Goal: Task Accomplishment & Management: Complete application form

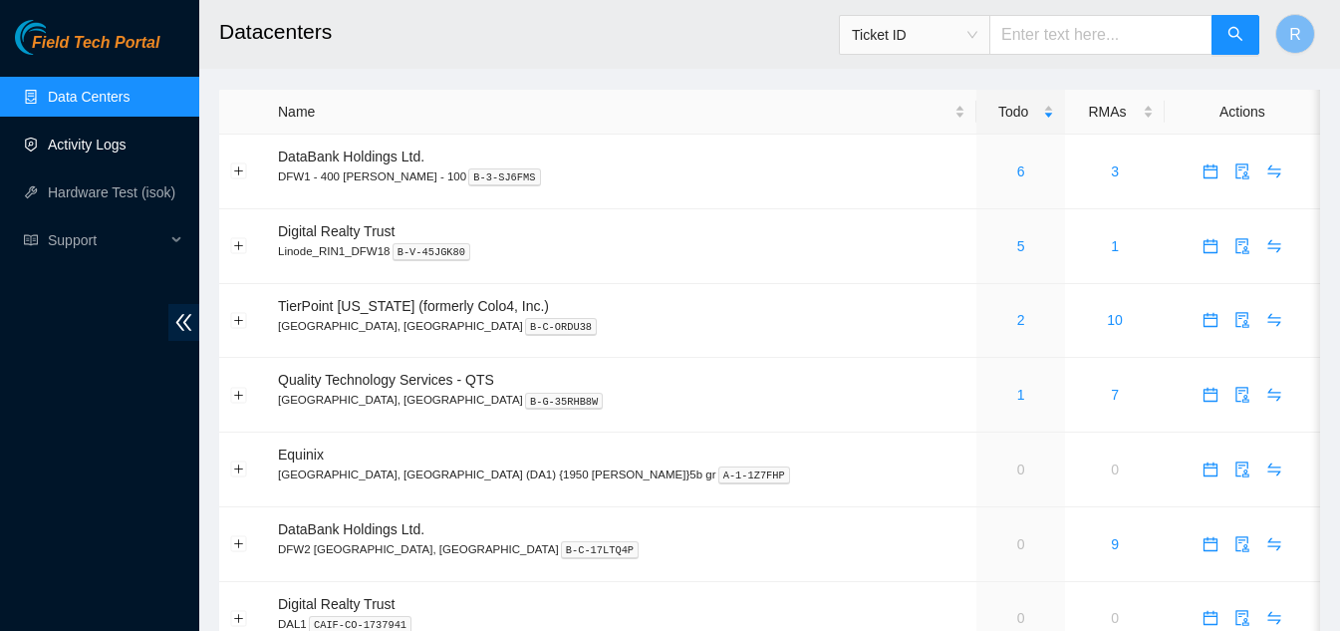
click at [78, 149] on link "Activity Logs" at bounding box center [87, 144] width 79 height 16
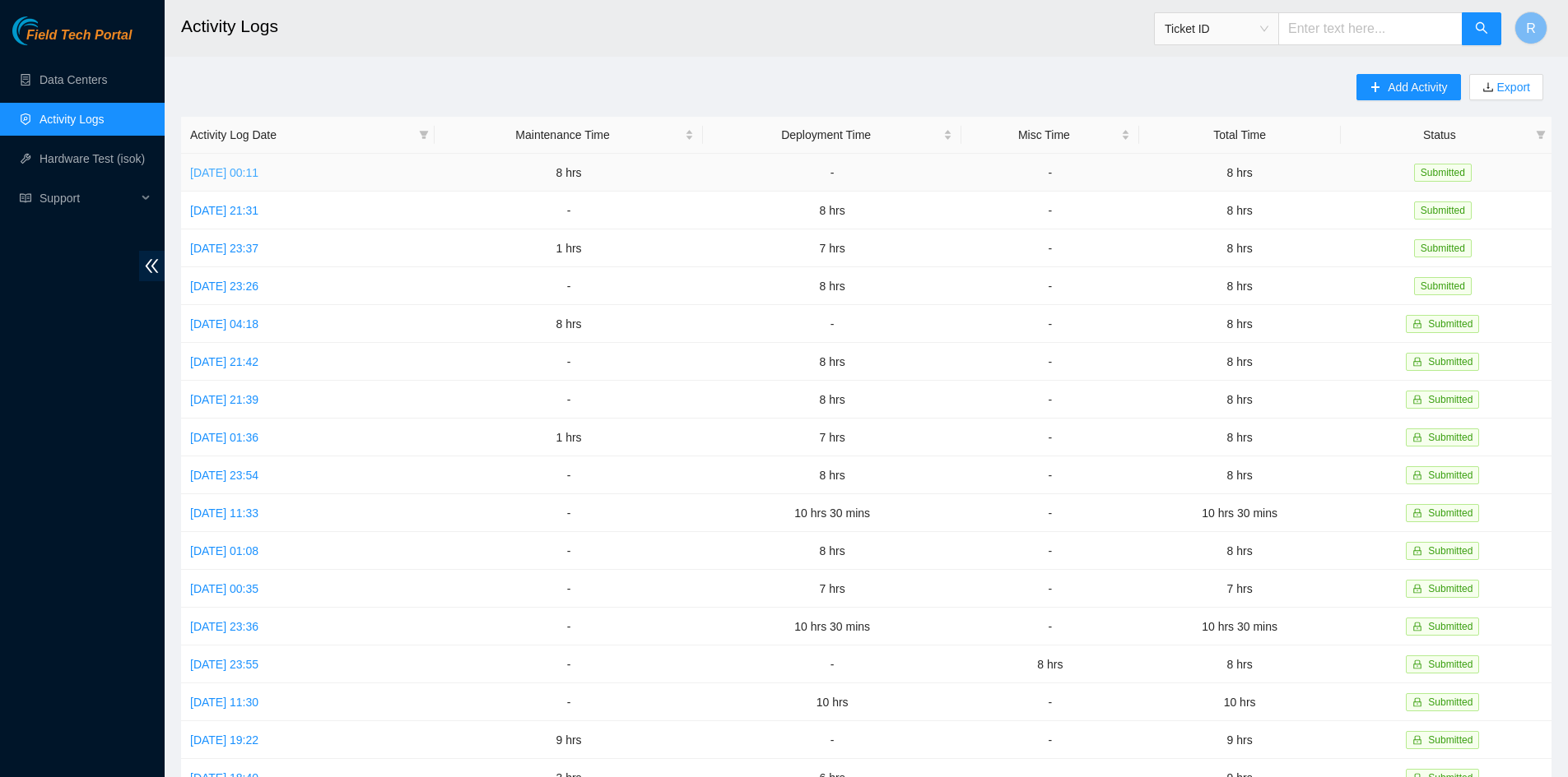
click at [259, 173] on link "Thu, 18 Sep 2025 00:11" at bounding box center [224, 173] width 69 height 13
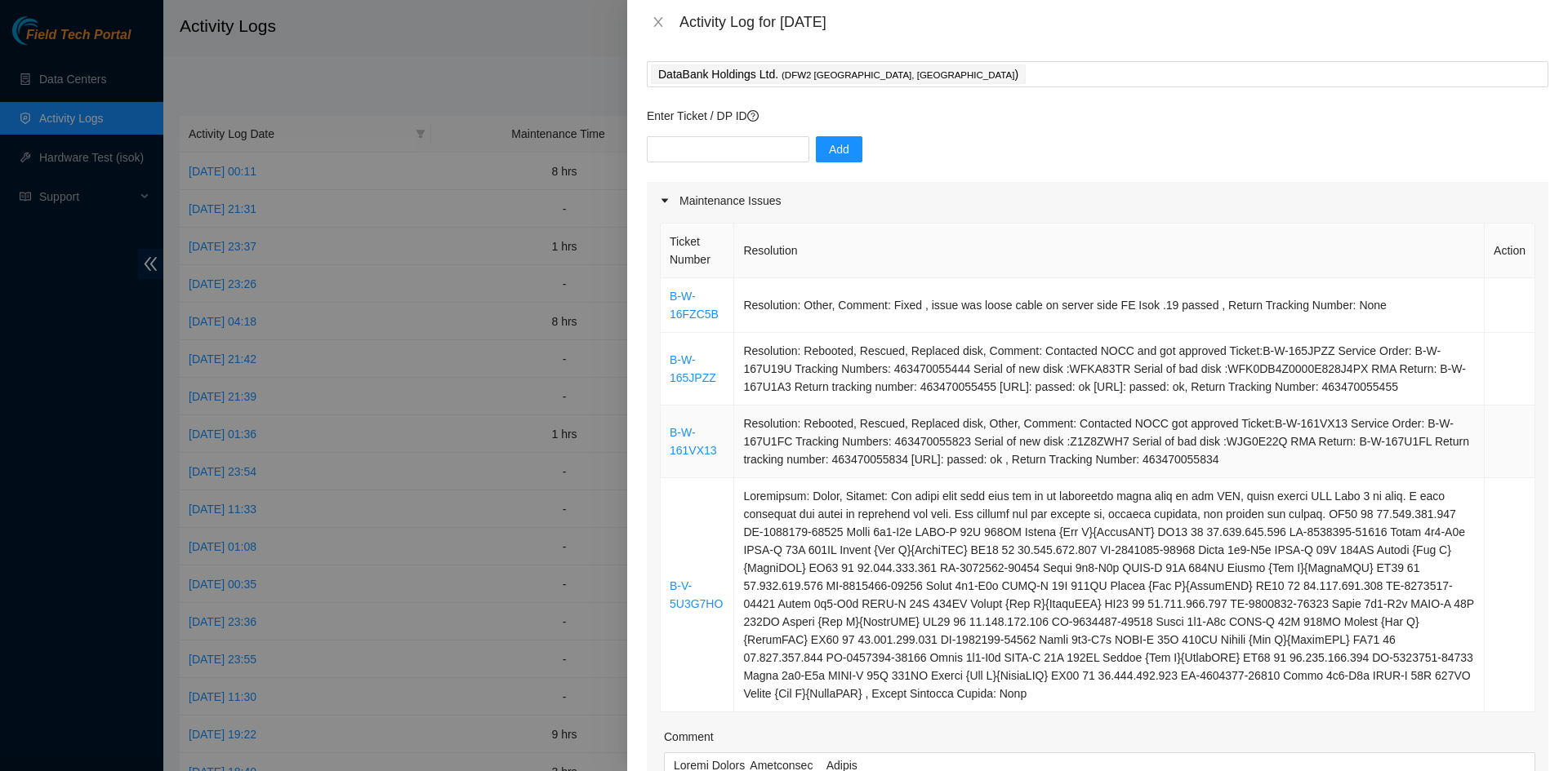
scroll to position [23, 0]
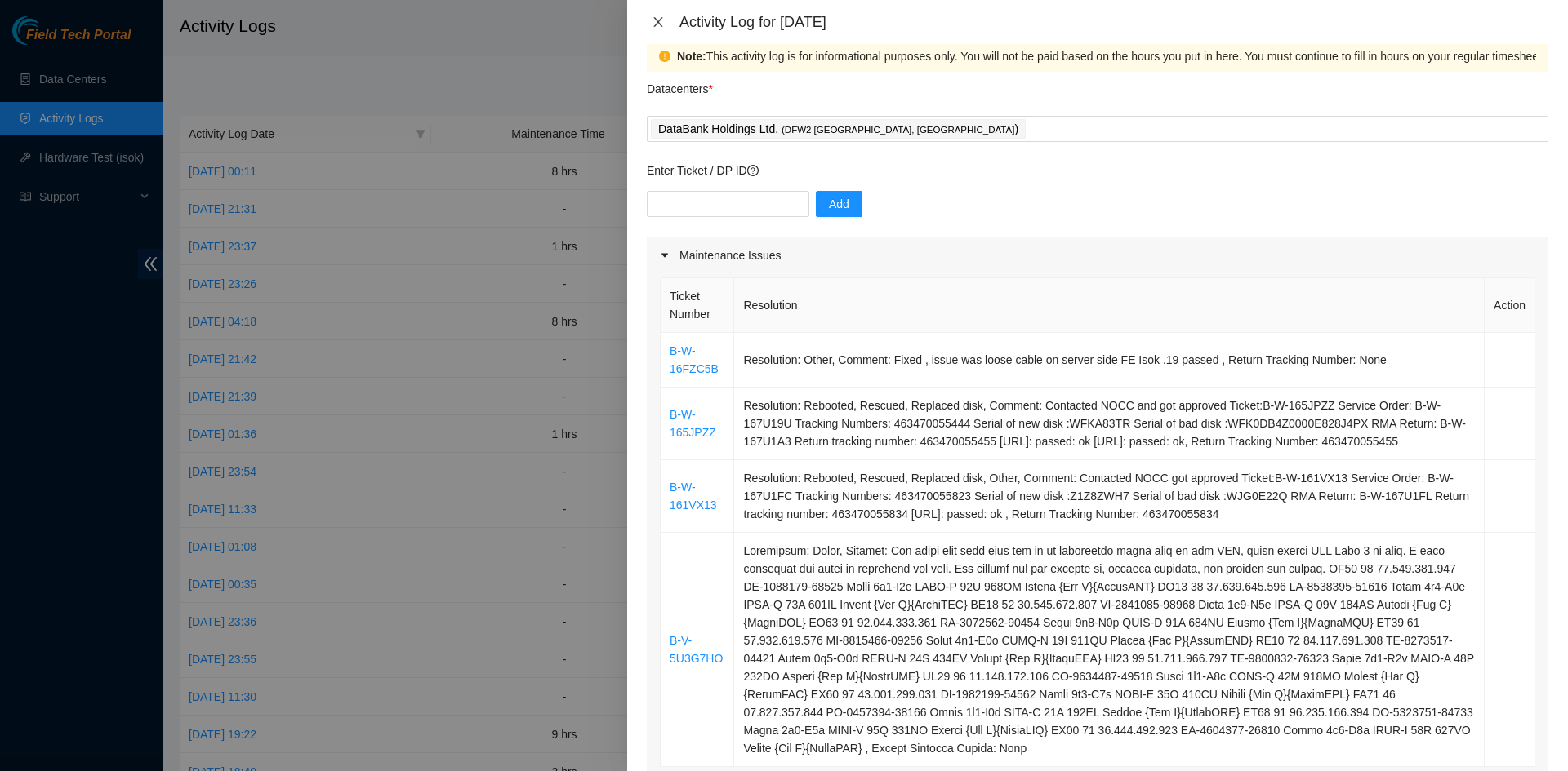
click at [657, 23] on icon "close" at bounding box center [658, 22] width 13 height 13
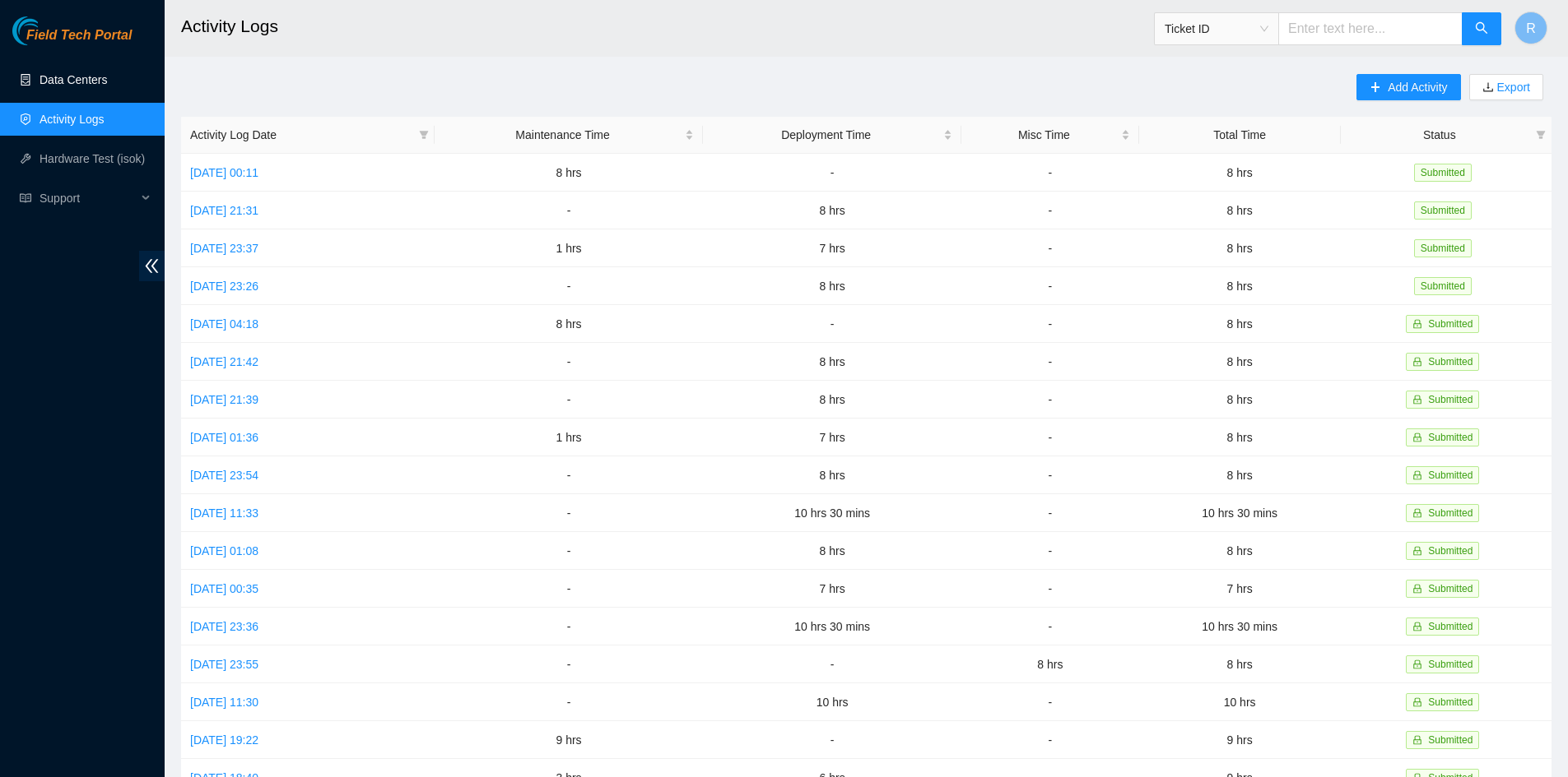
click at [74, 82] on link "Data Centers" at bounding box center [74, 80] width 68 height 13
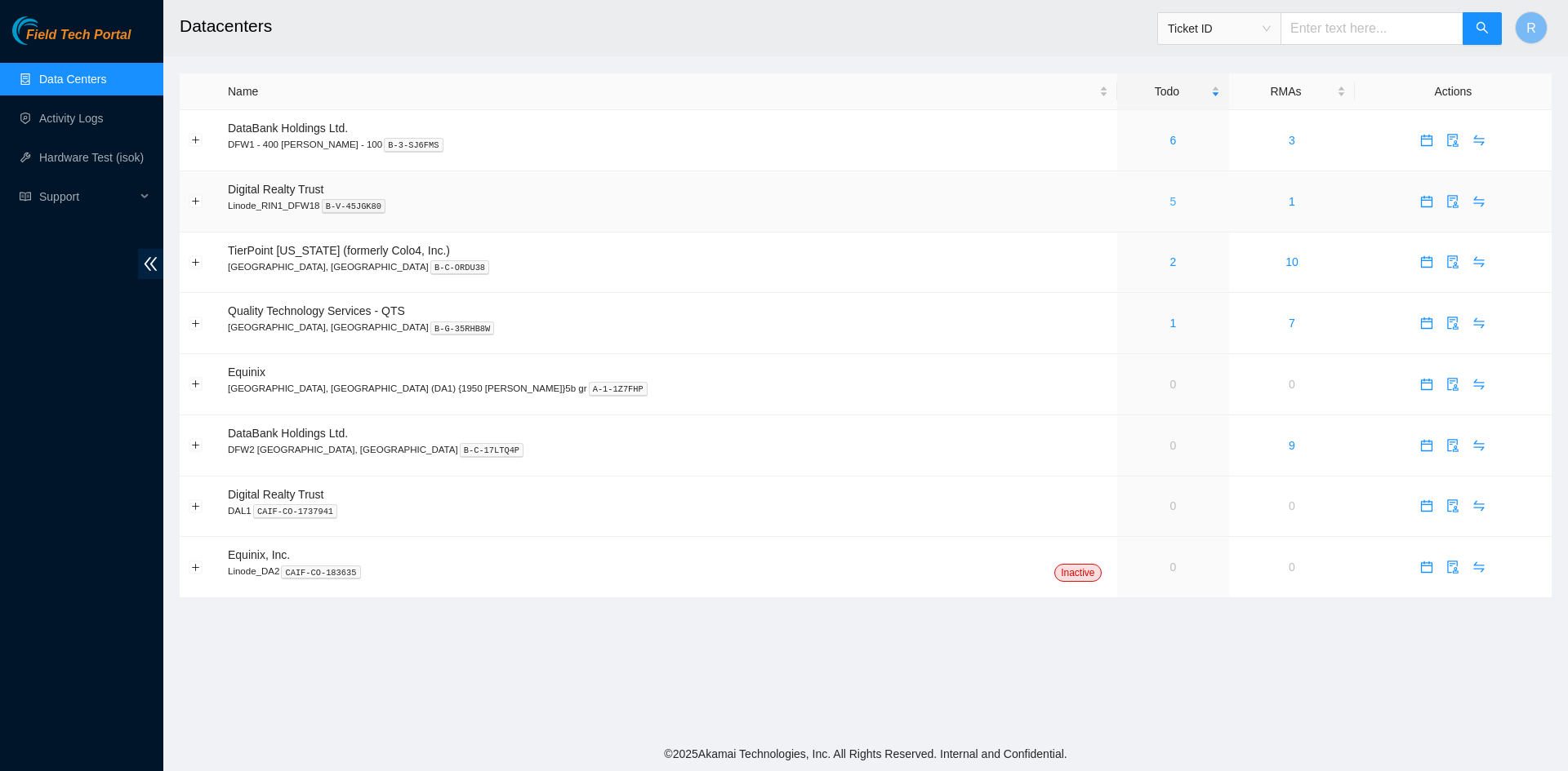
click at [1110, 203] on link "5" at bounding box center [1172, 202] width 7 height 13
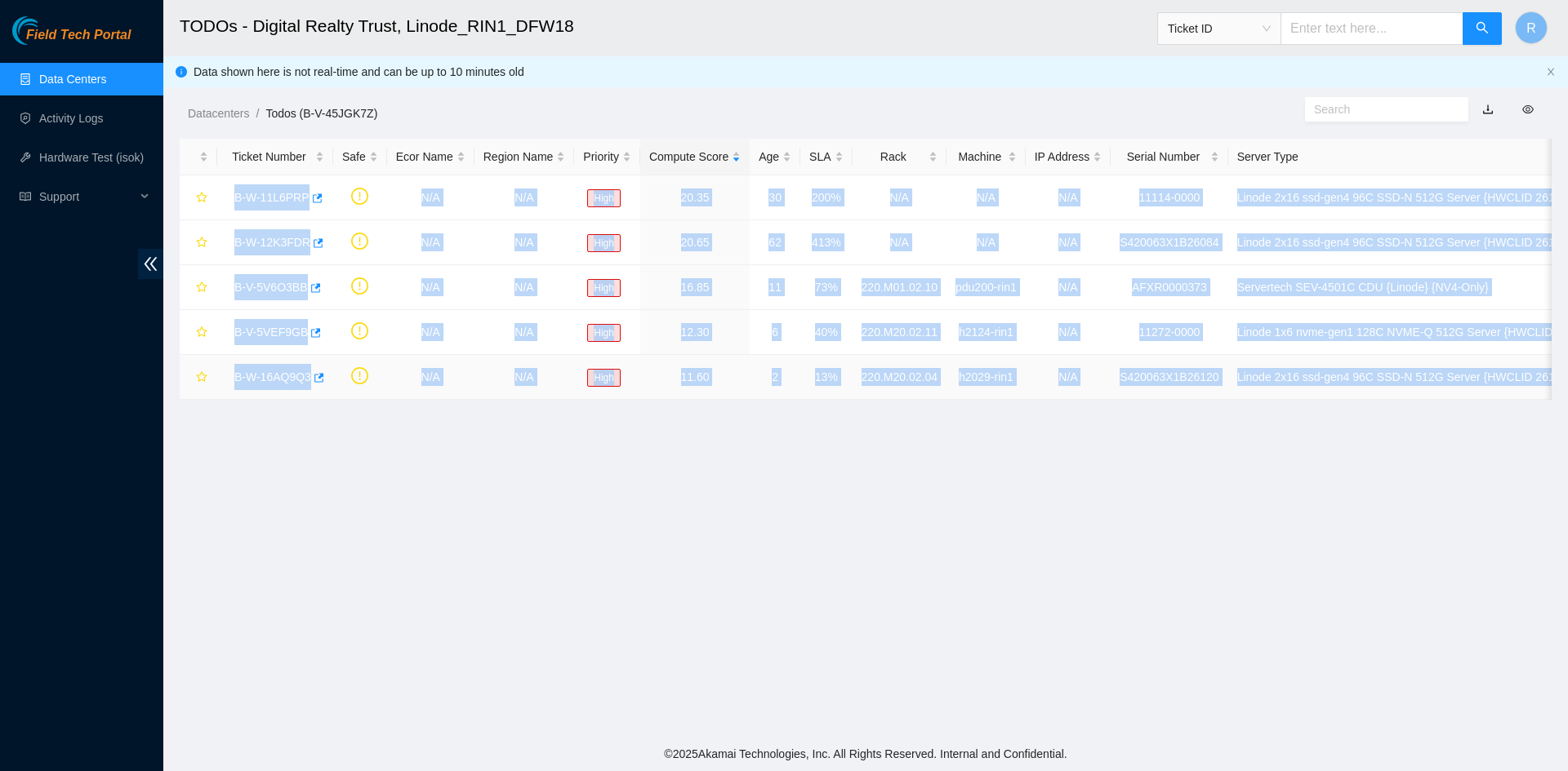
drag, startPoint x: 217, startPoint y: 188, endPoint x: 1532, endPoint y: 359, distance: 1326.1
click at [1110, 359] on tbody "B-W-11L6PRP N/A N/A High 20.35 30 200% N/A N/A N/A 11114-0000 Linode 2x16 ssd-g…" at bounding box center [883, 288] width 1407 height 224
copy tbody "B-W-11L6PRP N/A N/A High 20.35 30 200% N/A N/A N/A 11114-0000 Linode 2x16 ssd-g…"
click at [61, 123] on link "Activity Logs" at bounding box center [71, 118] width 65 height 13
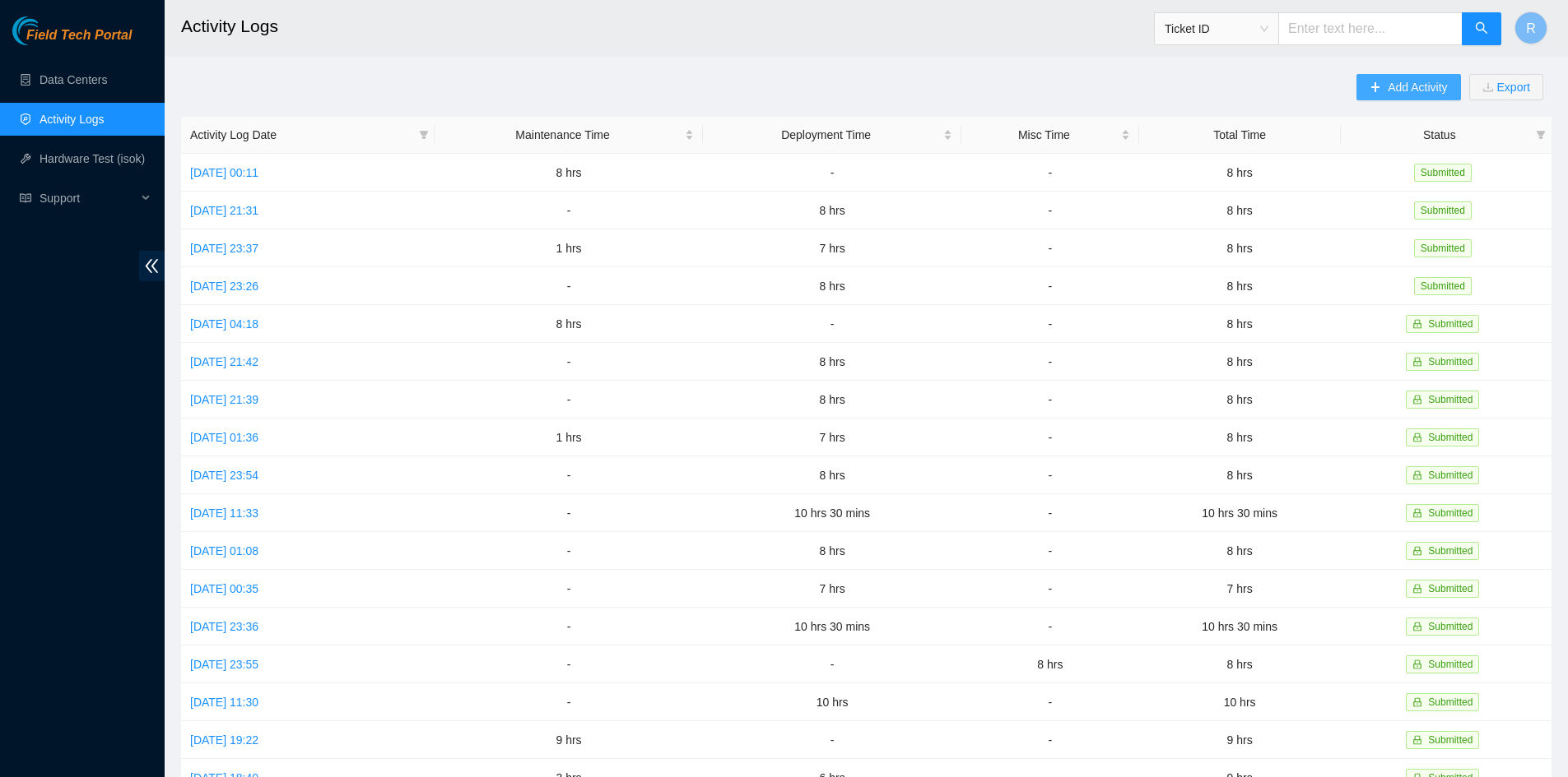
click at [1119, 91] on span "Add Activity" at bounding box center [1417, 88] width 59 height 18
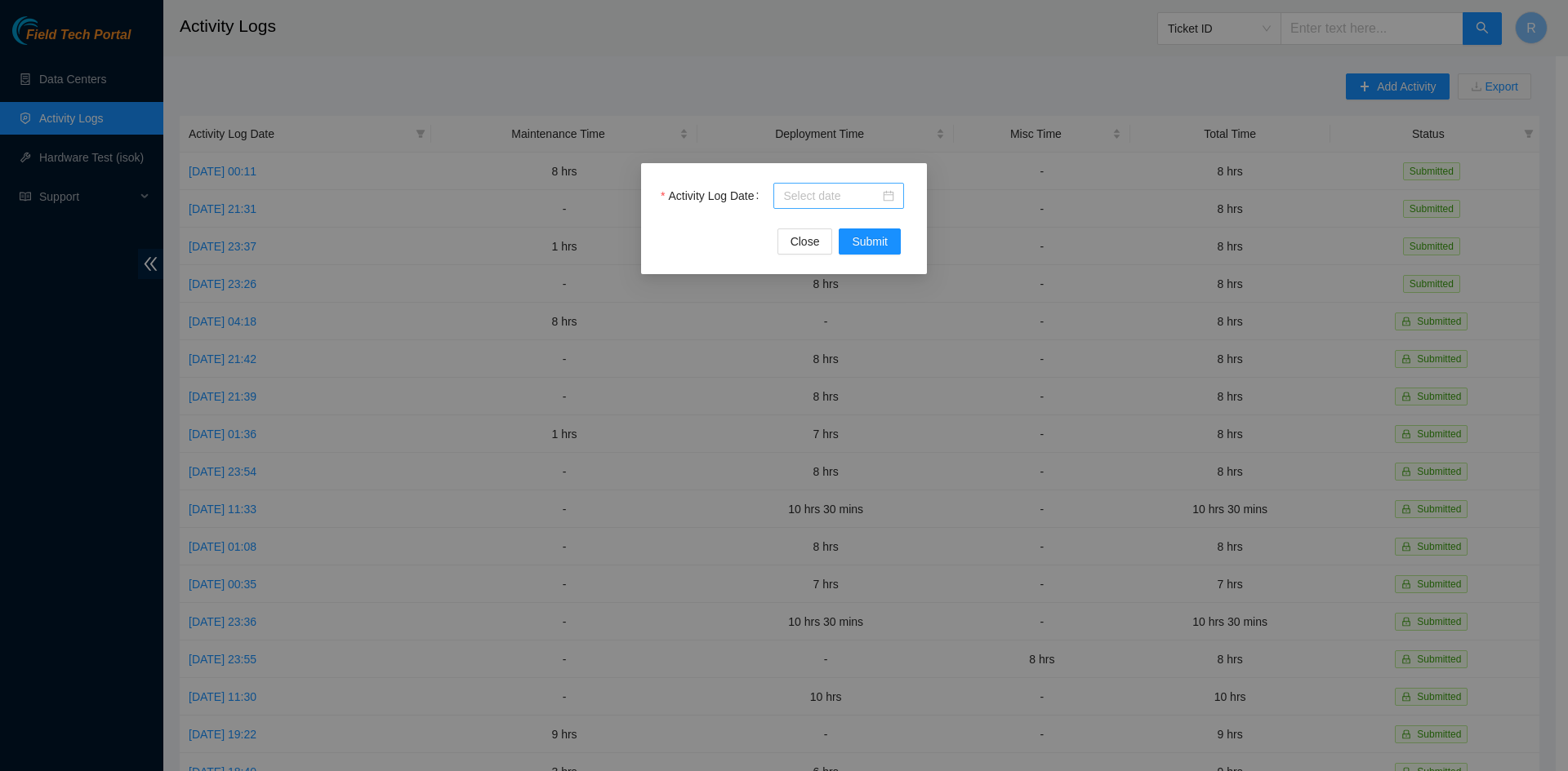
click at [890, 199] on div at bounding box center [838, 196] width 111 height 18
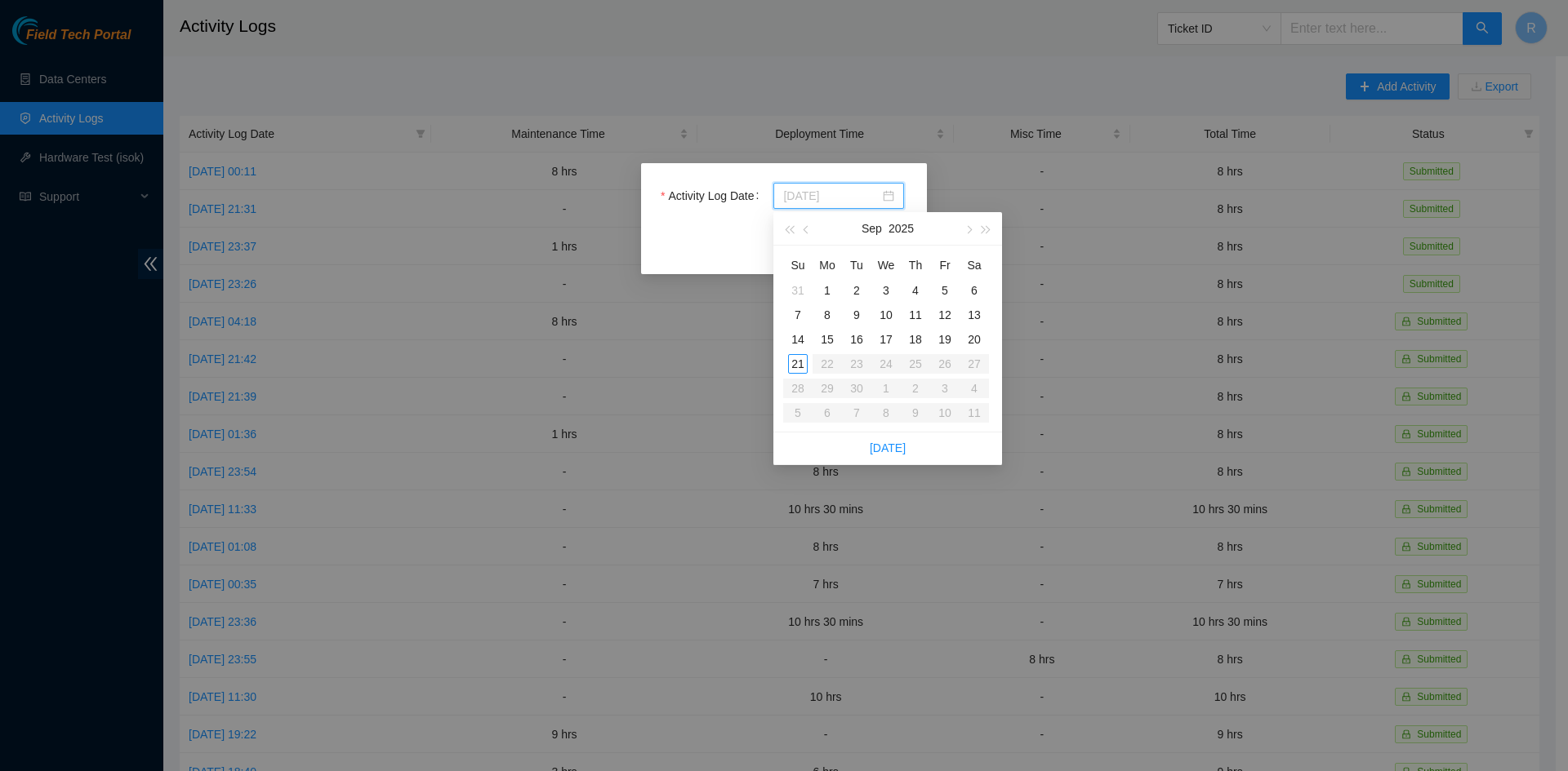
type input "2025-09-18"
type input "2025-09-19"
click at [947, 339] on div "19" at bounding box center [945, 339] width 20 height 20
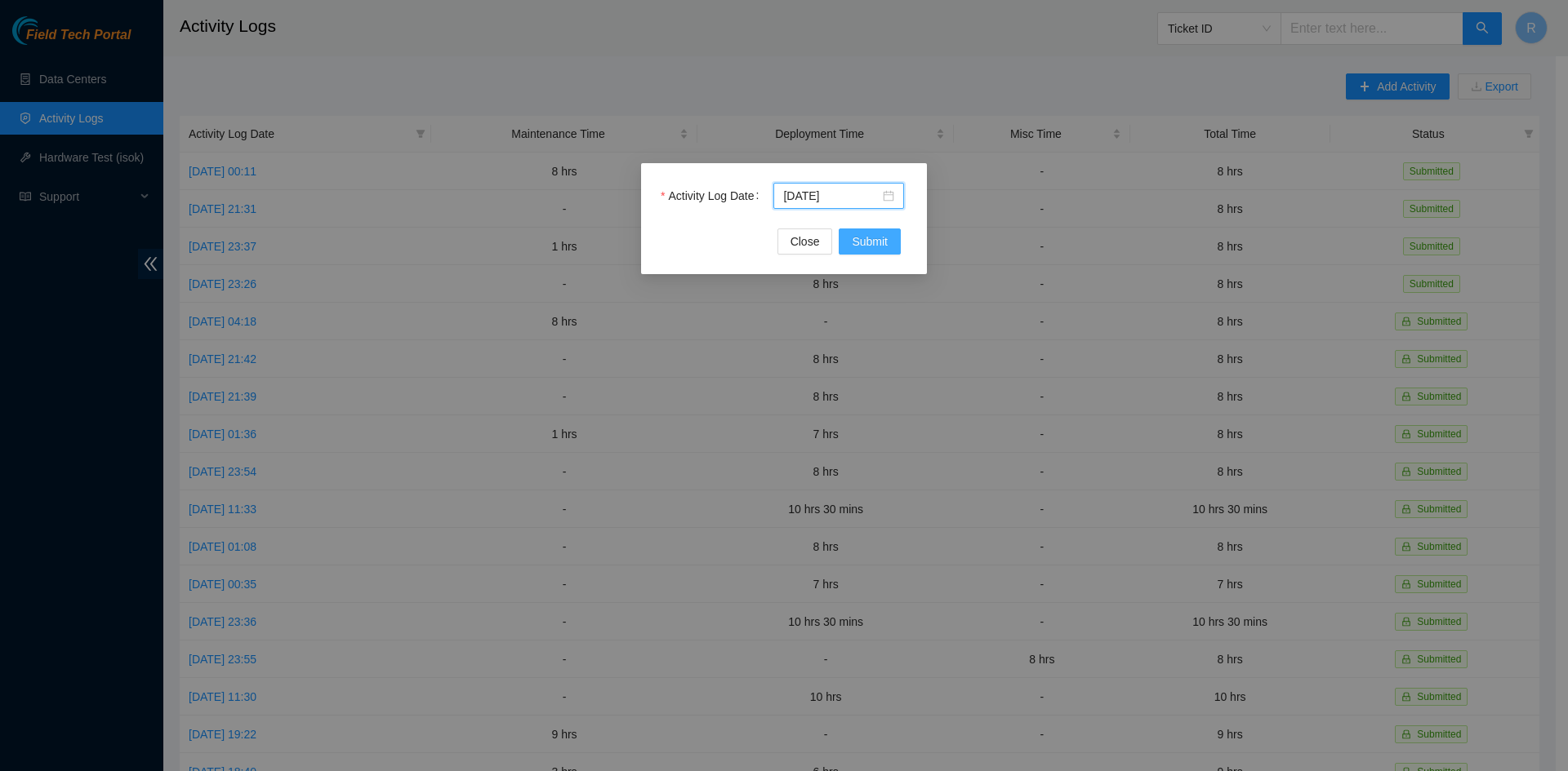
click at [877, 249] on span "Submit" at bounding box center [870, 242] width 36 height 18
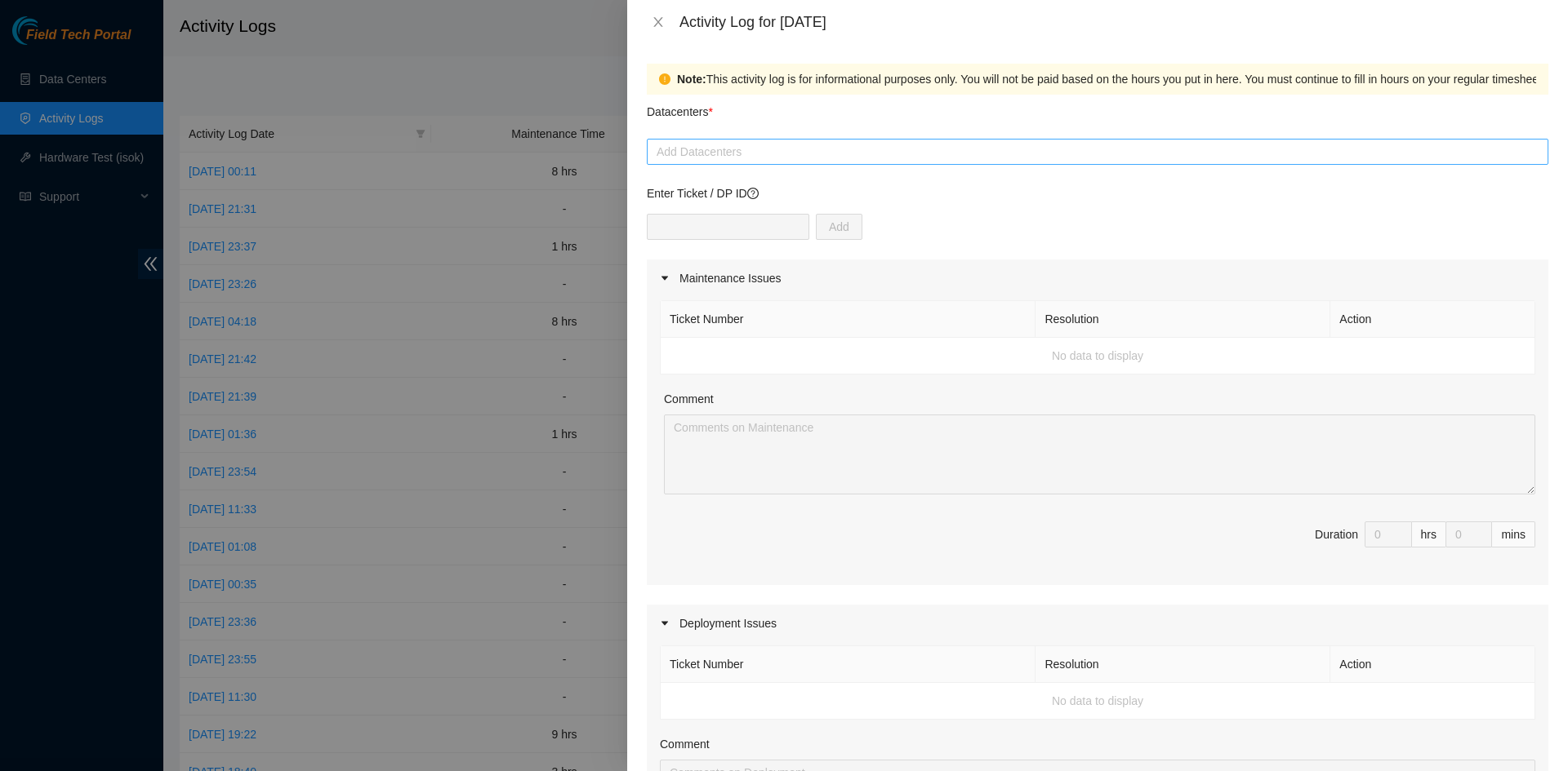
click at [743, 152] on div at bounding box center [1098, 152] width 893 height 20
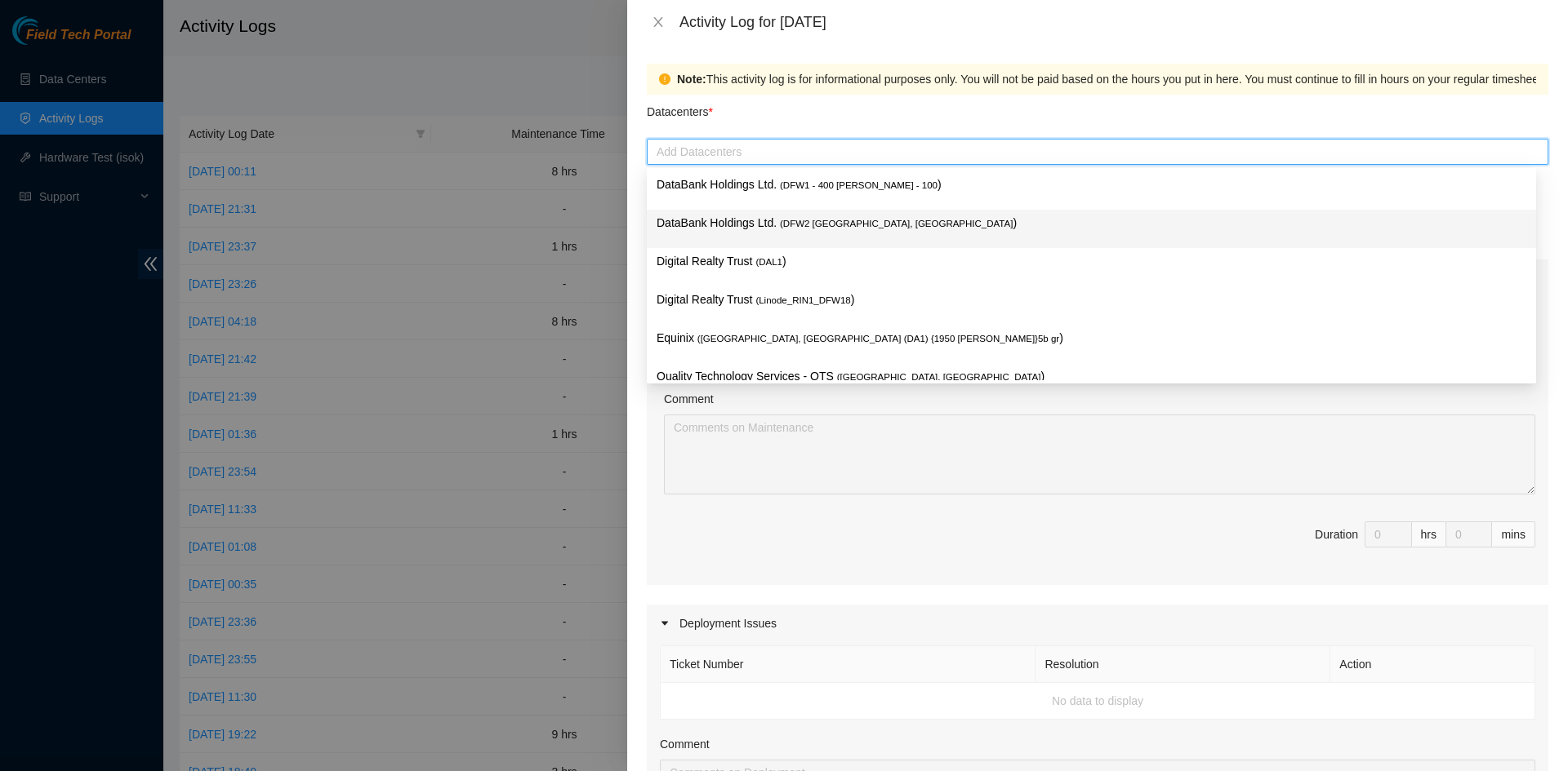
click at [785, 224] on span "( DFW2 Richardson, TX" at bounding box center [896, 224] width 233 height 10
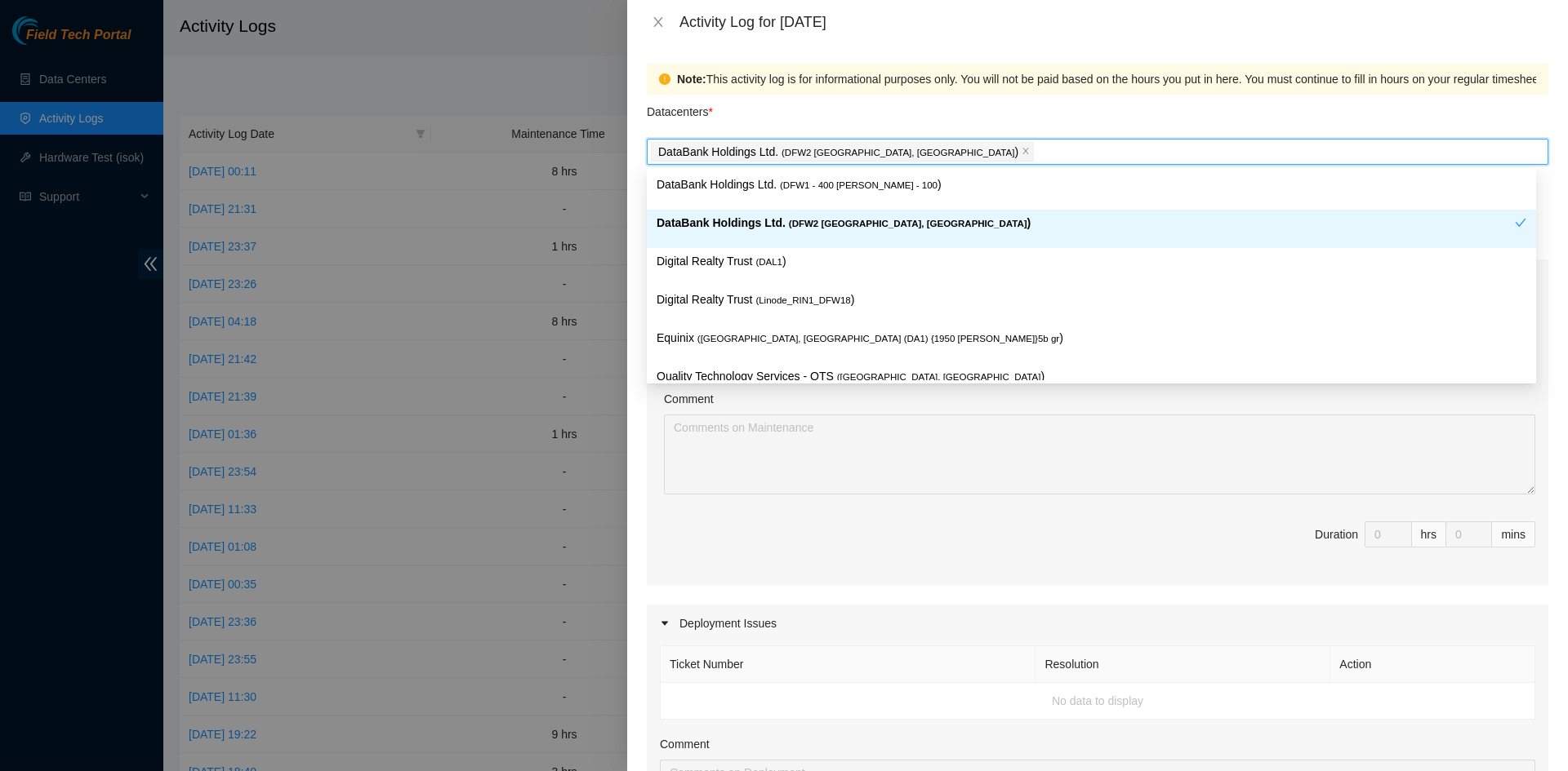
click at [776, 221] on p "DataBank Holdings Ltd. ( DFW2 Richardson, TX )" at bounding box center [1085, 223] width 858 height 19
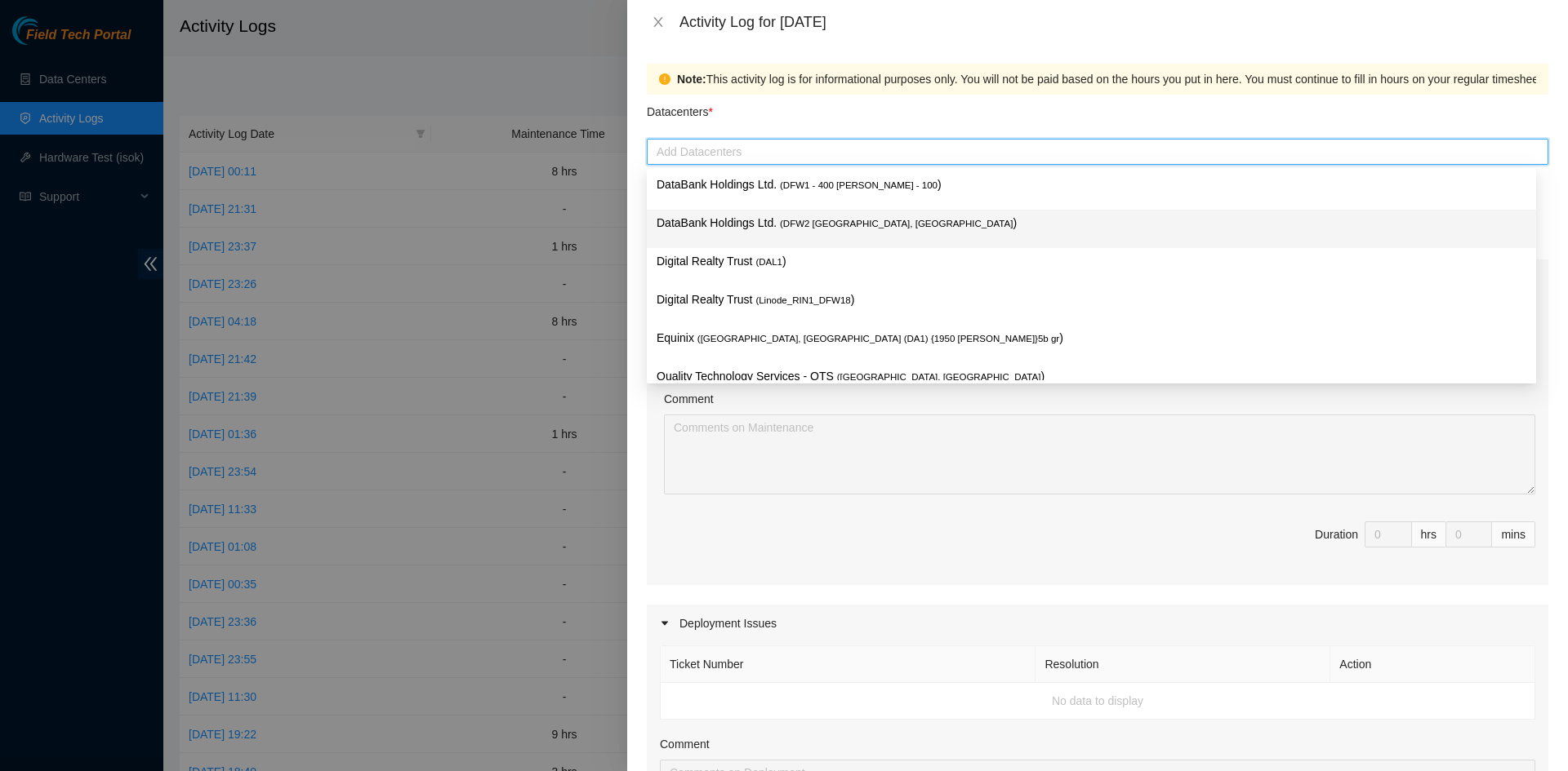
click at [789, 219] on span "( DFW2 Richardson, TX" at bounding box center [896, 224] width 233 height 10
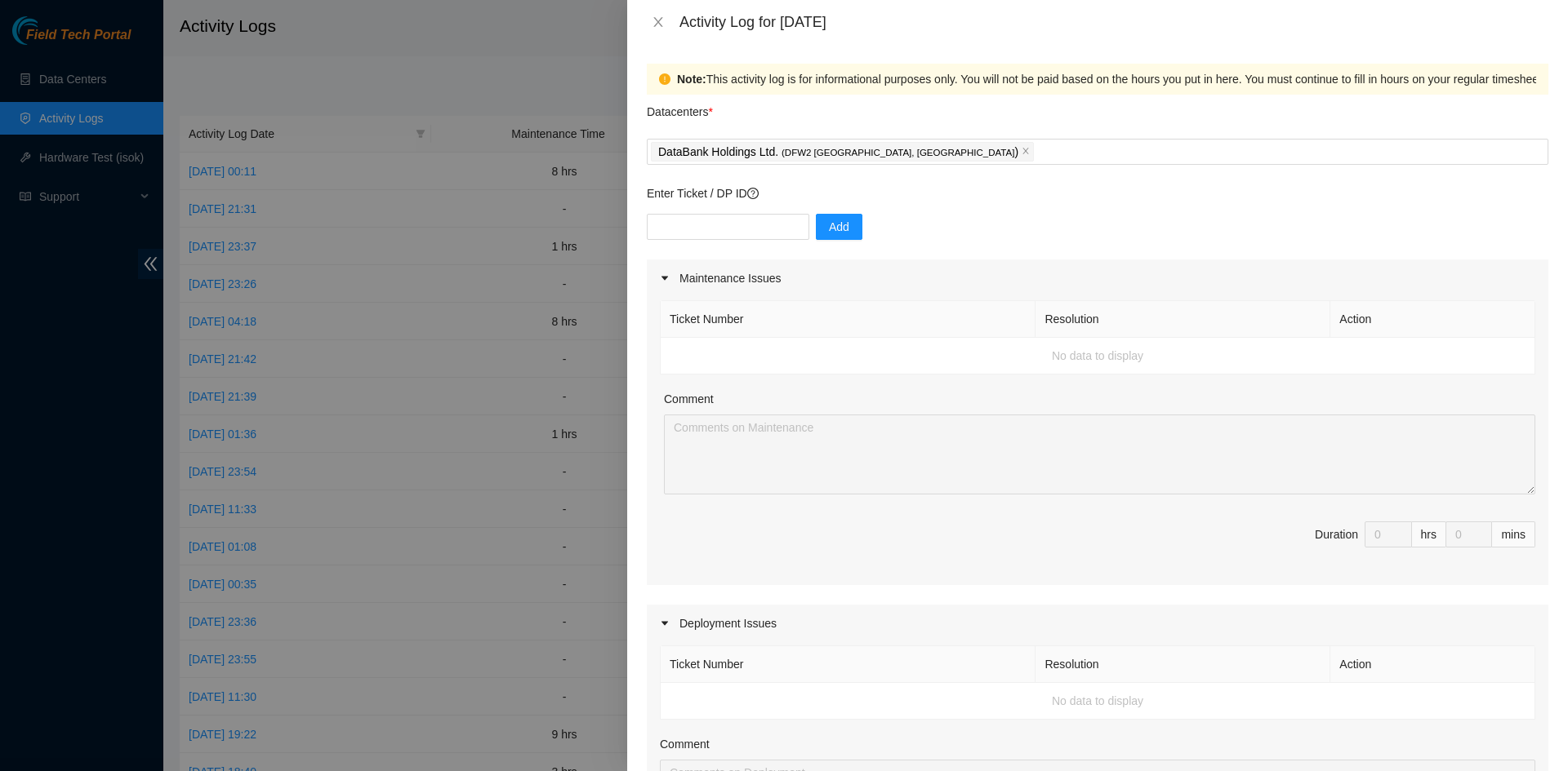
click at [872, 353] on td "No data to display" at bounding box center [1098, 356] width 875 height 37
click at [716, 229] on input "text" at bounding box center [728, 227] width 162 height 26
click at [699, 226] on input "text" at bounding box center [728, 227] width 162 height 26
paste input "B-V-5V6O3BB"
type input "B-V-5V6O3BB"
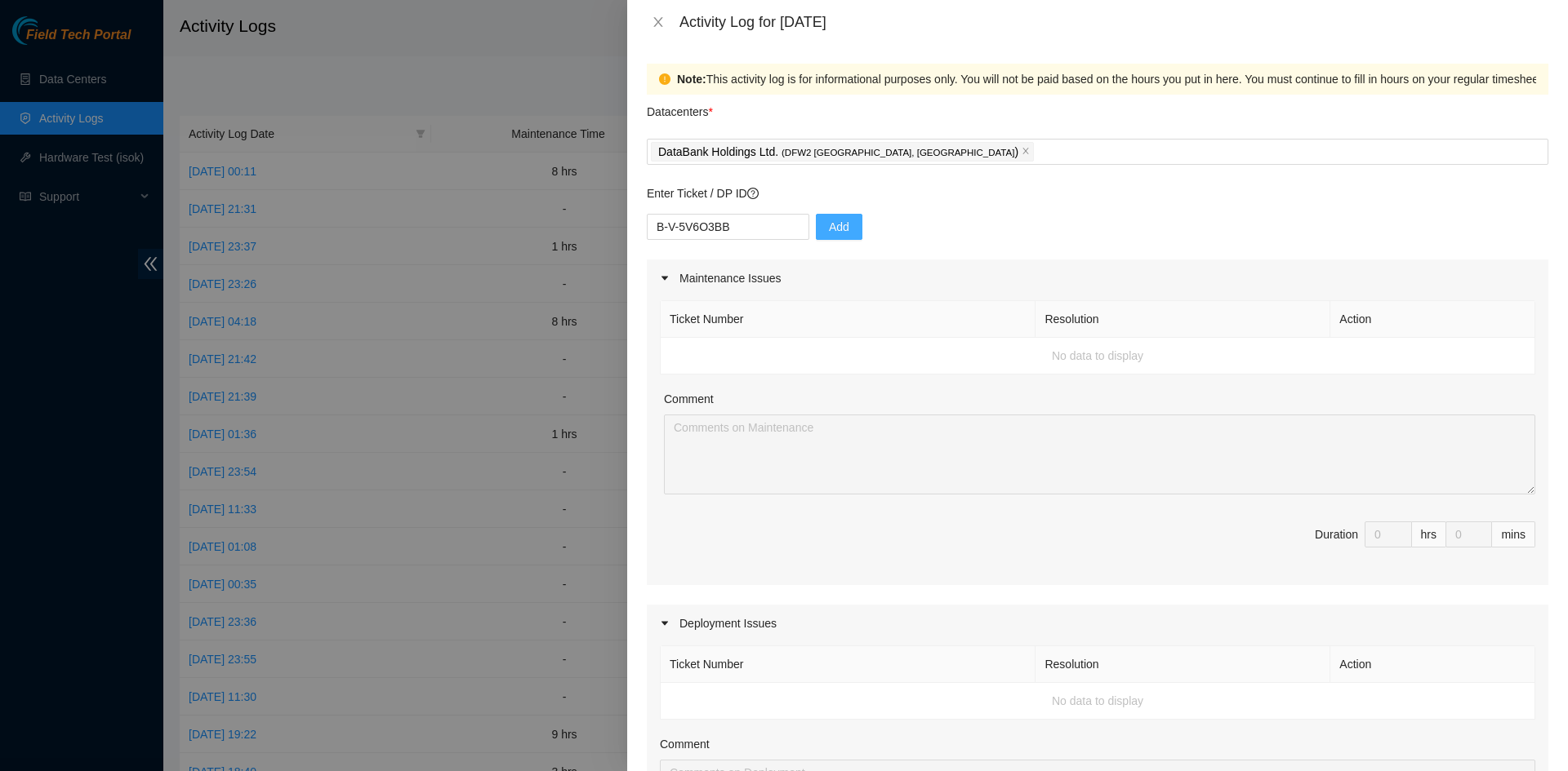
click at [829, 224] on span "Add" at bounding box center [839, 227] width 20 height 18
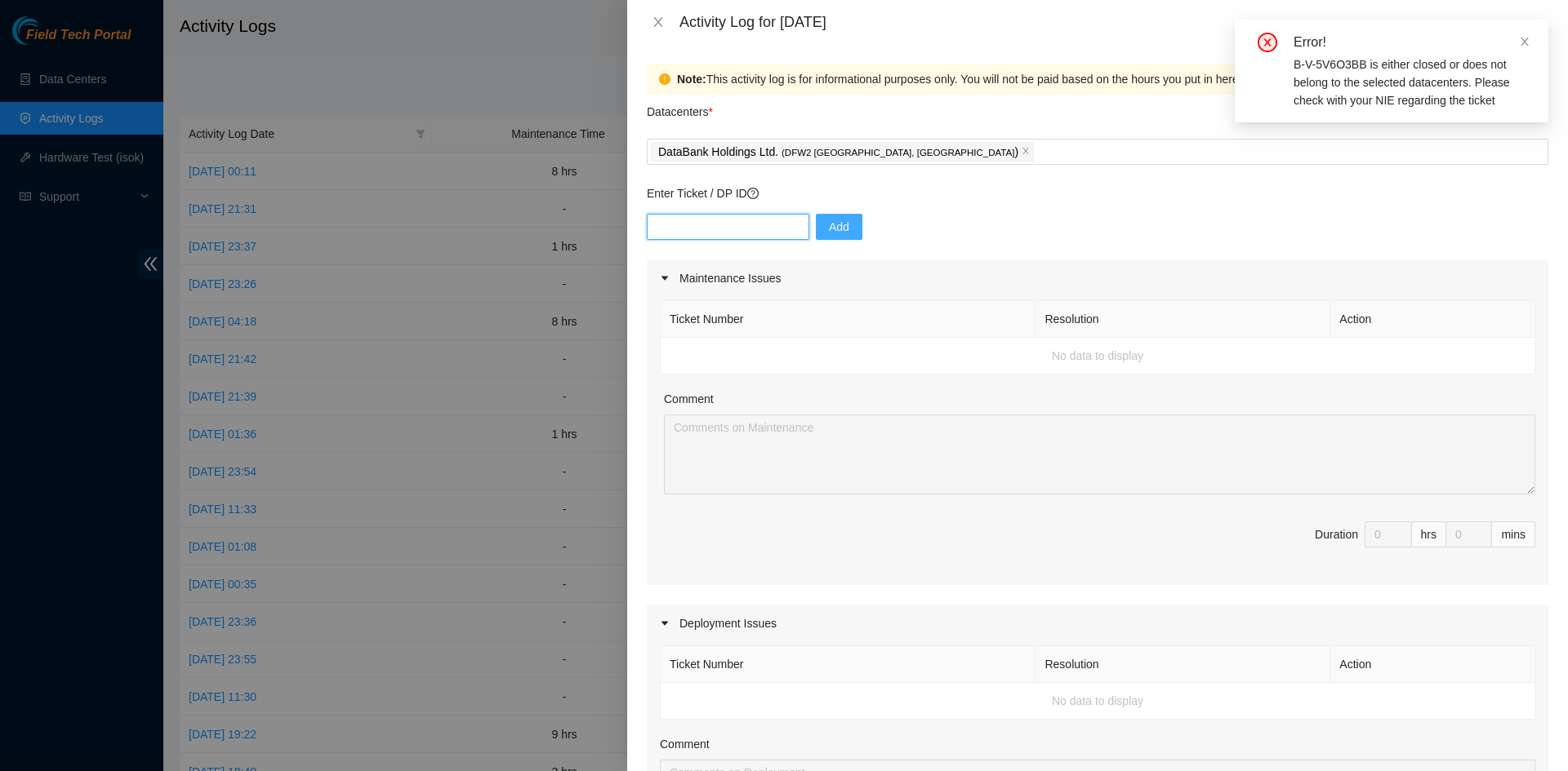
click at [748, 225] on input "text" at bounding box center [728, 227] width 162 height 26
paste input "B-V-5V6O3BB"
type input "B-V-5V6O3BB"
click at [829, 228] on span "Add" at bounding box center [839, 227] width 20 height 18
click at [743, 230] on input "text" at bounding box center [728, 227] width 162 height 26
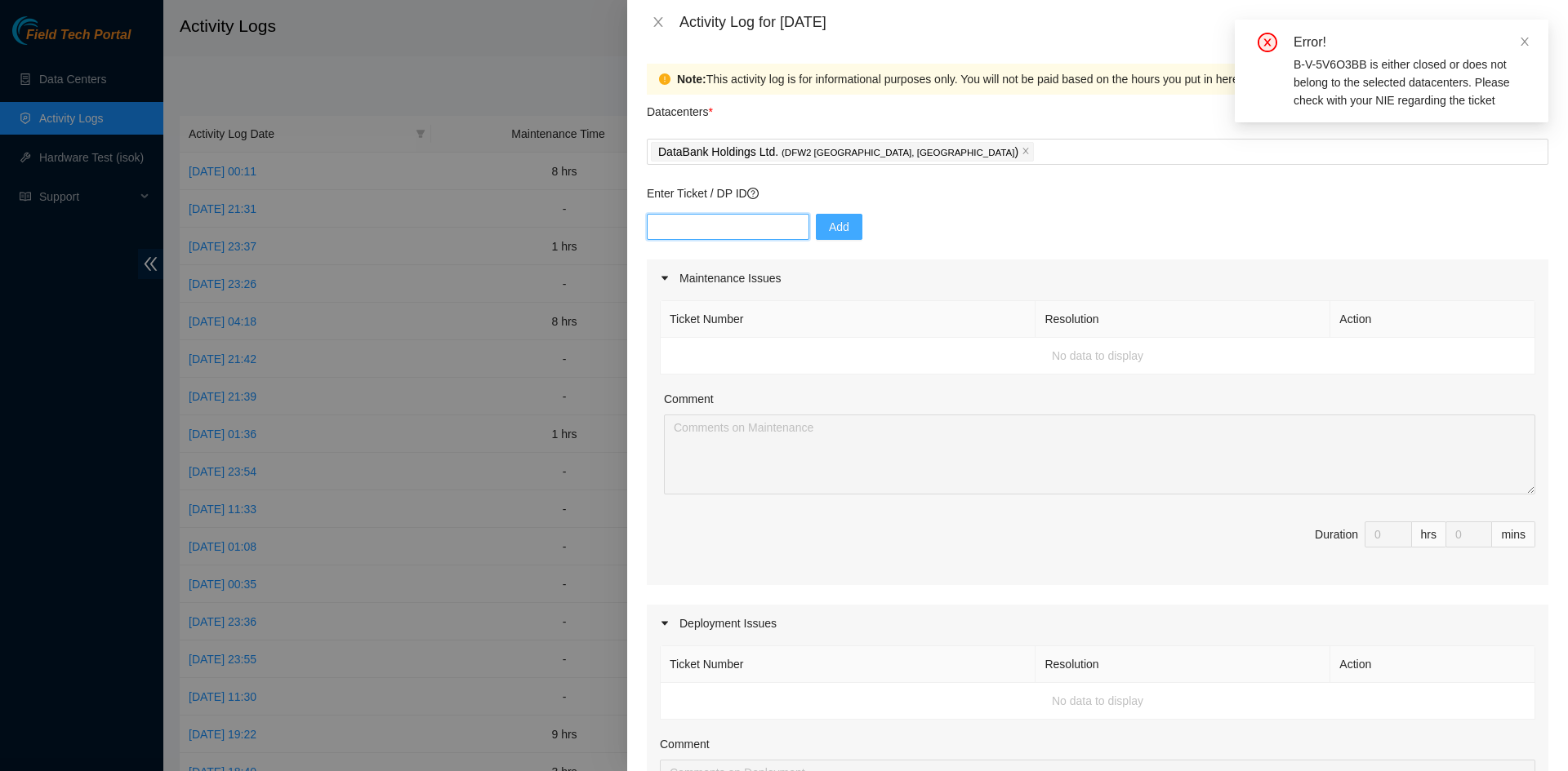
type input "B-V-5TOSMHL"
click at [829, 225] on span "Add" at bounding box center [839, 227] width 20 height 18
click at [729, 225] on input "text" at bounding box center [728, 227] width 162 height 26
type input "B-V-5QLCZP5"
click at [829, 227] on span "Add" at bounding box center [839, 227] width 20 height 18
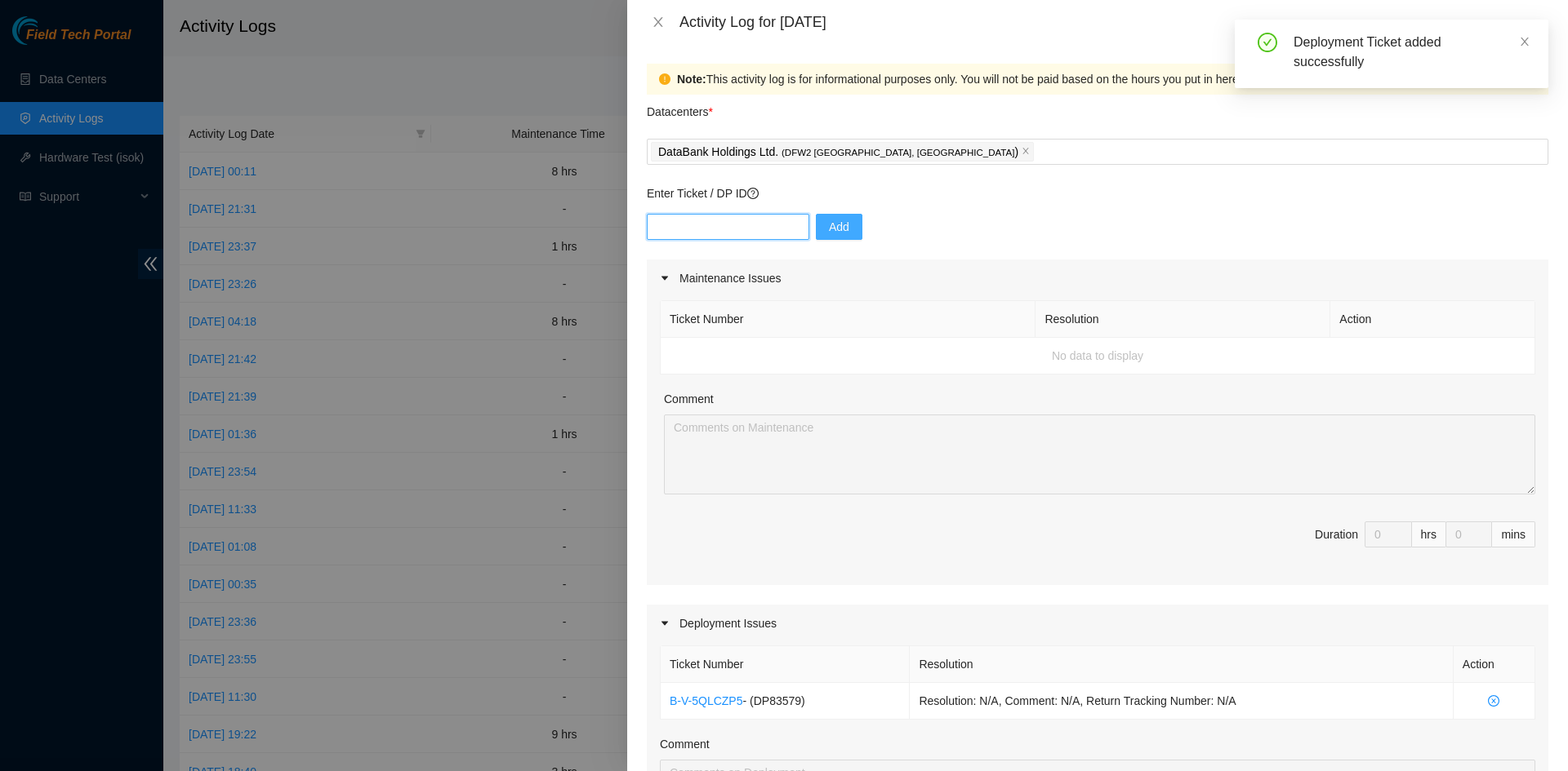
click at [777, 229] on input "text" at bounding box center [728, 227] width 162 height 26
click at [996, 211] on div "Enter Ticket / DP ID Add" at bounding box center [1098, 222] width 902 height 75
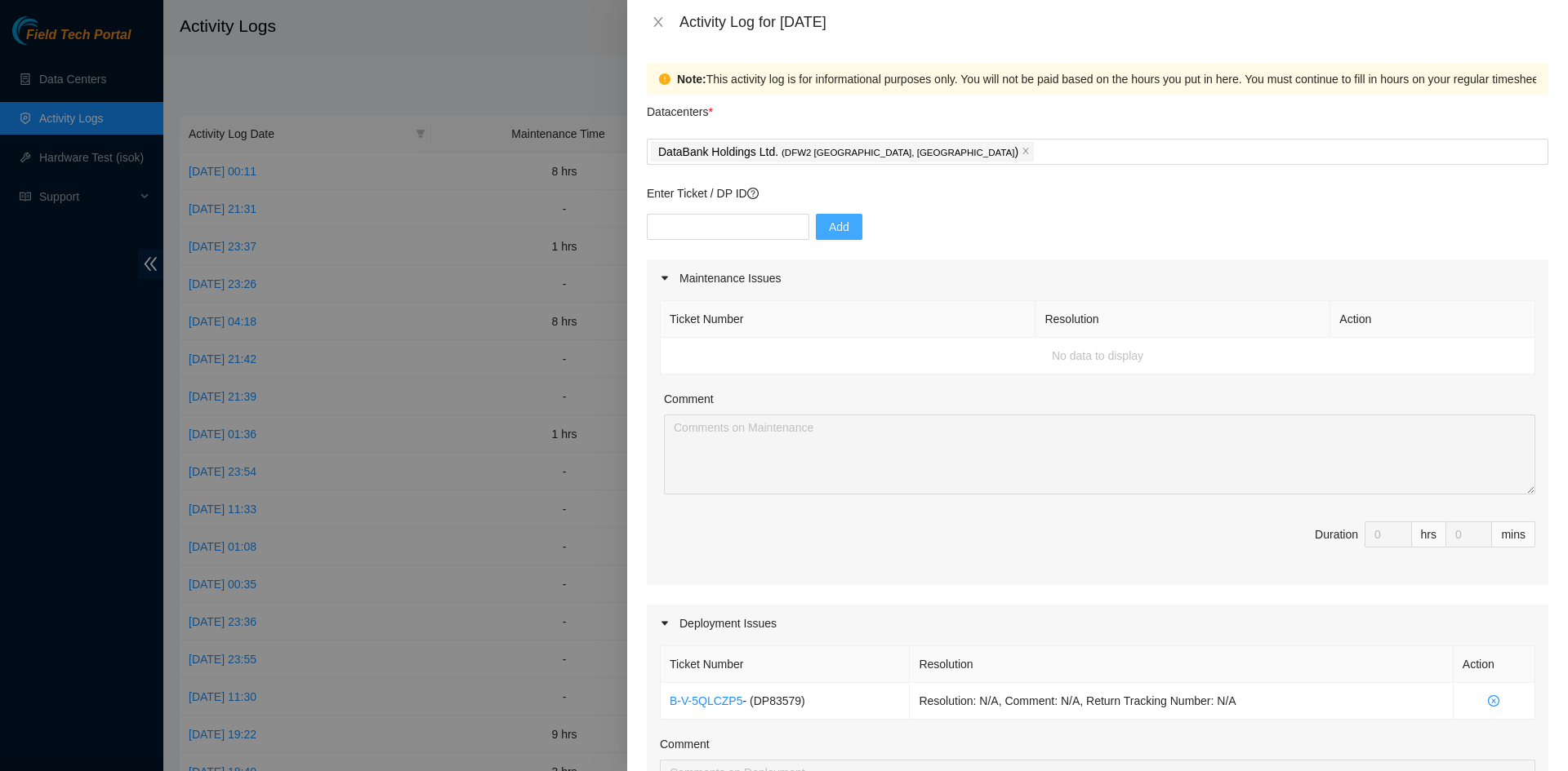
click at [962, 346] on td "No data to display" at bounding box center [1098, 356] width 875 height 37
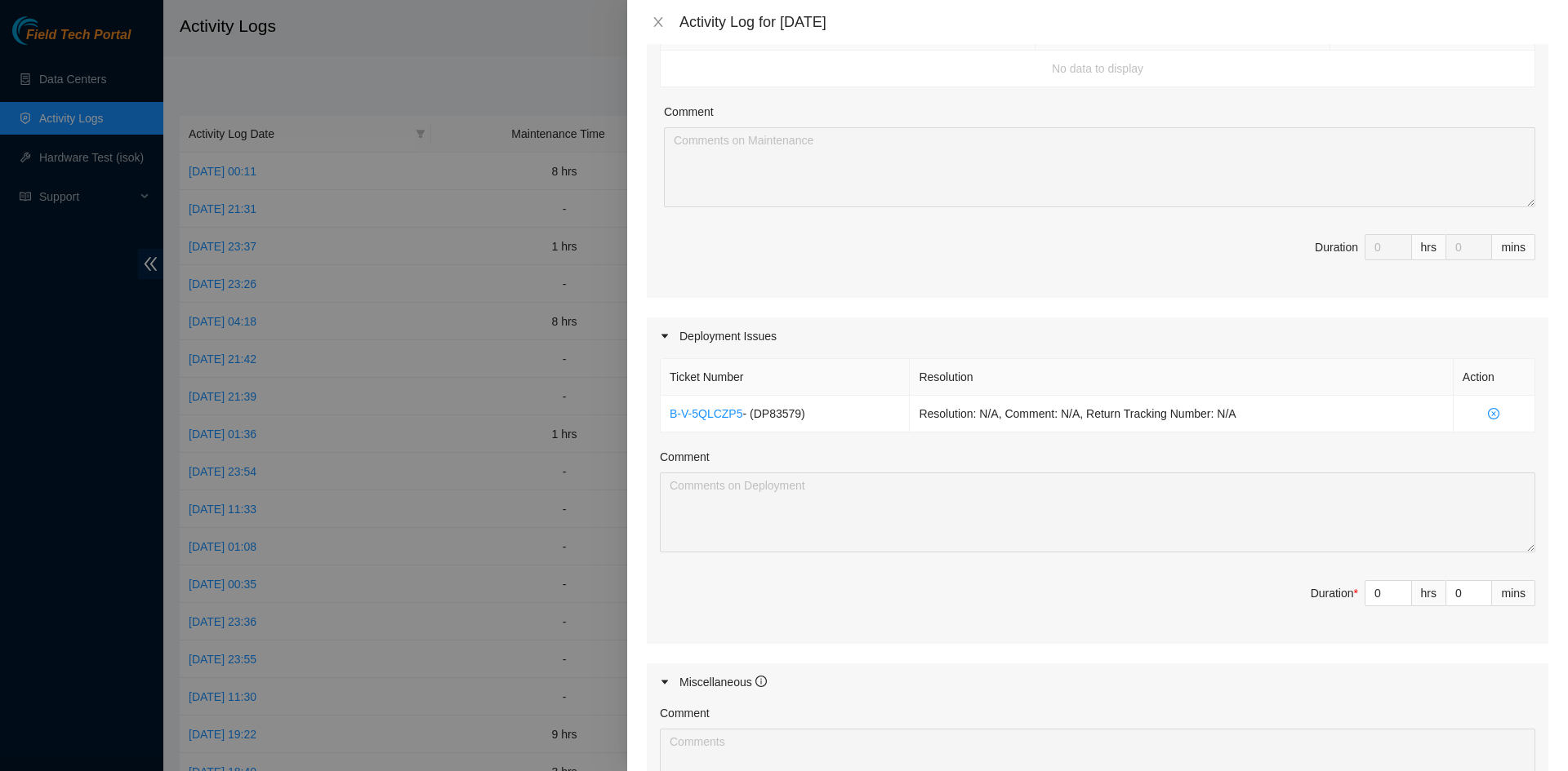
scroll to position [326, 0]
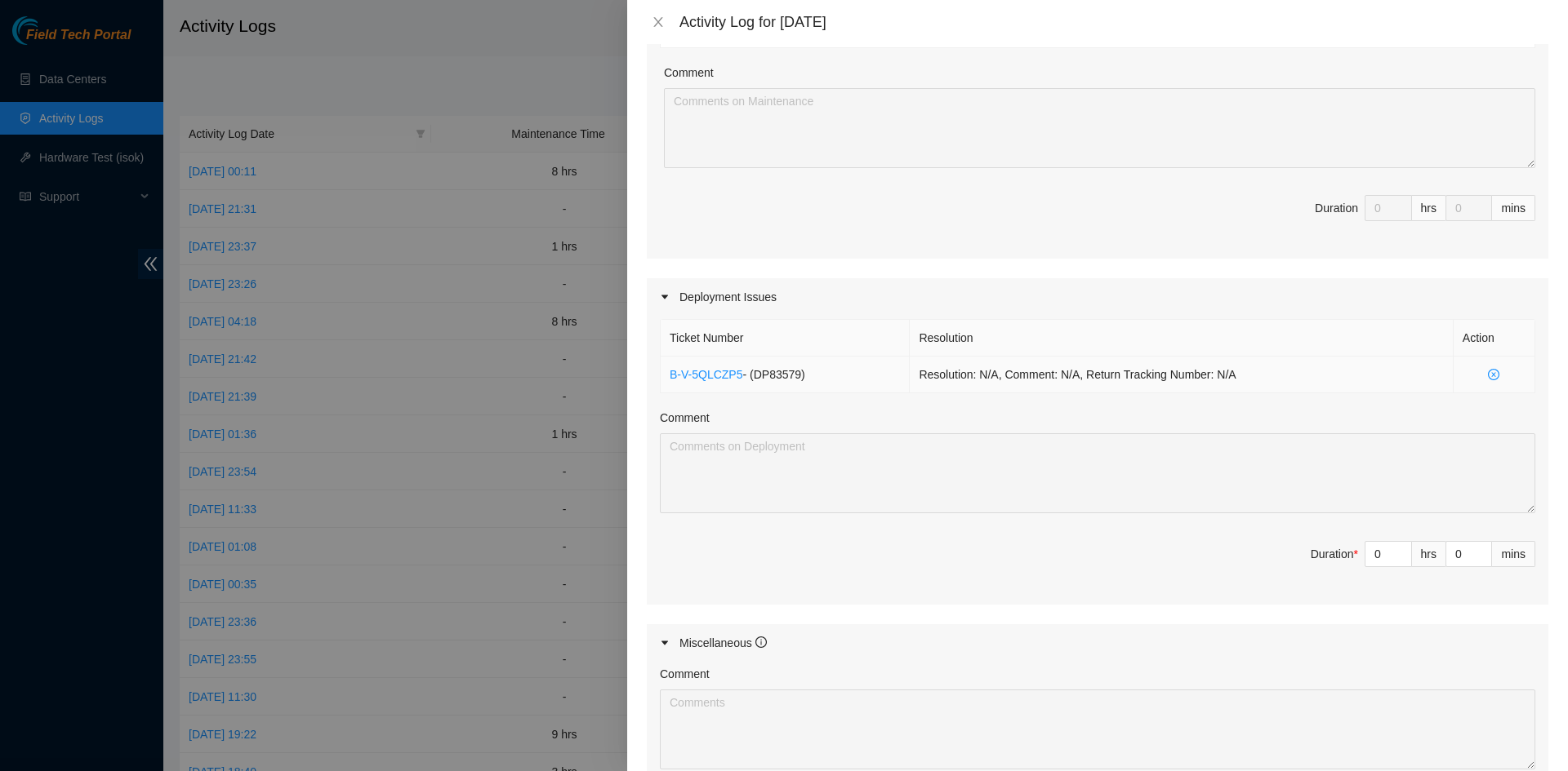
click at [1110, 374] on icon "close-circle" at bounding box center [1493, 374] width 11 height 11
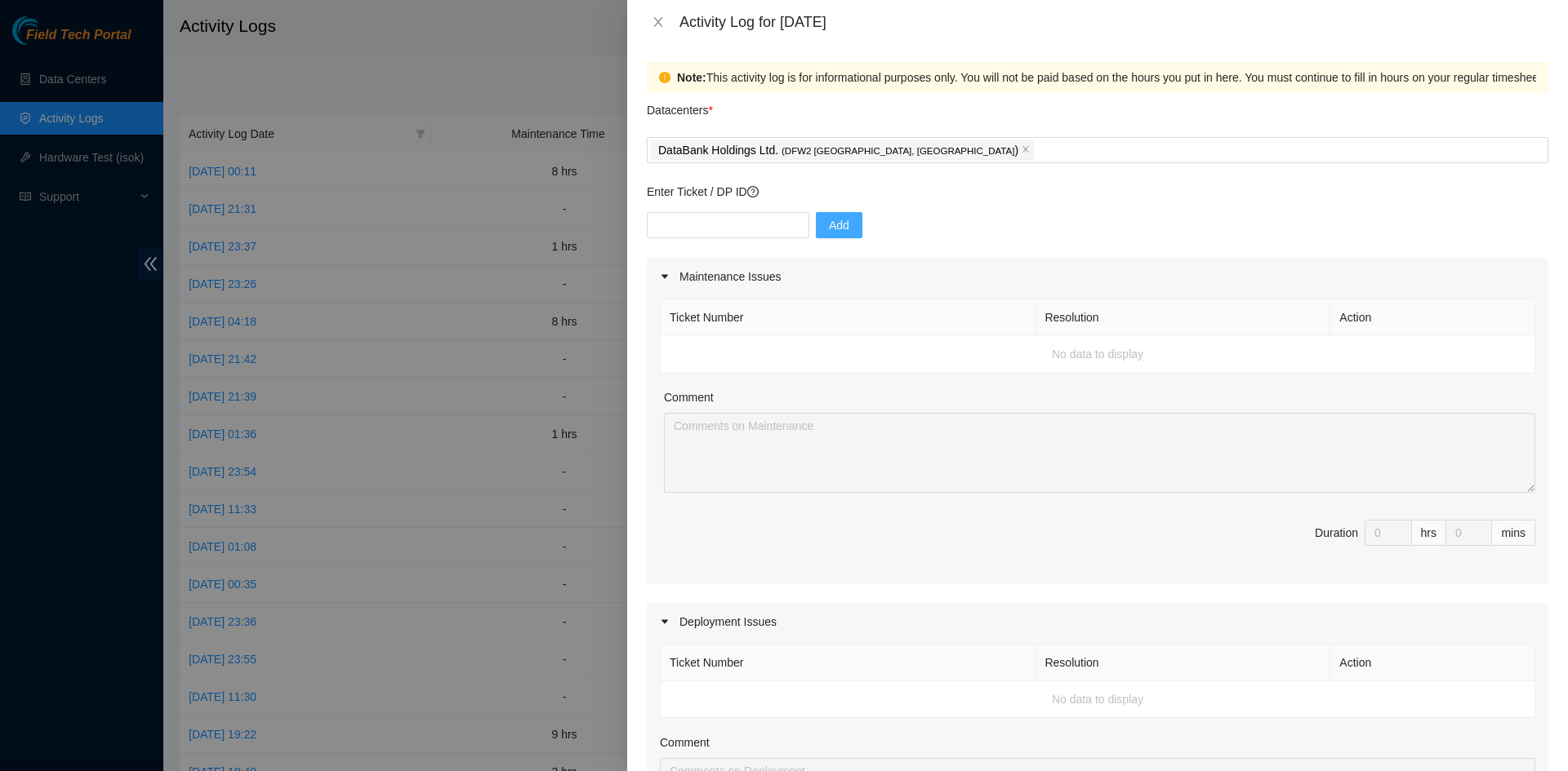
scroll to position [0, 0]
click at [855, 351] on td "No data to display" at bounding box center [1098, 356] width 875 height 37
click at [849, 354] on td "No data to display" at bounding box center [1098, 356] width 875 height 37
click at [757, 224] on input "text" at bounding box center [728, 227] width 162 height 26
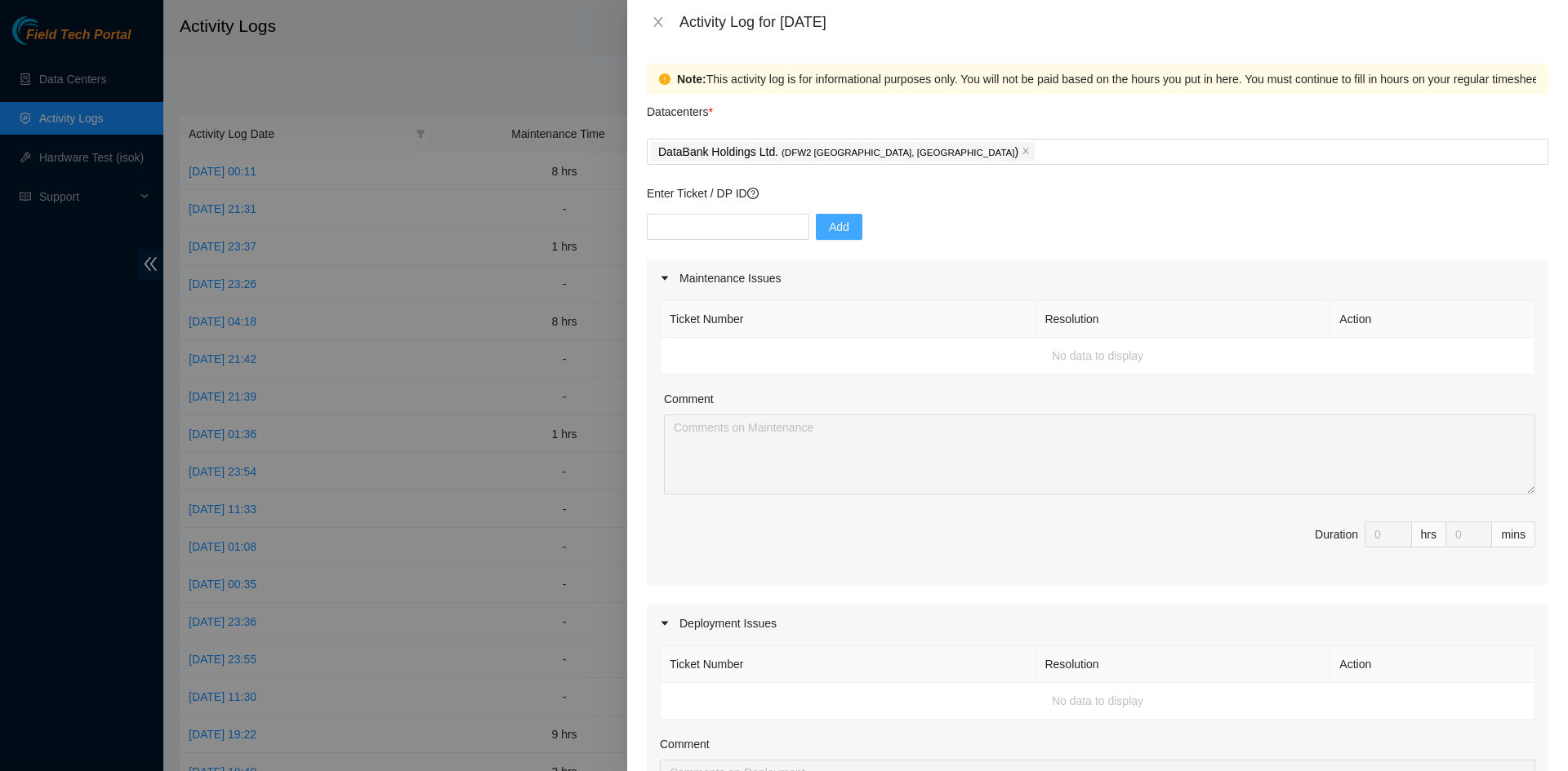
click at [982, 197] on p "Enter Ticket / DP ID" at bounding box center [1098, 193] width 902 height 18
click at [666, 278] on icon "caret-right" at bounding box center [665, 279] width 7 height 4
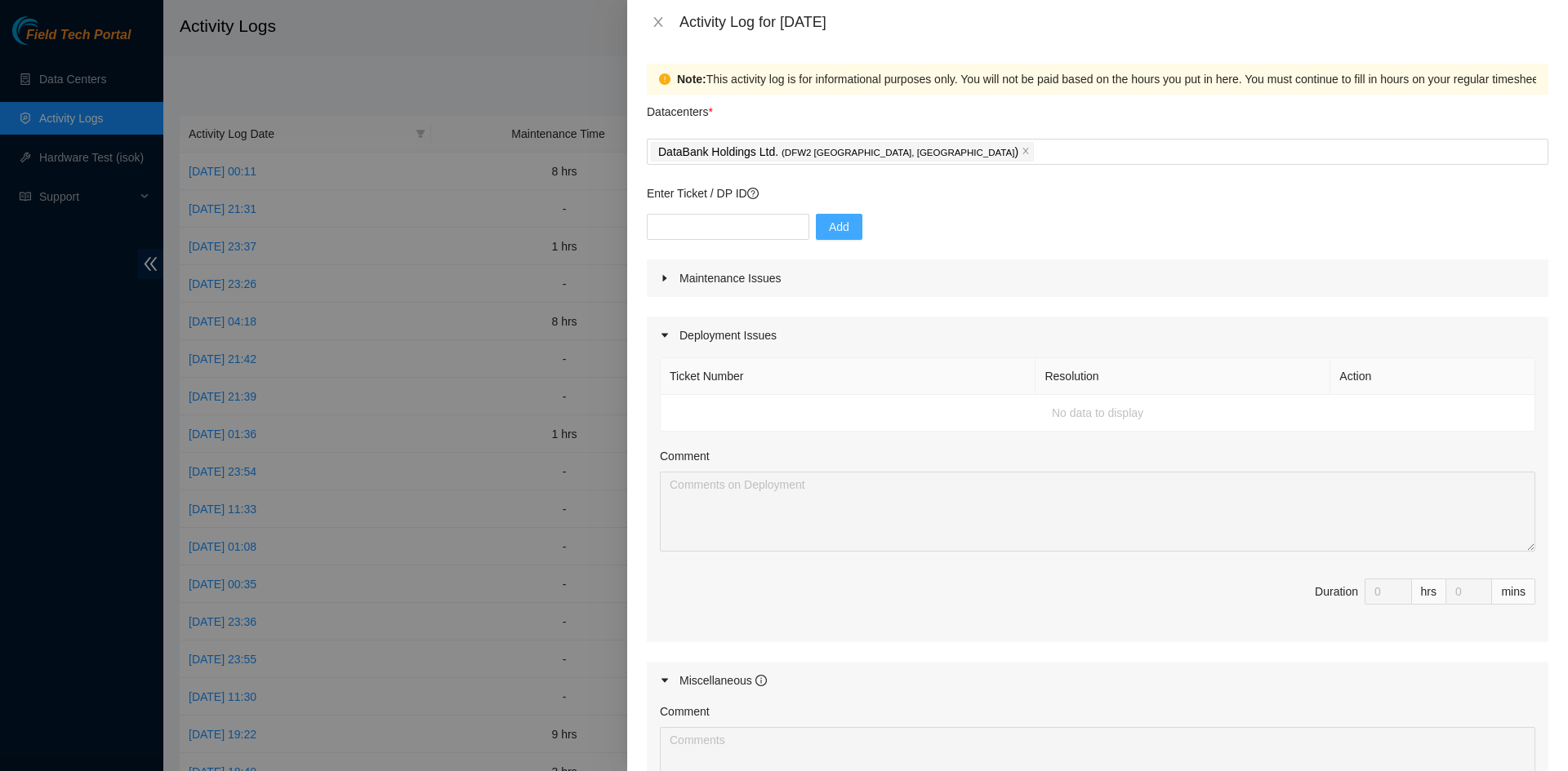
click at [665, 277] on icon "caret-right" at bounding box center [665, 279] width 4 height 7
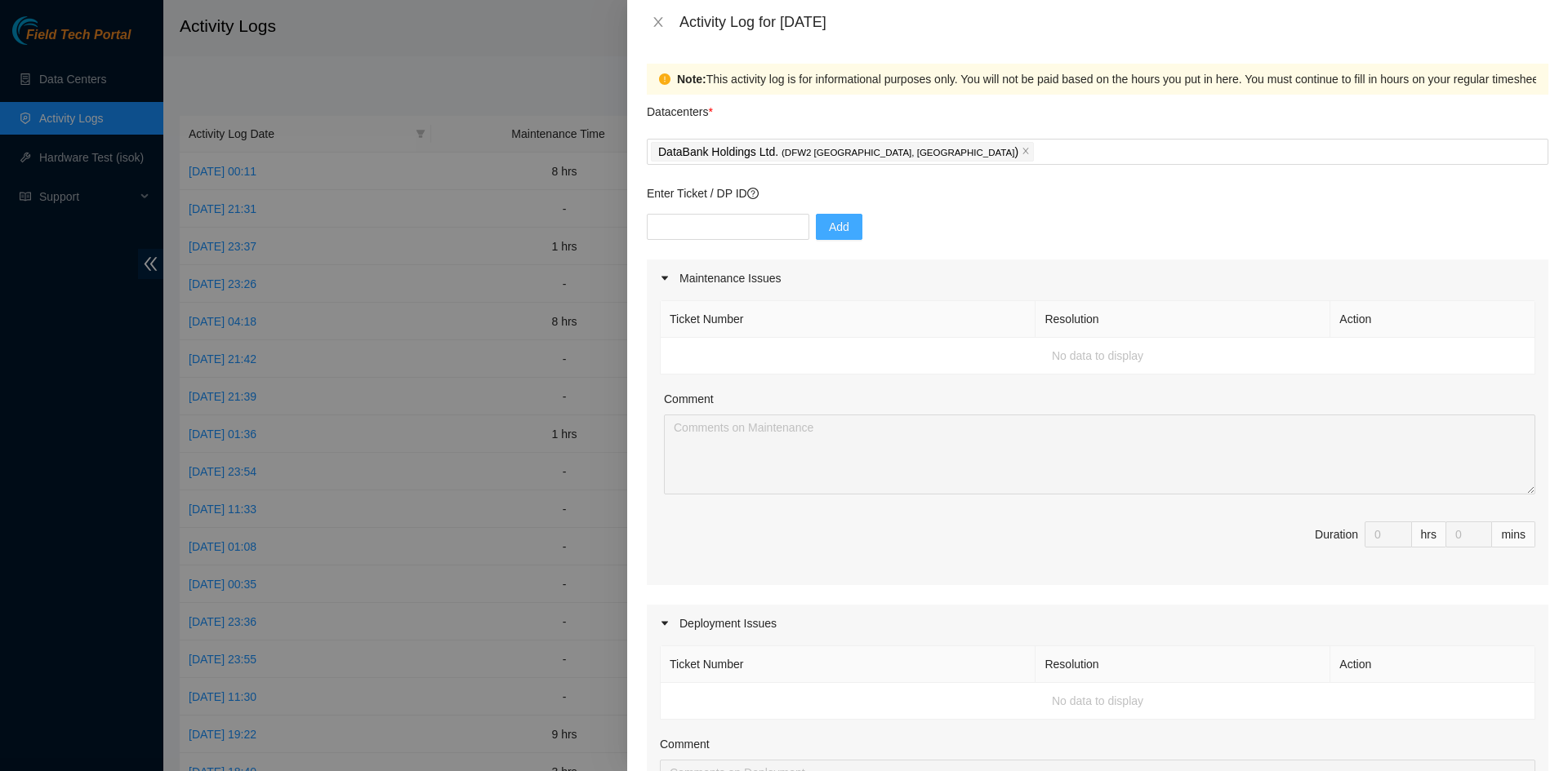
click at [666, 276] on icon "caret-right" at bounding box center [665, 279] width 10 height 10
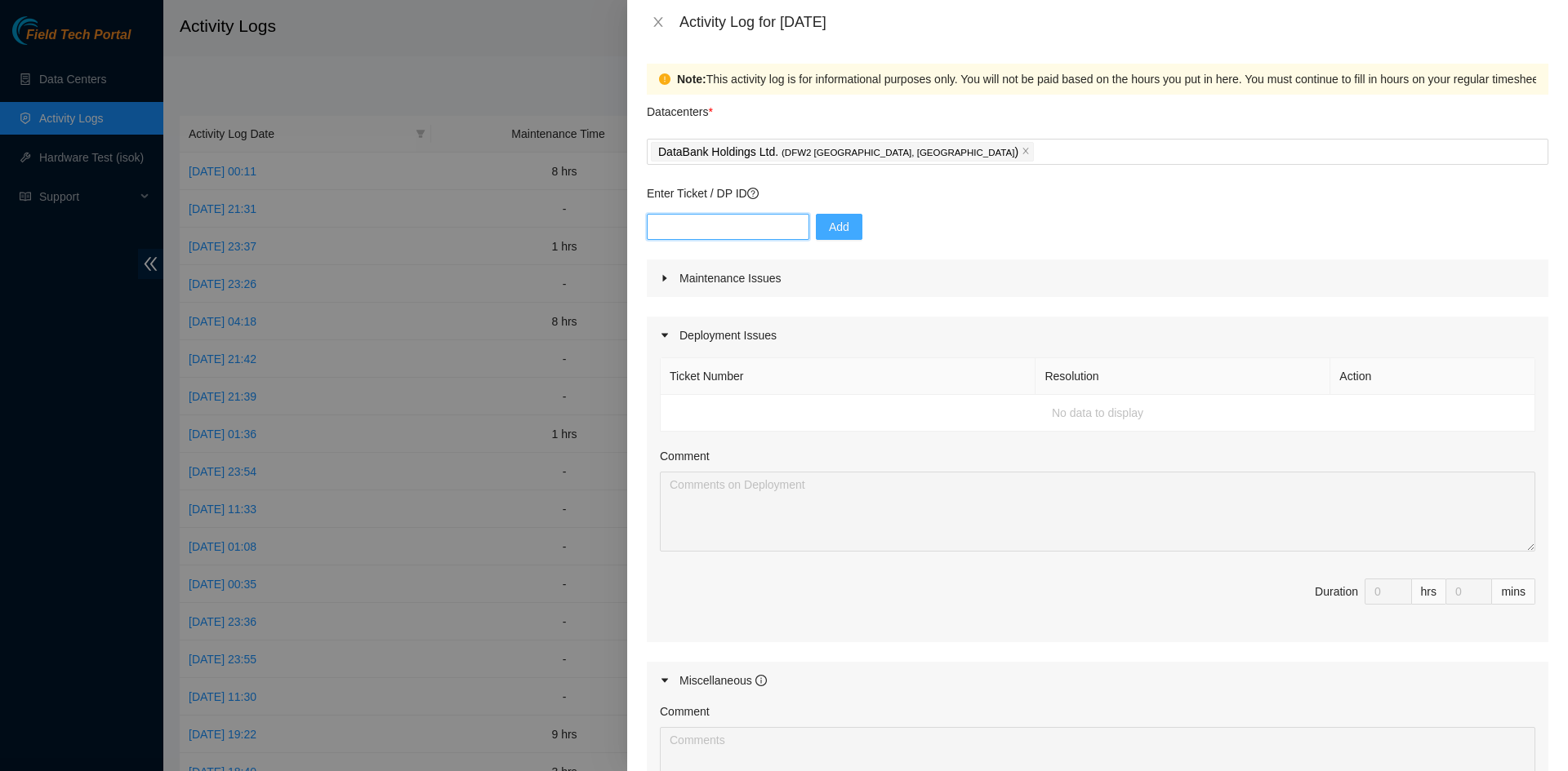
click at [754, 229] on input "text" at bounding box center [728, 227] width 162 height 26
paste input "B-V-5V6O3BB"
type input "B-V-5V6O3BB"
click at [836, 223] on span "Add" at bounding box center [839, 227] width 20 height 18
click at [710, 281] on div "Maintenance Issues" at bounding box center [1098, 279] width 902 height 38
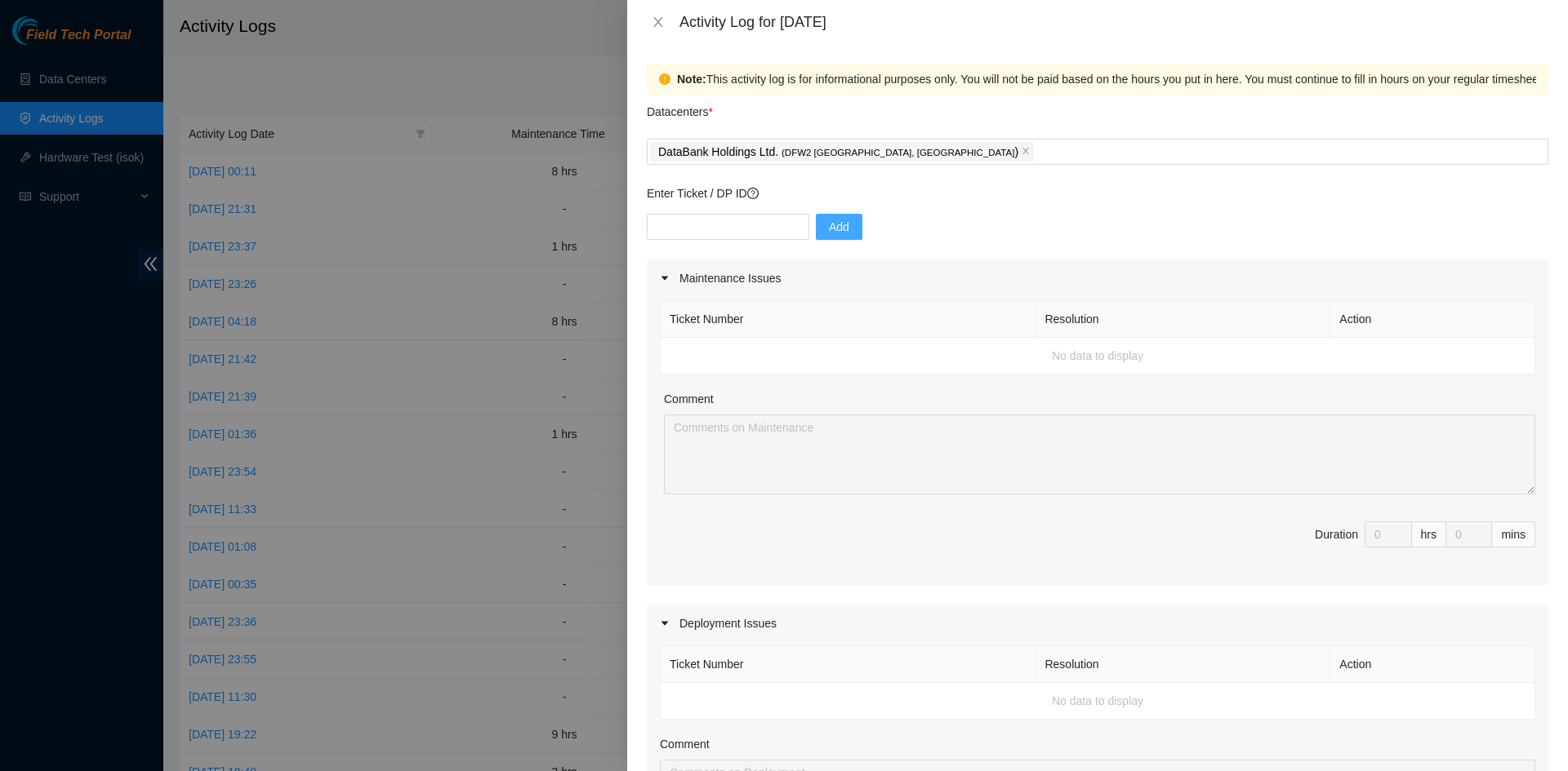
click at [710, 348] on td "No data to display" at bounding box center [1098, 356] width 875 height 37
drag, startPoint x: 716, startPoint y: 371, endPoint x: 794, endPoint y: 365, distance: 78.2
click at [718, 370] on td "No data to display" at bounding box center [1098, 356] width 875 height 37
click at [1041, 354] on td "No data to display" at bounding box center [1098, 356] width 875 height 37
click at [750, 235] on input "text" at bounding box center [728, 227] width 162 height 26
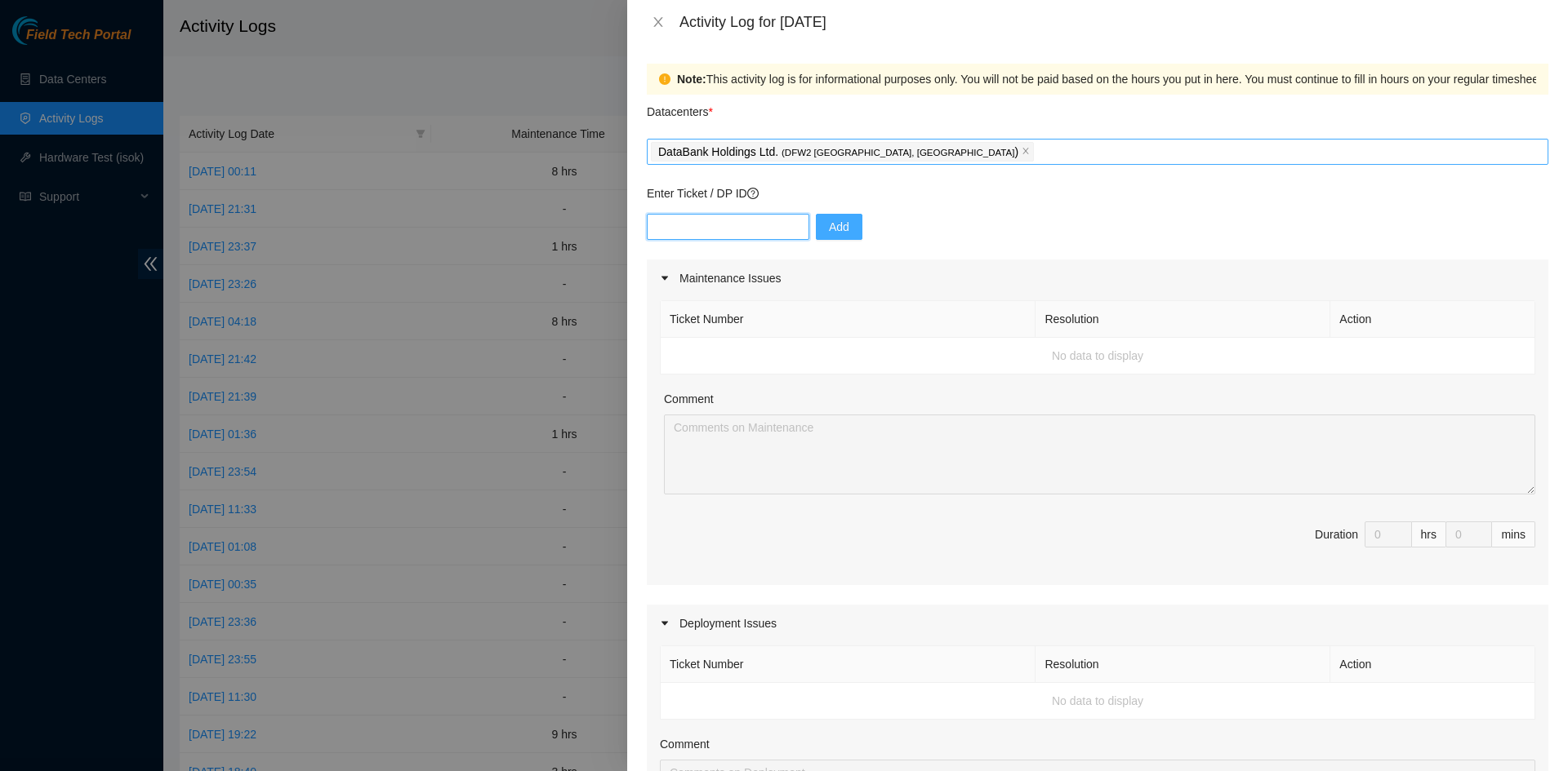
click at [950, 153] on div "DataBank Holdings Ltd. ( DFW2 Richardson, TX )" at bounding box center [1098, 152] width 893 height 23
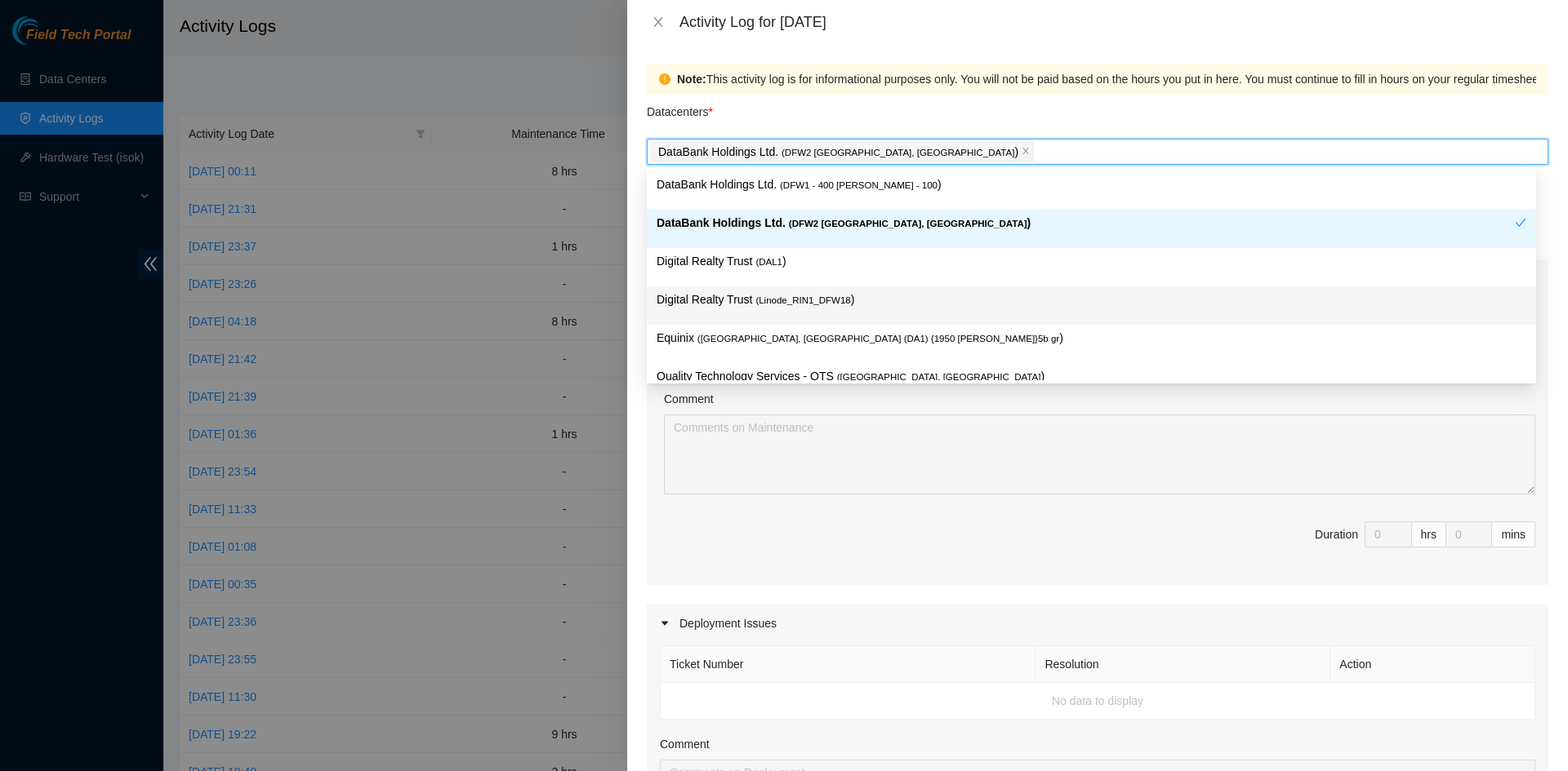
click at [761, 298] on span "( Linode_RIN1_DFW18" at bounding box center [802, 301] width 95 height 10
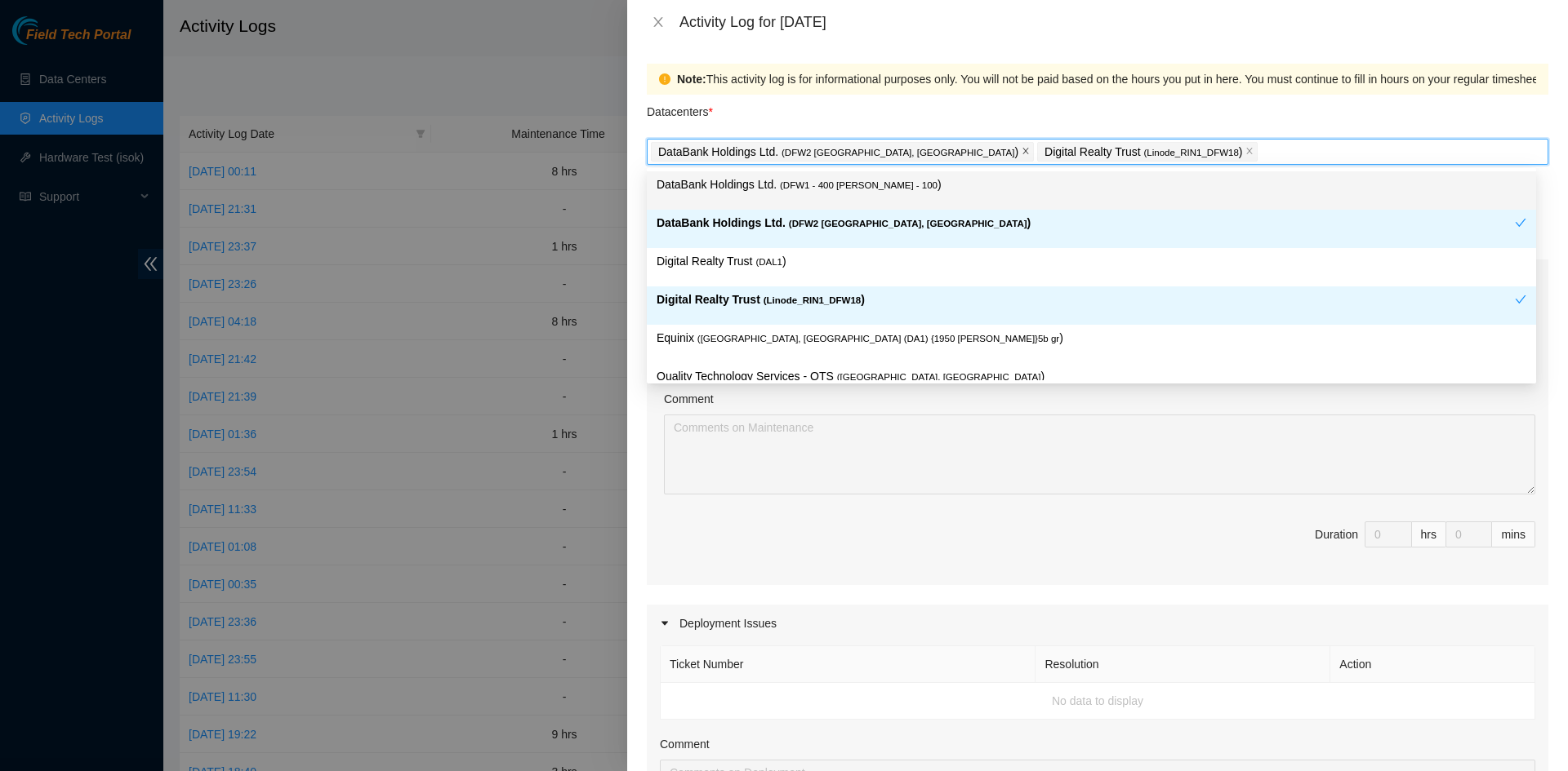
click at [1021, 155] on icon "close" at bounding box center [1025, 151] width 8 height 8
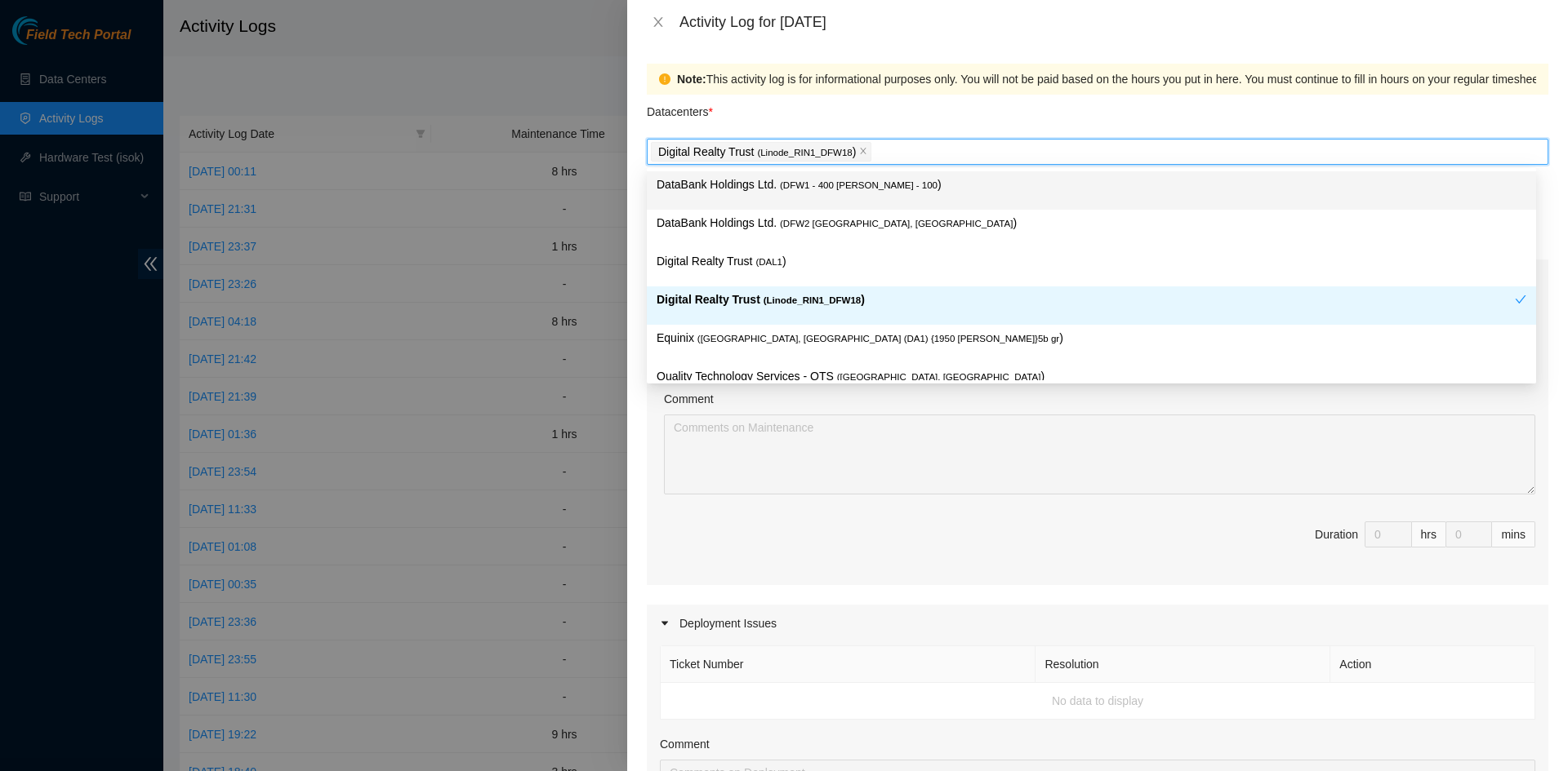
click at [957, 103] on div "Datacenters *" at bounding box center [1098, 117] width 902 height 44
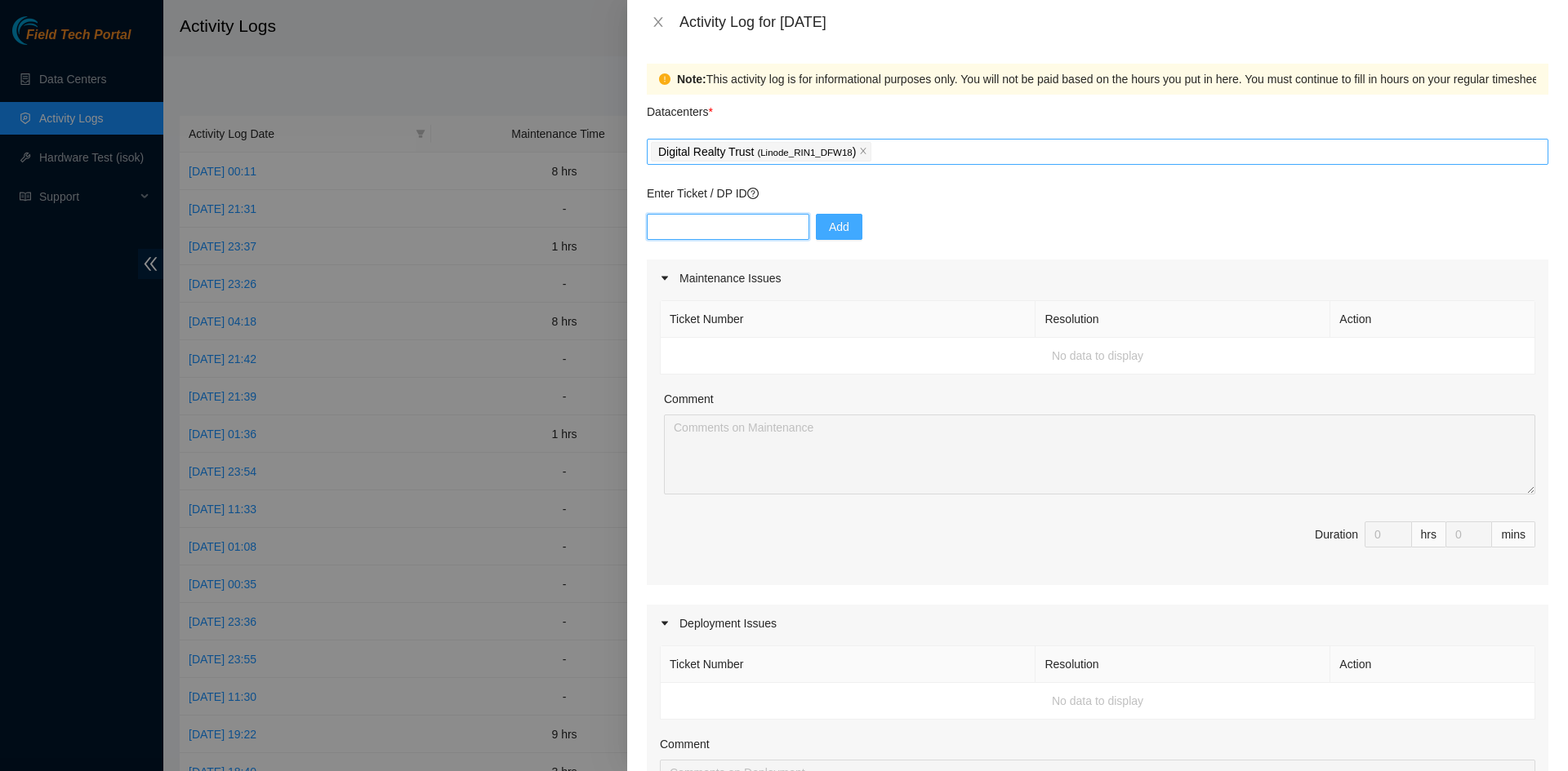
click at [750, 234] on input "text" at bounding box center [728, 227] width 162 height 26
paste input "B-V-5V6O3BB"
type input "B-V-5V6O3BB"
click at [837, 223] on button "Add" at bounding box center [839, 227] width 47 height 26
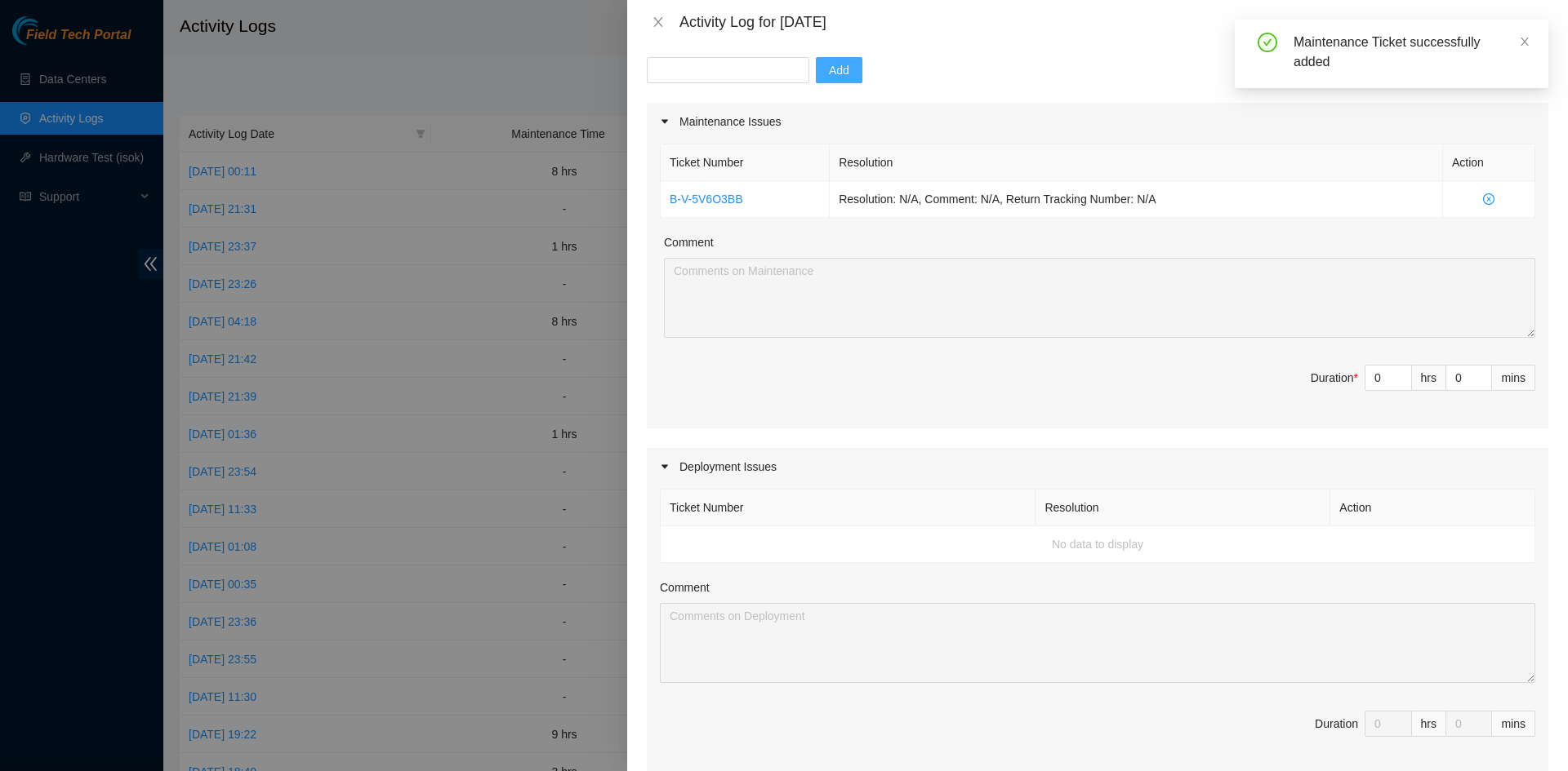
scroll to position [163, 0]
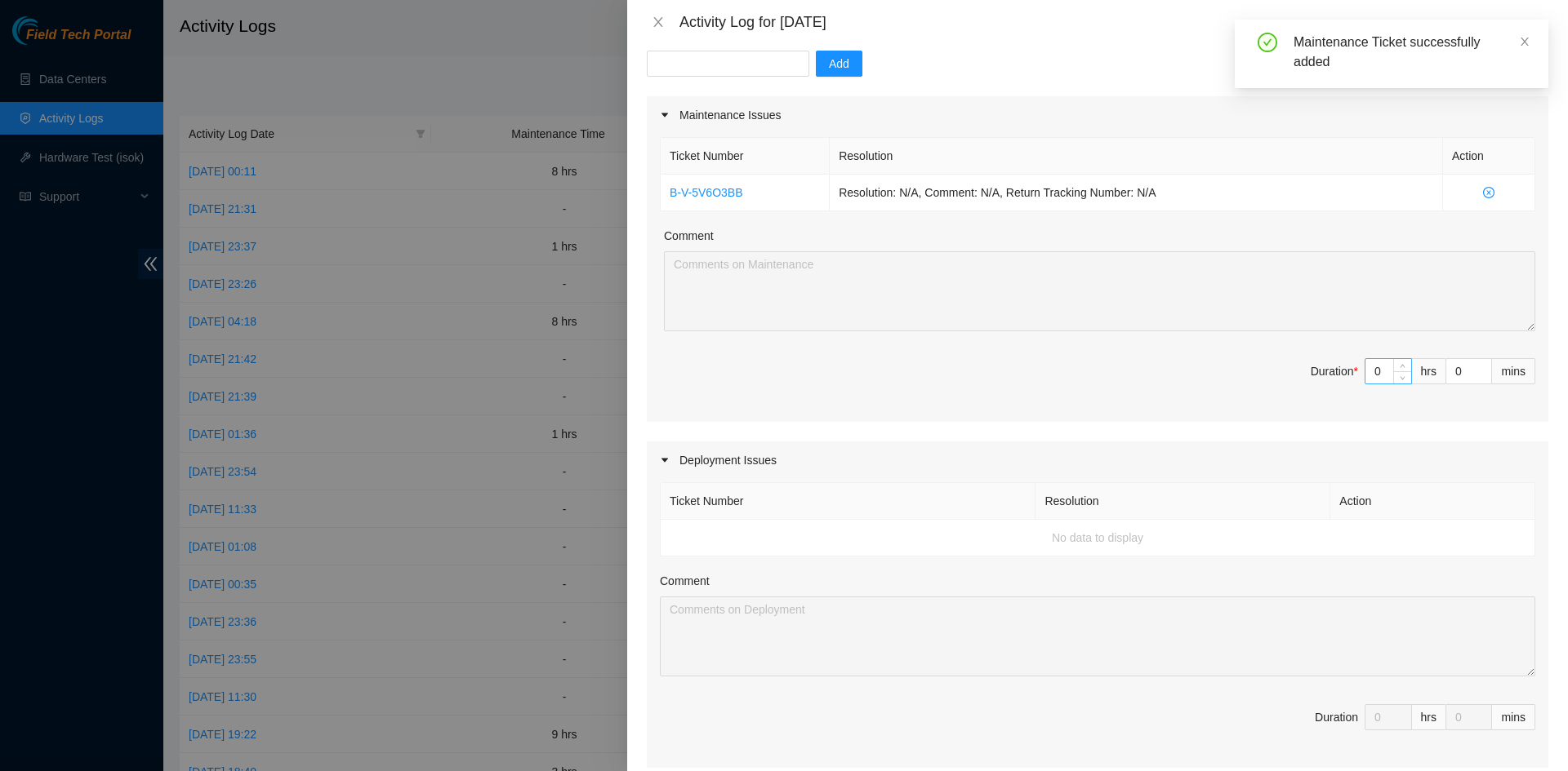
click at [1110, 373] on input "0" at bounding box center [1388, 371] width 46 height 25
type input "1"
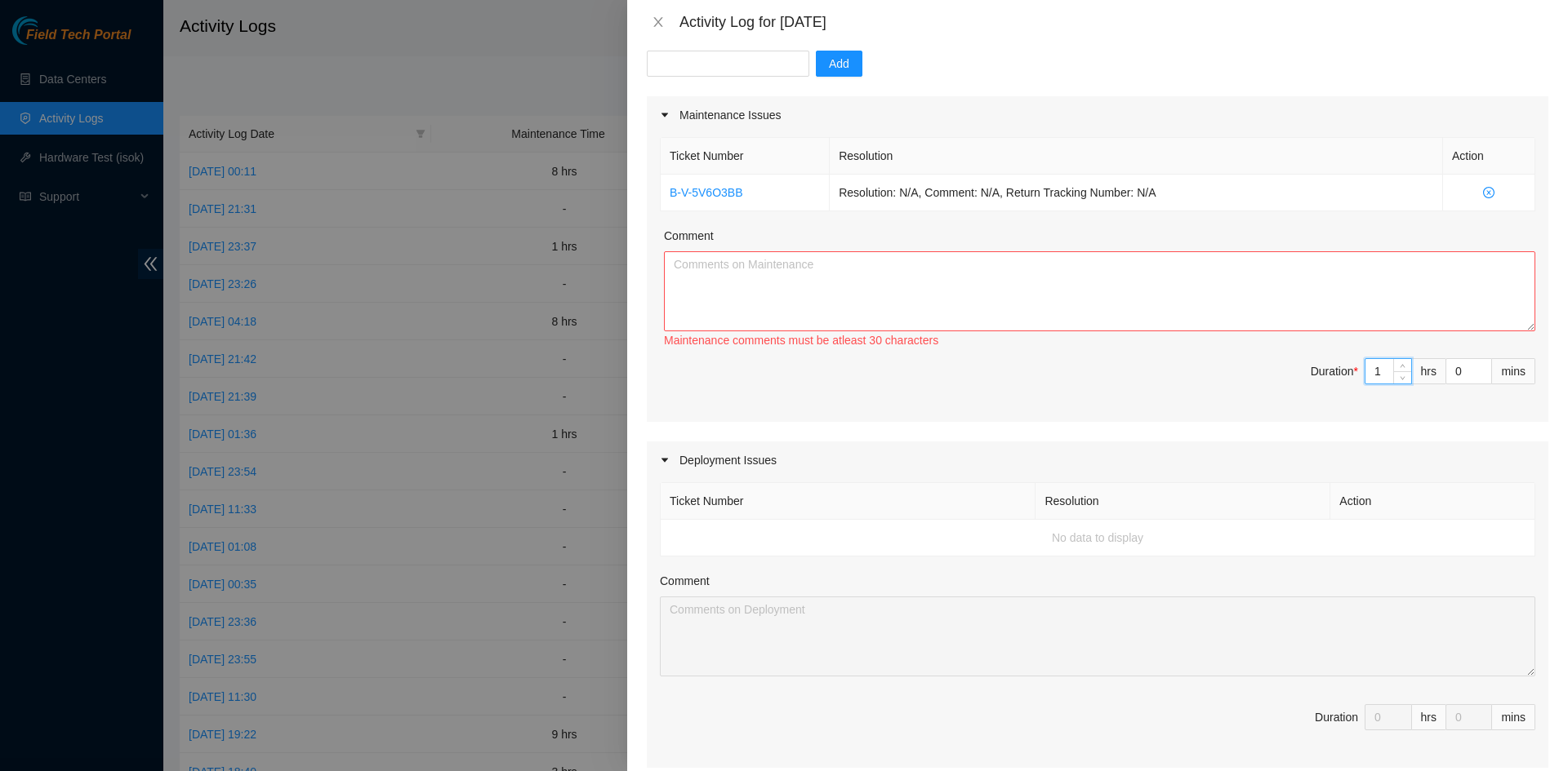
type input "0"
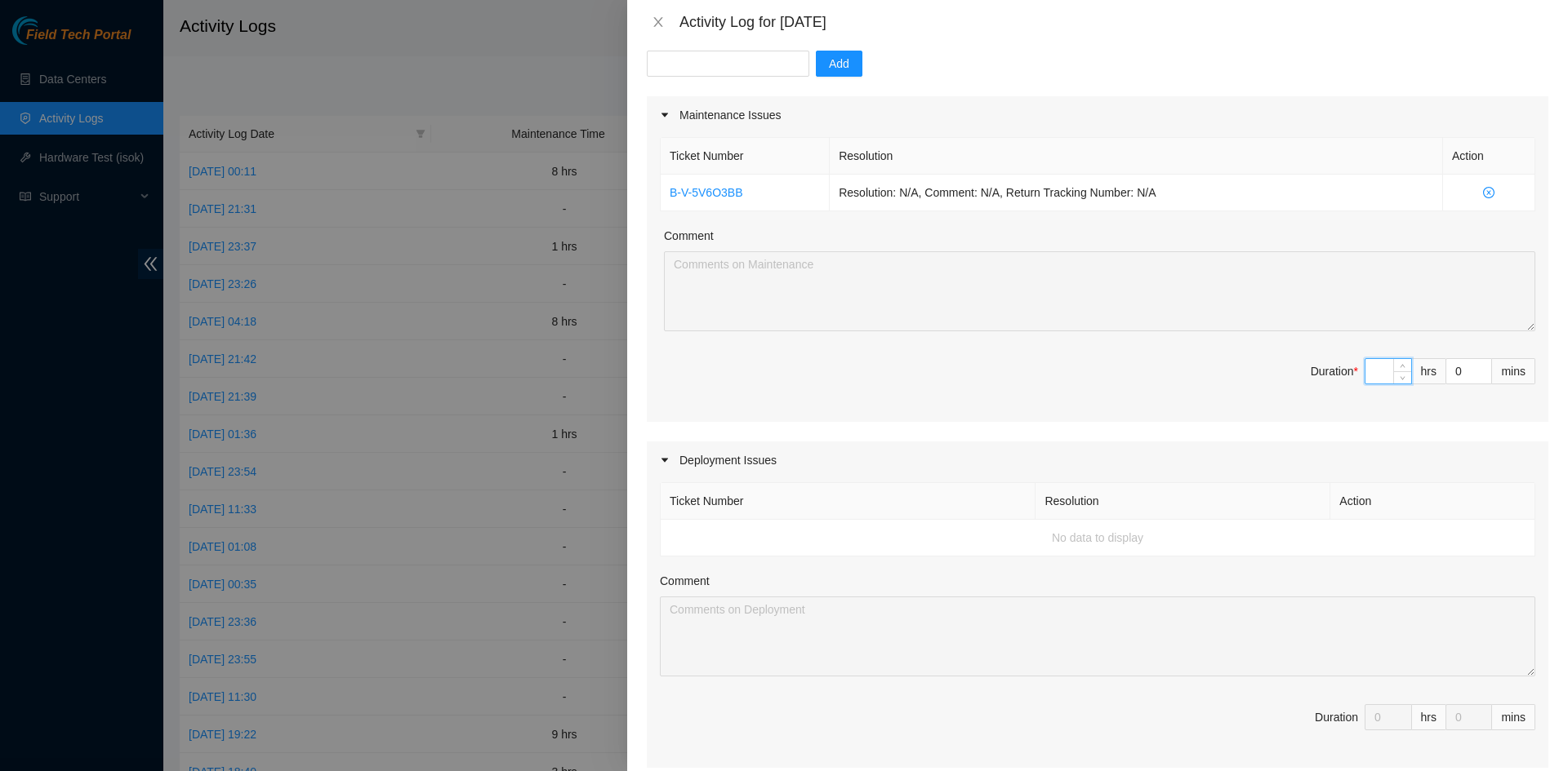
type input "8"
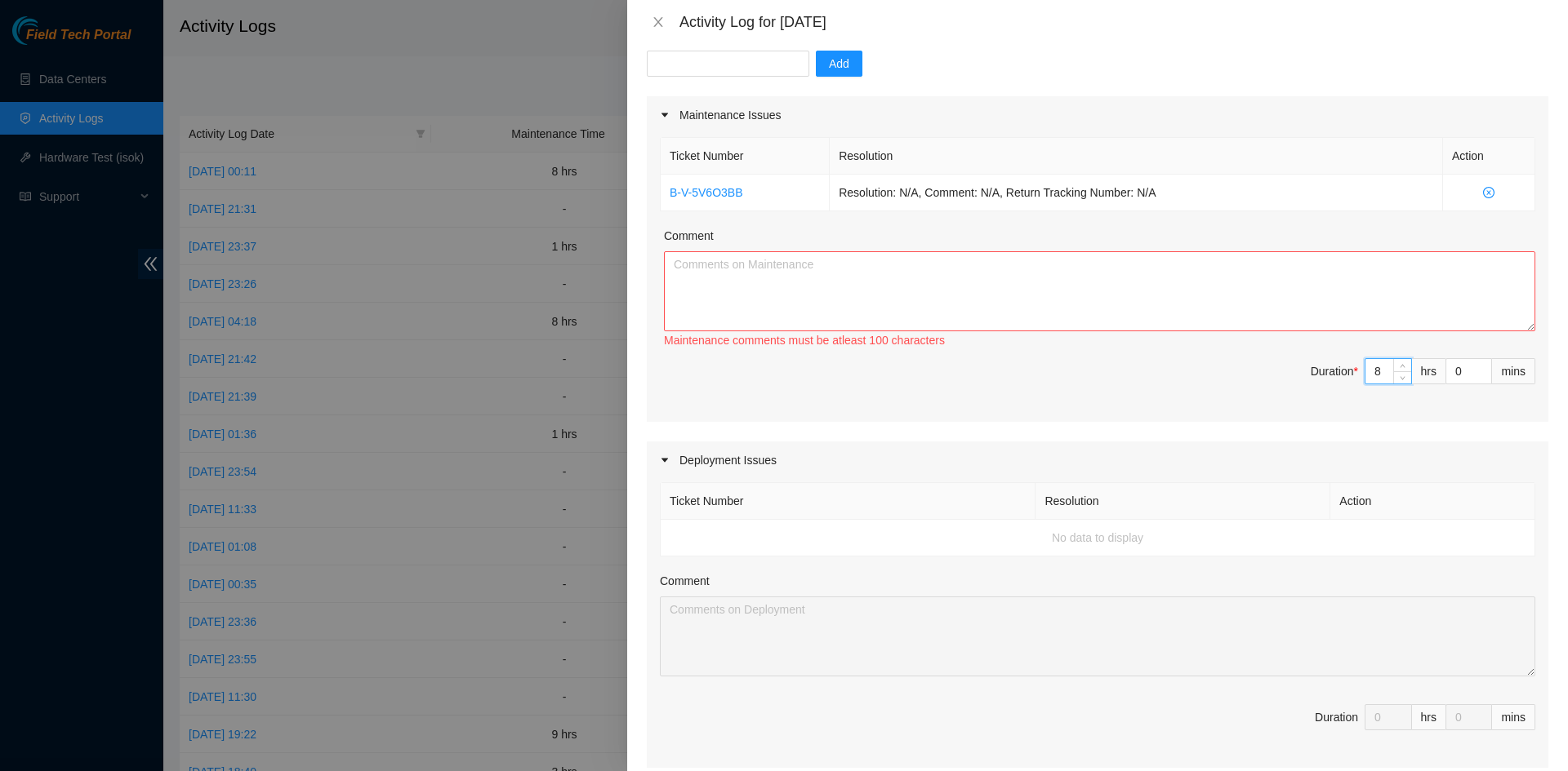
type input "8"
click at [723, 284] on textarea "Comment" at bounding box center [1099, 292] width 871 height 80
click at [673, 268] on textarea "Investigated the below cass" at bounding box center [1099, 292] width 871 height 80
click at [886, 265] on textarea "worked and Investigated the below cass" at bounding box center [1099, 292] width 871 height 80
paste textarea "B-W-11L6PRP N/A N/A High 20.35 30 200% N/A N/A N/A 11114-0000 Linode 2x16 ssd-g…"
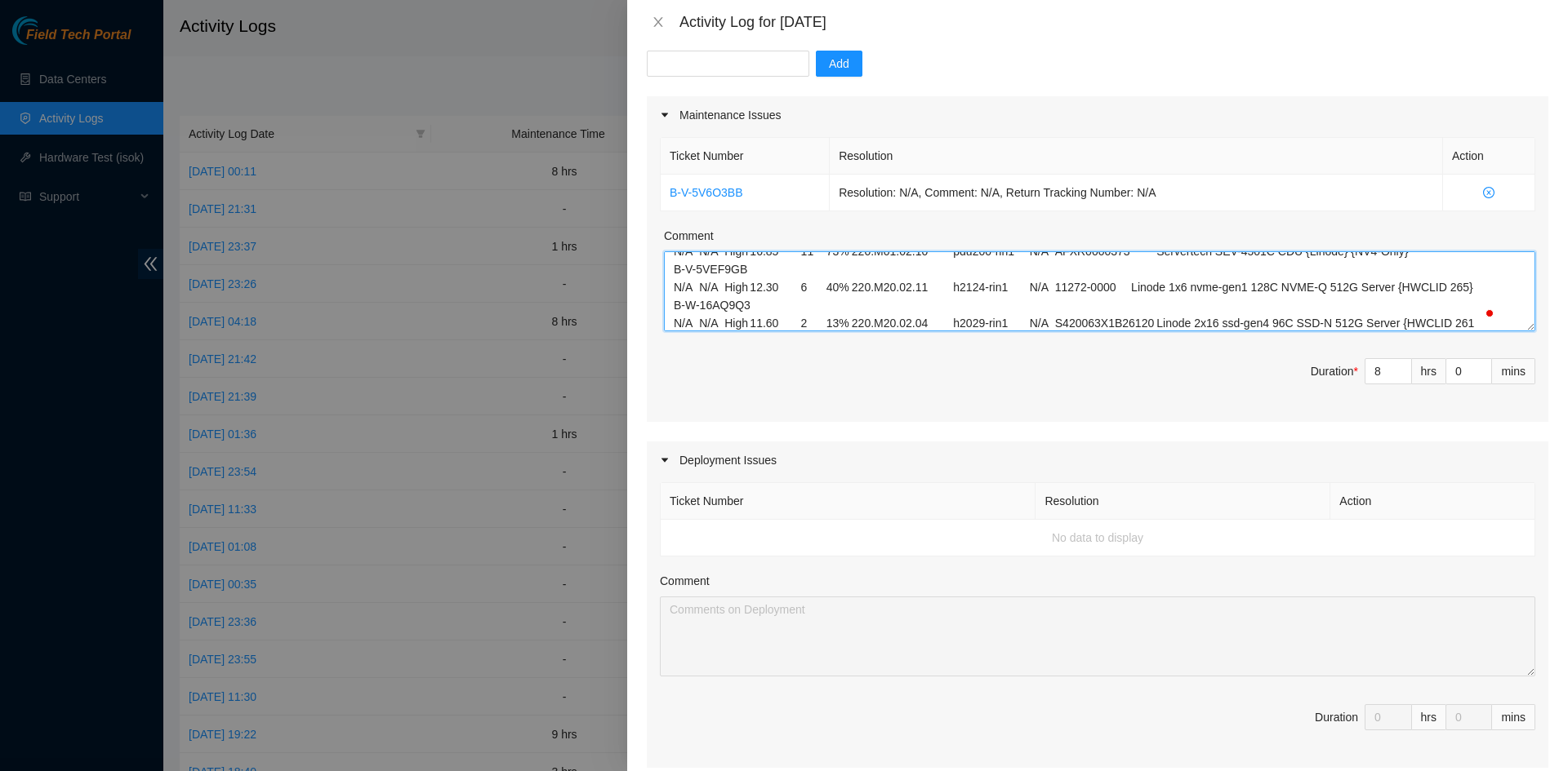
scroll to position [0, 0]
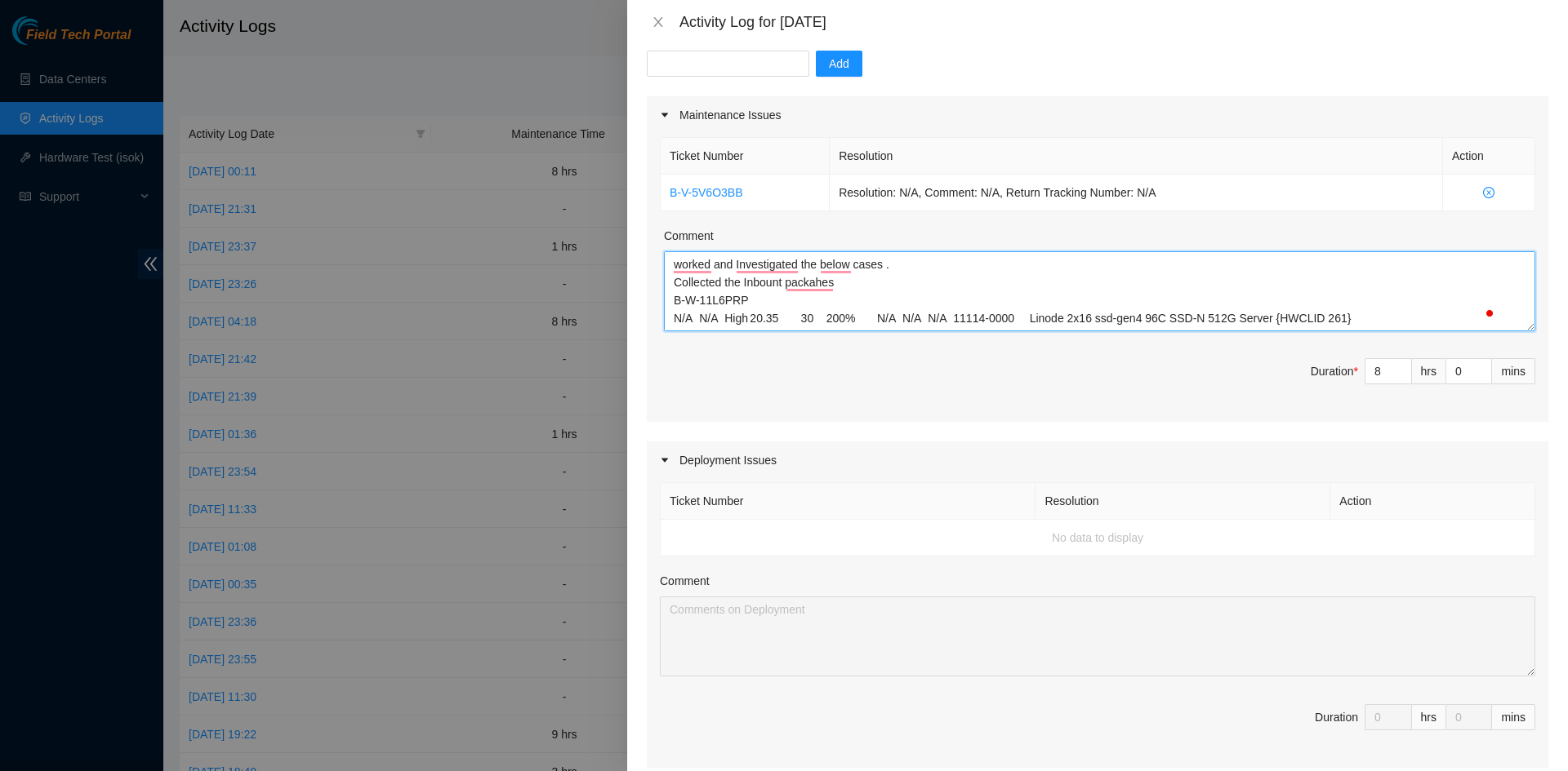
click at [848, 284] on textarea "worked and Investigated the below cases . Collected the Inbount packahes B-W-11…" at bounding box center [1099, 292] width 871 height 80
click at [1110, 291] on textarea "worked and Investigated the below cases . Collected the Inbount packahes all th…" at bounding box center [1099, 292] width 871 height 80
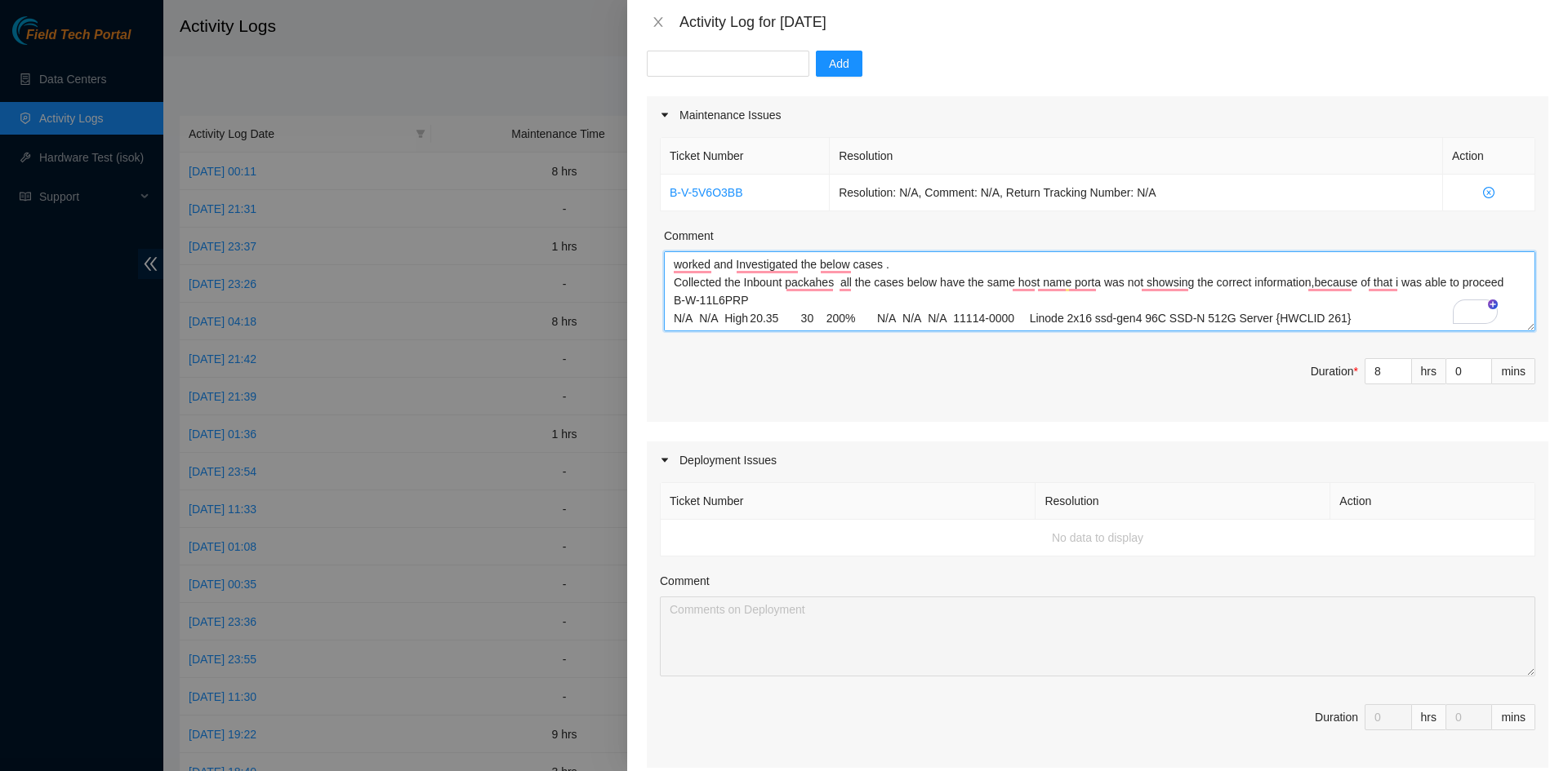
type textarea "worked and Investigated the below cases . Collected the Inbount packahes all th…"
click at [865, 312] on textarea "worked and Investigated the below cases . Collected the Inbount packahes all th…" at bounding box center [1099, 292] width 871 height 80
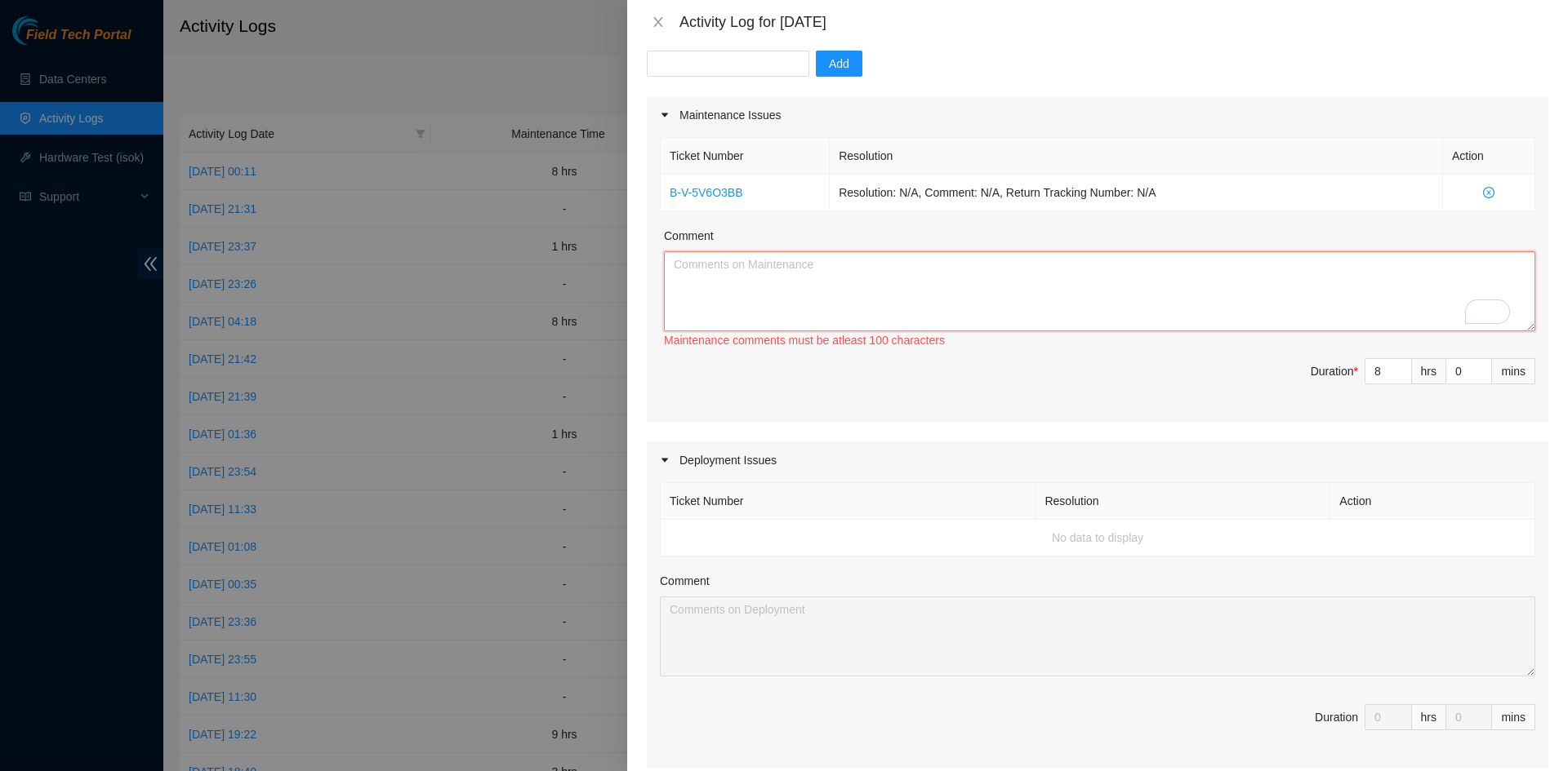
paste textarea "Incident Report: Hostname Data Mismatch and Investigation Summary Date: [Insert…"
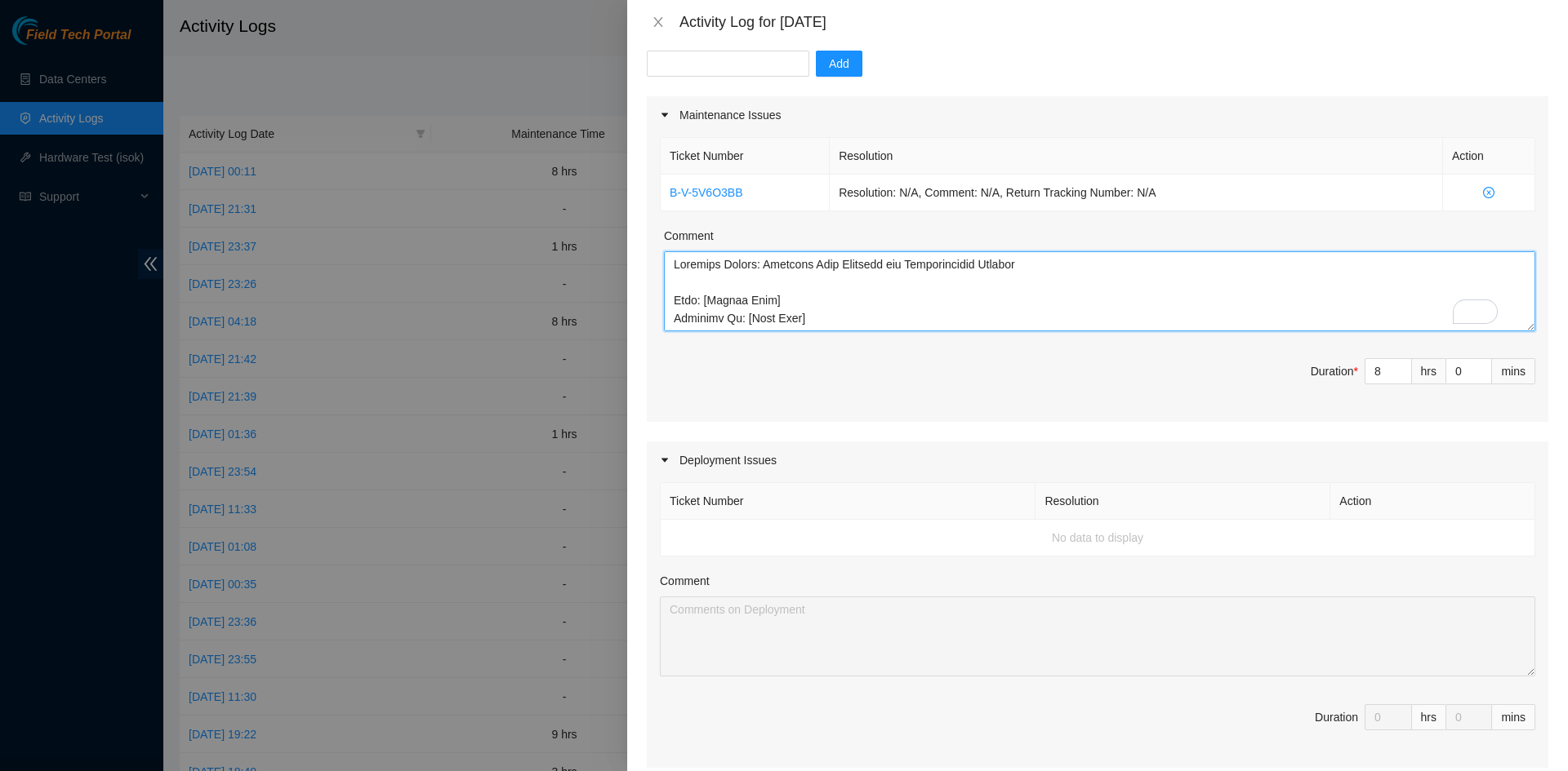
click at [771, 304] on textarea "Comment" at bounding box center [1099, 292] width 871 height 80
click at [815, 316] on textarea "Comment" at bounding box center [1099, 292] width 871 height 80
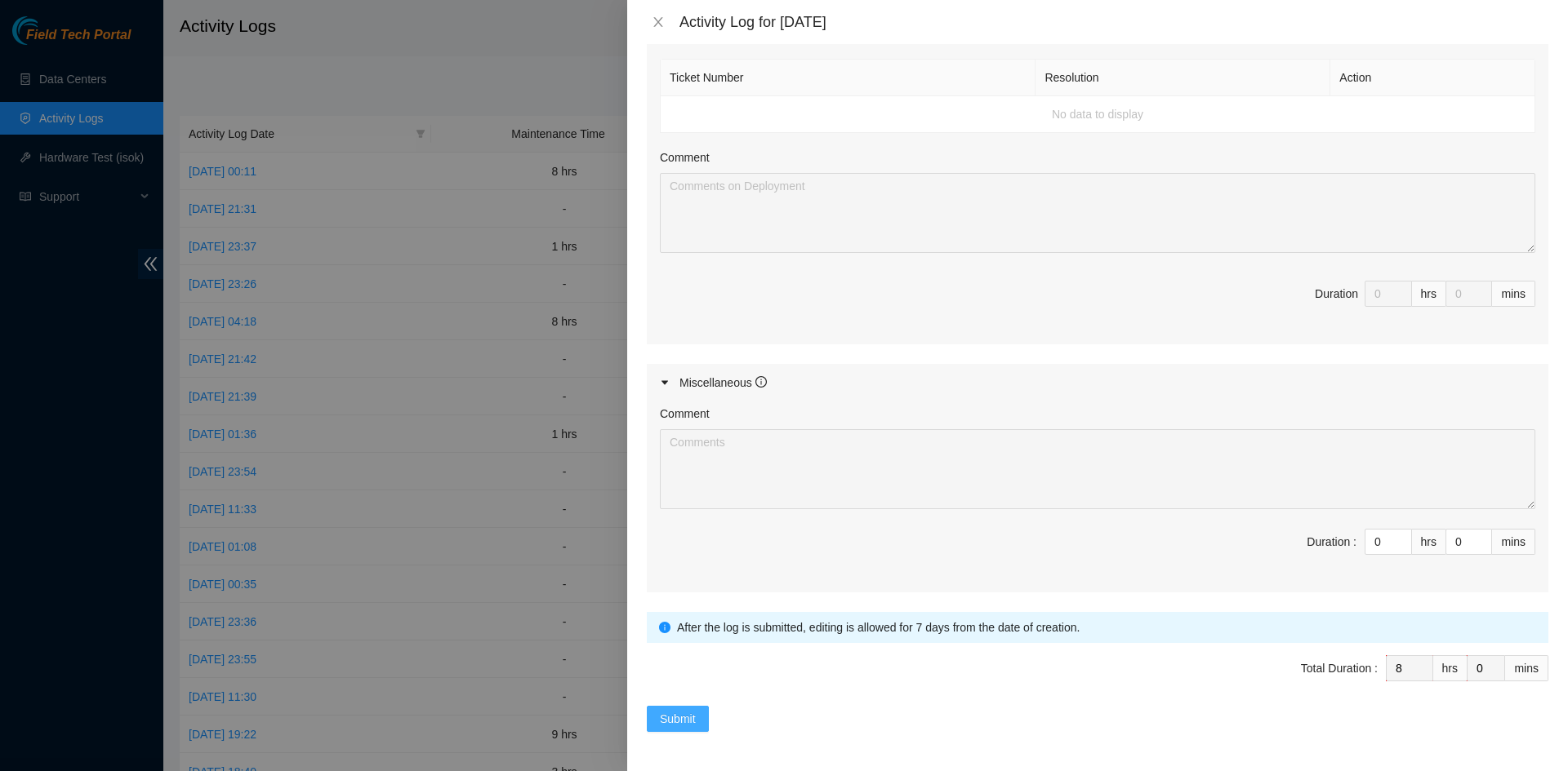
type textarea "Incident Report: Hostname Data Mismatch and Investigation Summary Date: 09/19/2…"
click at [684, 516] on span "Submit" at bounding box center [678, 719] width 36 height 18
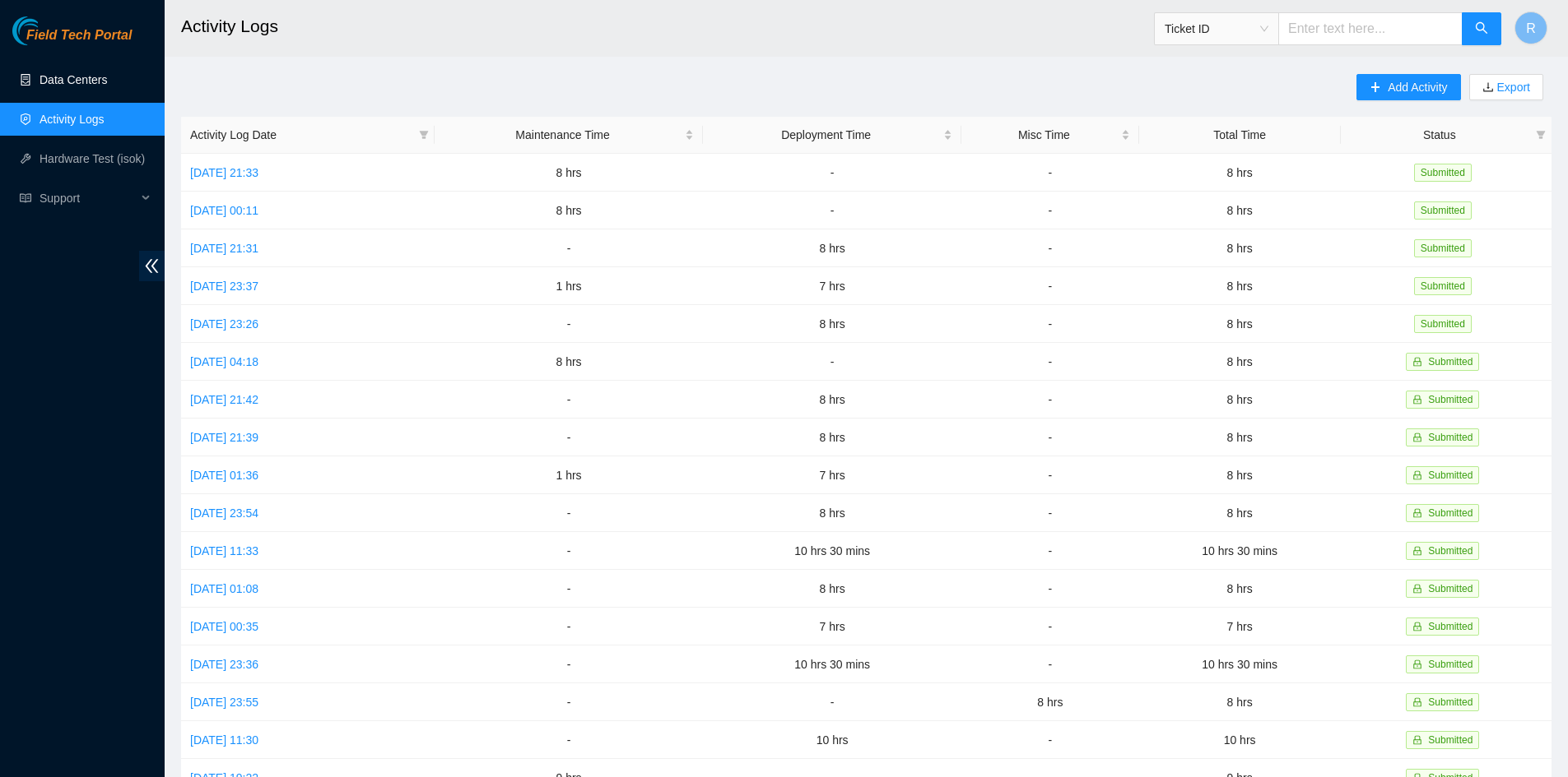
click at [71, 73] on link "Data Centers" at bounding box center [74, 80] width 68 height 13
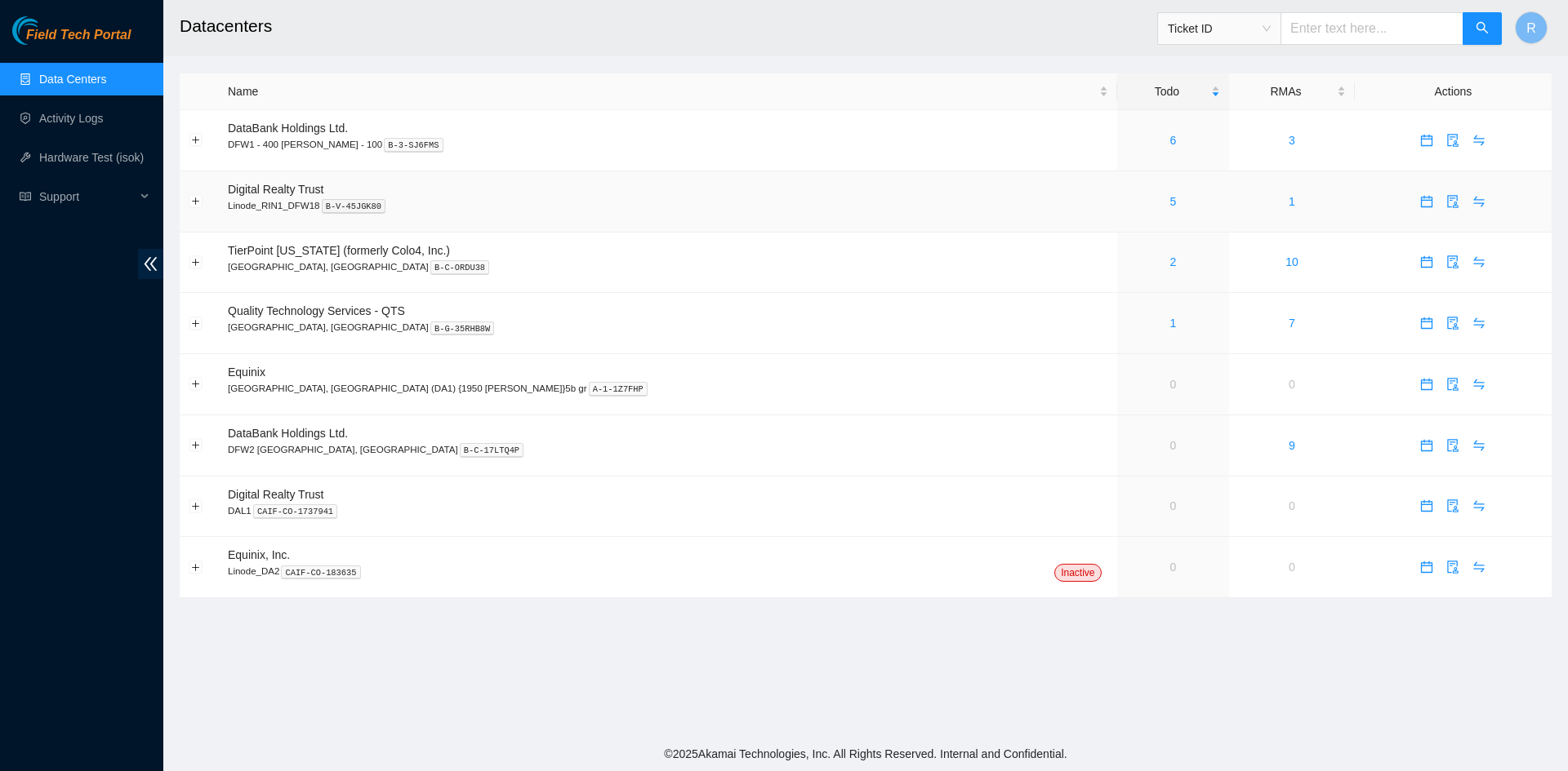
click at [1110, 202] on div "5" at bounding box center [1174, 202] width 95 height 18
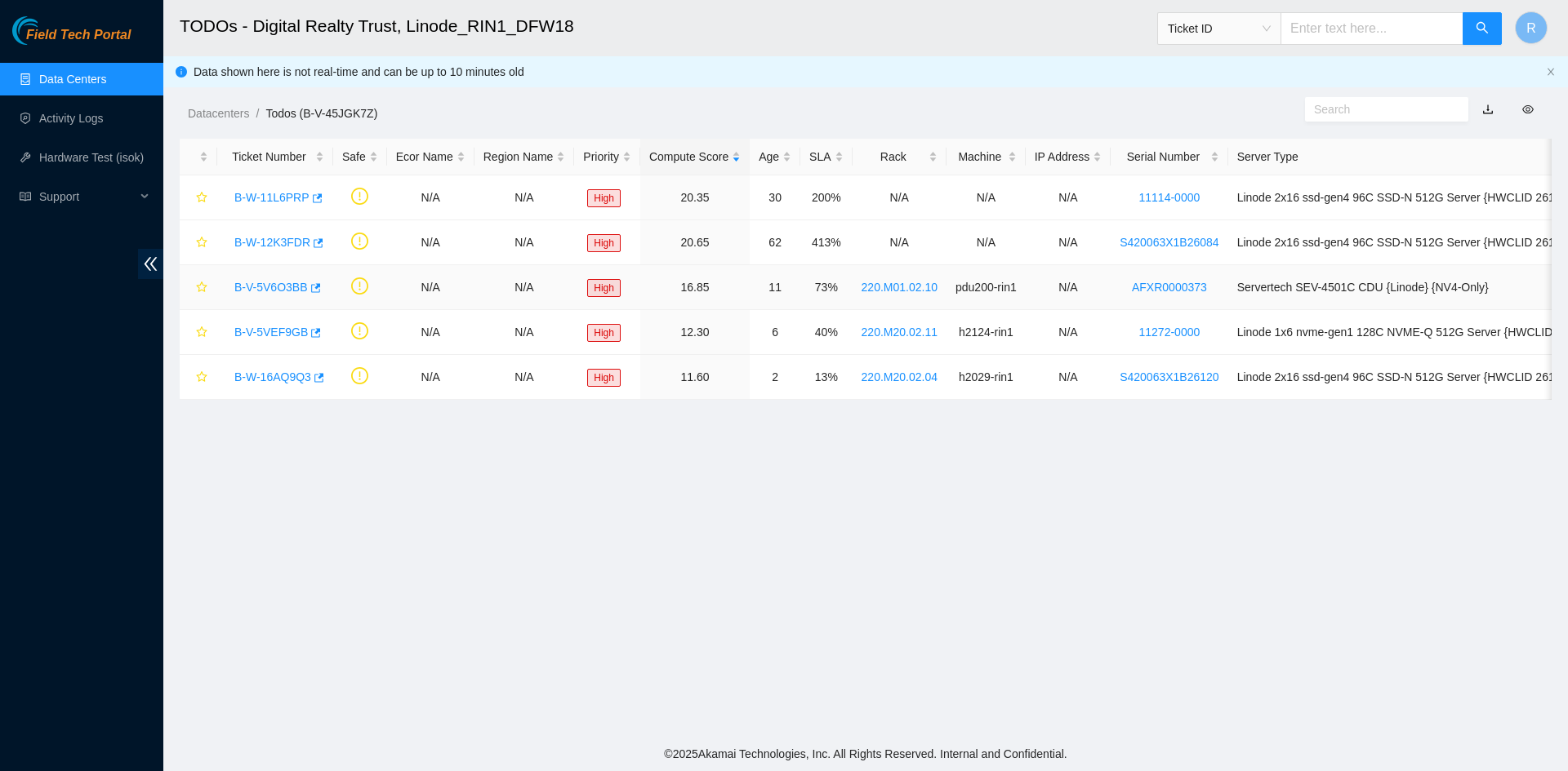
click at [279, 281] on link "B-V-5V6O3BB" at bounding box center [271, 288] width 74 height 13
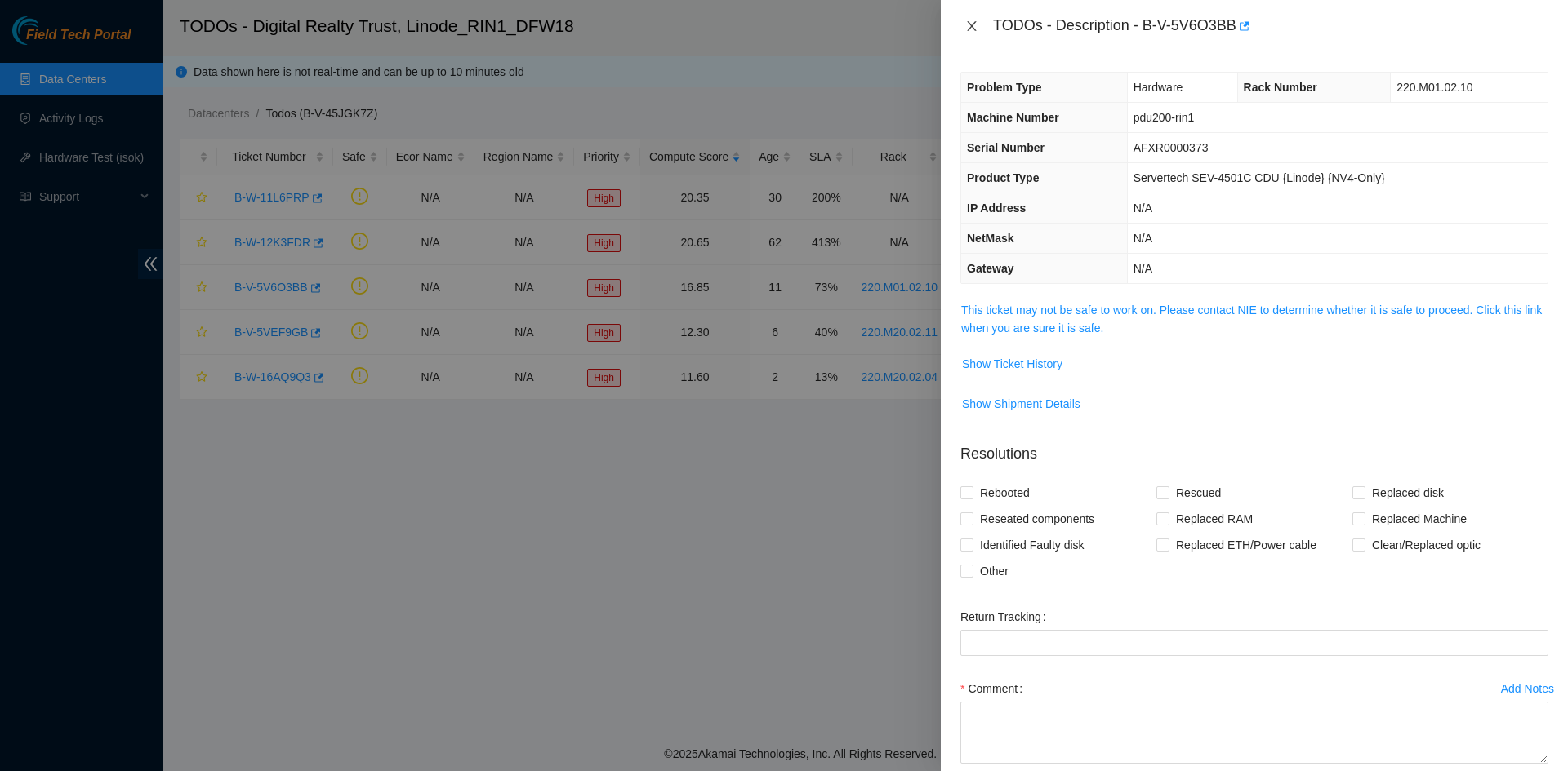
click at [966, 20] on icon "close" at bounding box center [971, 26] width 13 height 13
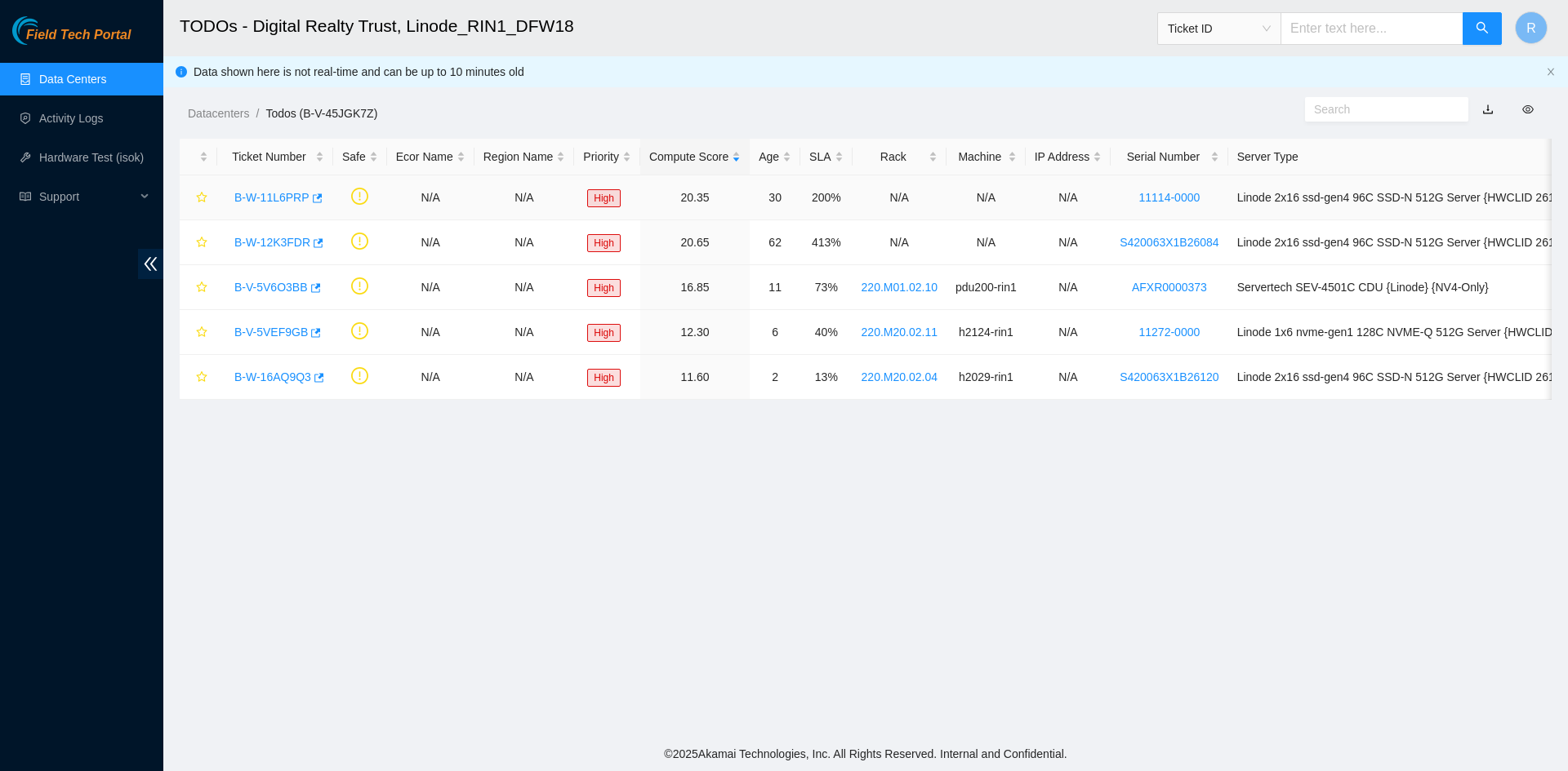
click at [262, 193] on link "B-W-11L6PRP" at bounding box center [272, 197] width 75 height 13
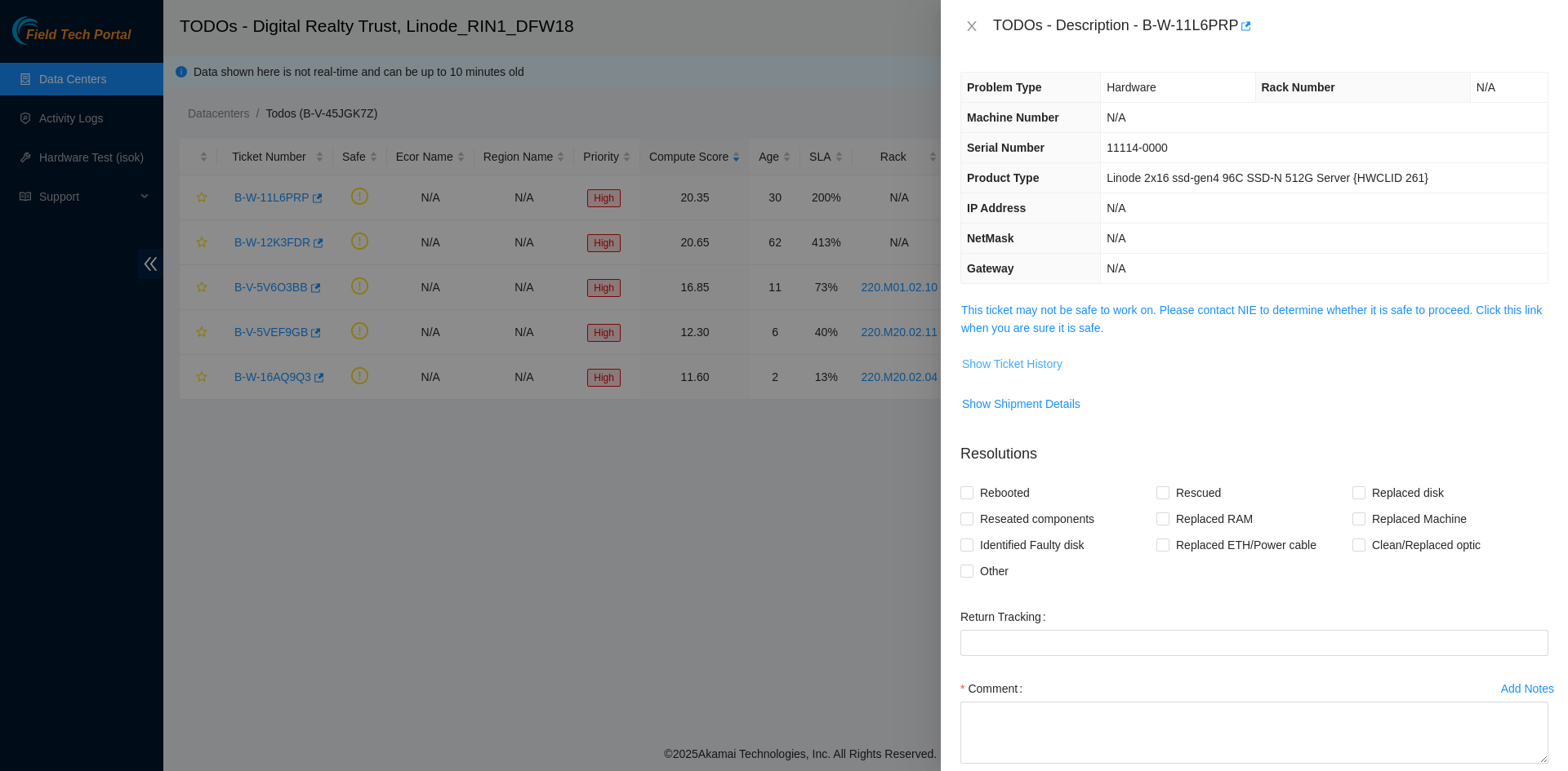
click at [1017, 362] on span "Show Ticket History" at bounding box center [1011, 364] width 101 height 18
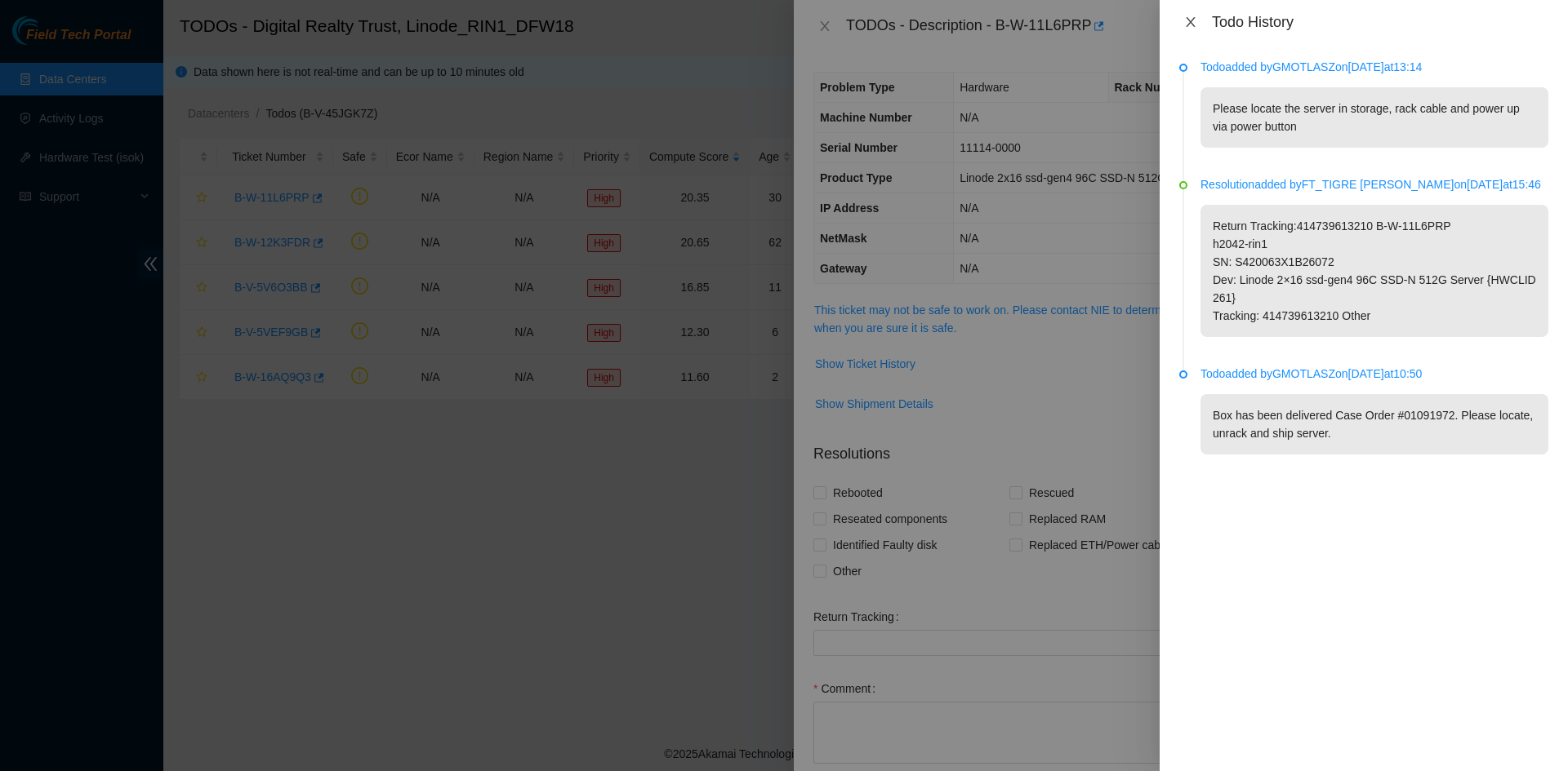
click at [1110, 20] on icon "close" at bounding box center [1189, 22] width 9 height 10
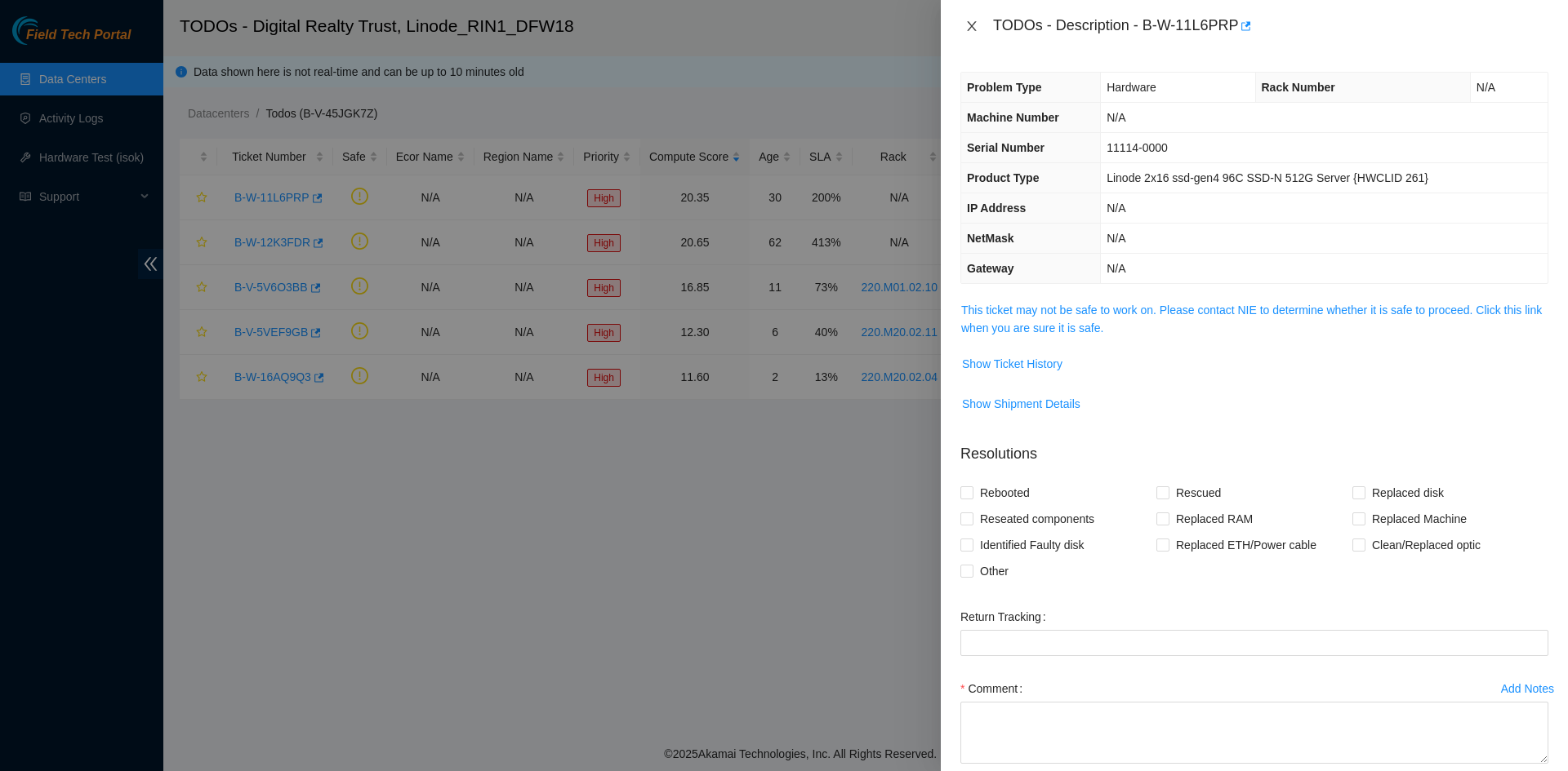
click at [968, 25] on icon "close" at bounding box center [971, 26] width 13 height 13
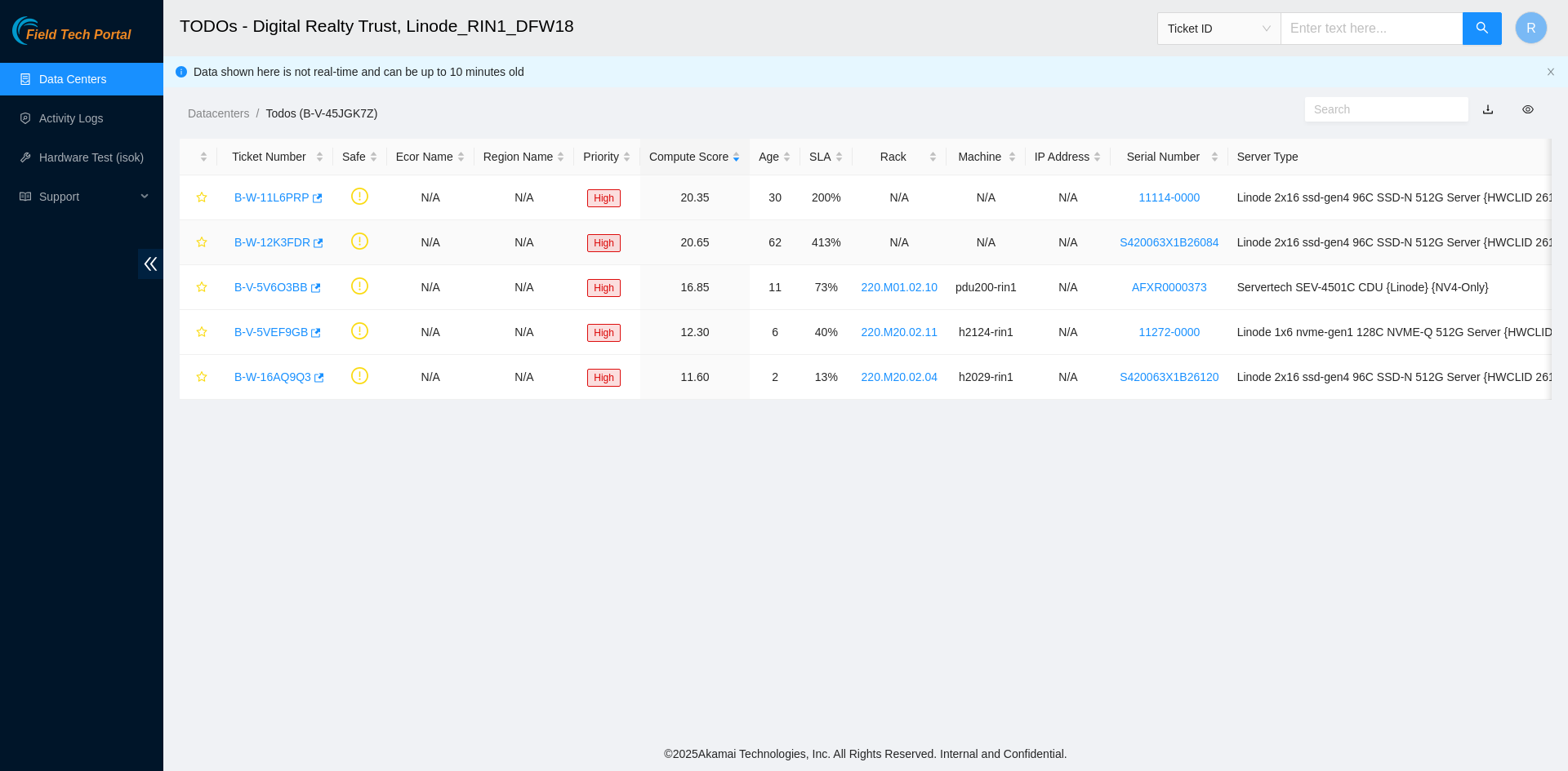
click at [259, 245] on link "B-W-12K3FDR" at bounding box center [272, 243] width 76 height 13
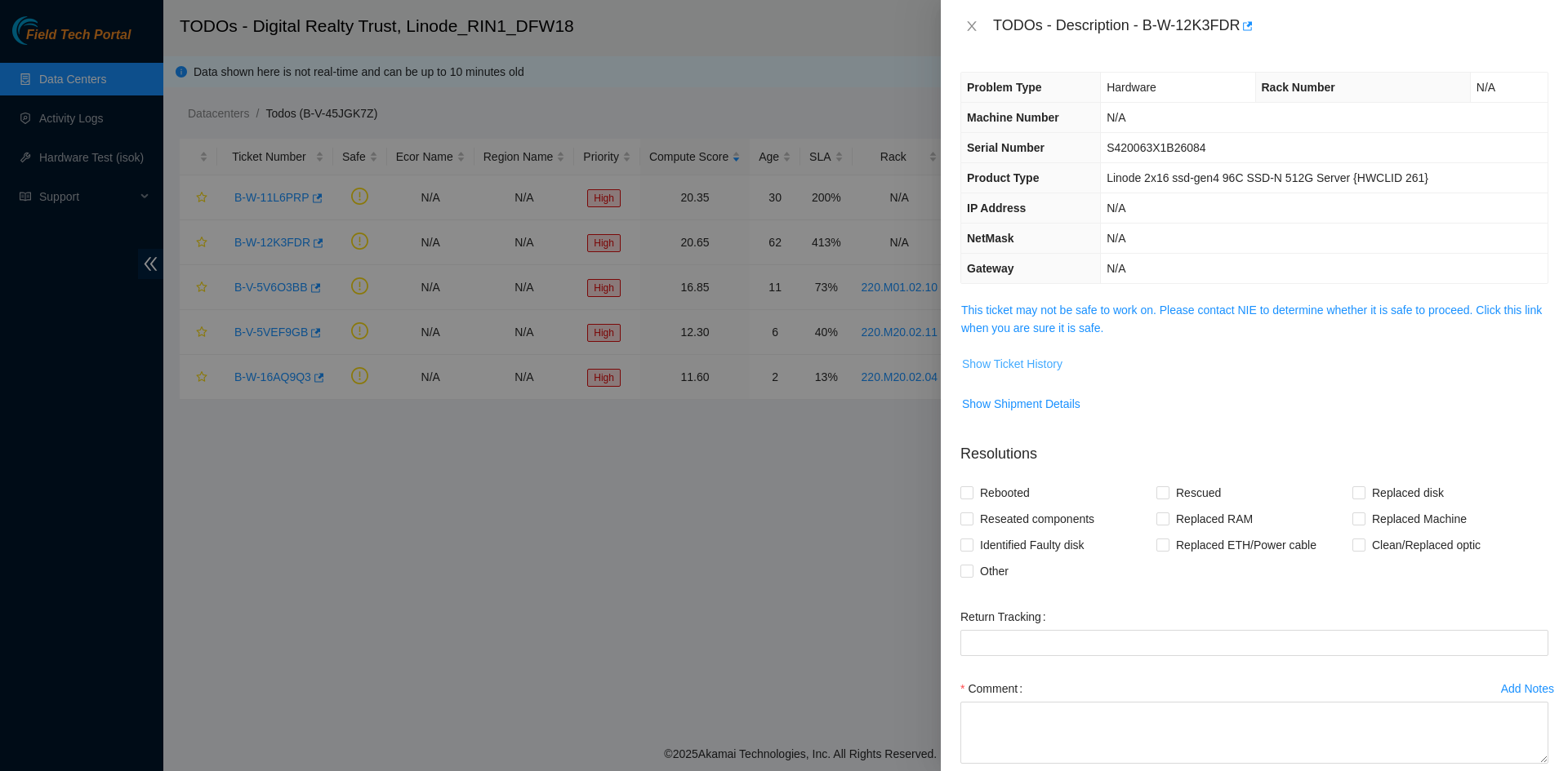
click at [1038, 365] on span "Show Ticket History" at bounding box center [1011, 364] width 101 height 18
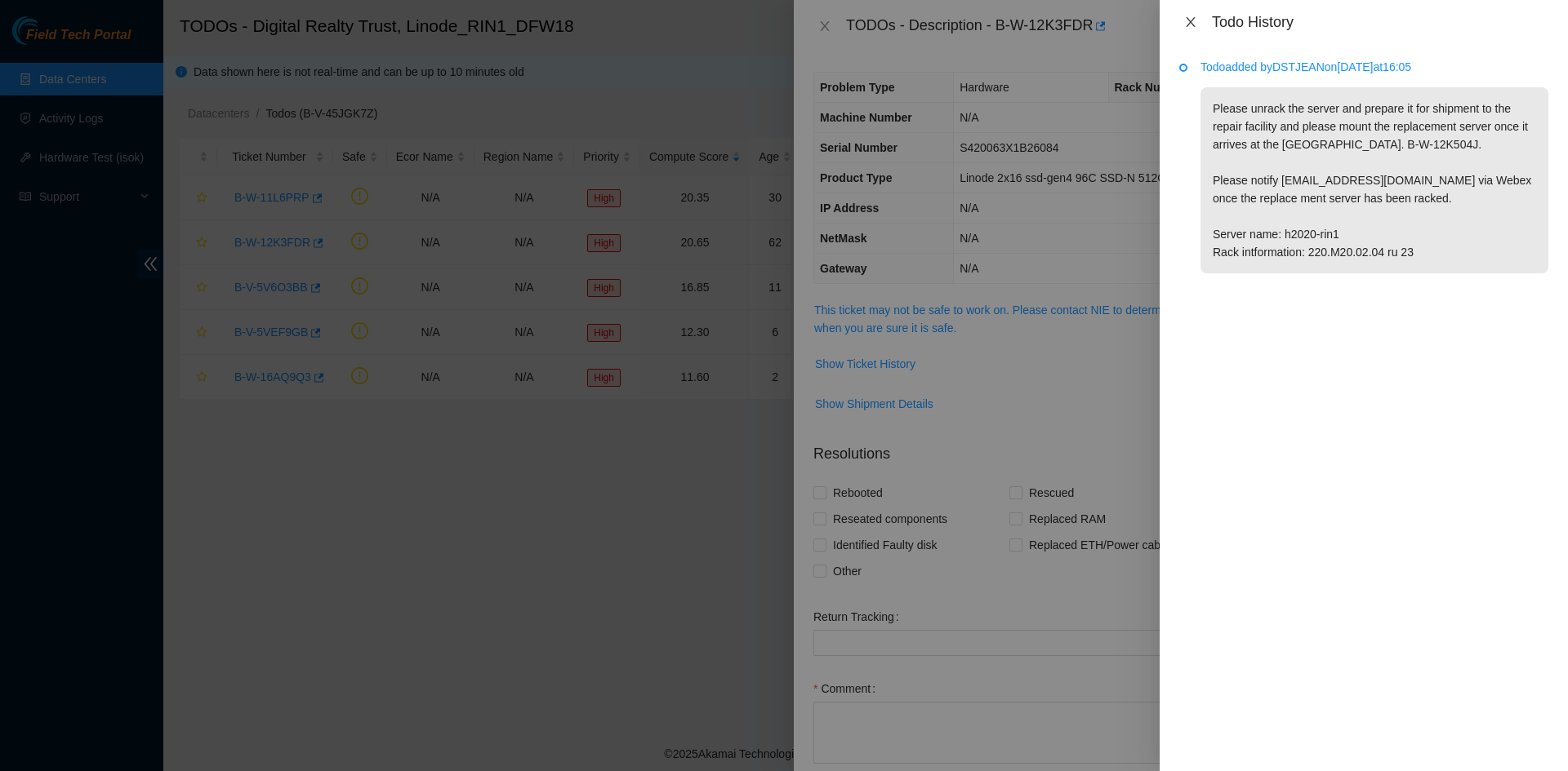
click at [1110, 18] on icon "close" at bounding box center [1189, 22] width 9 height 10
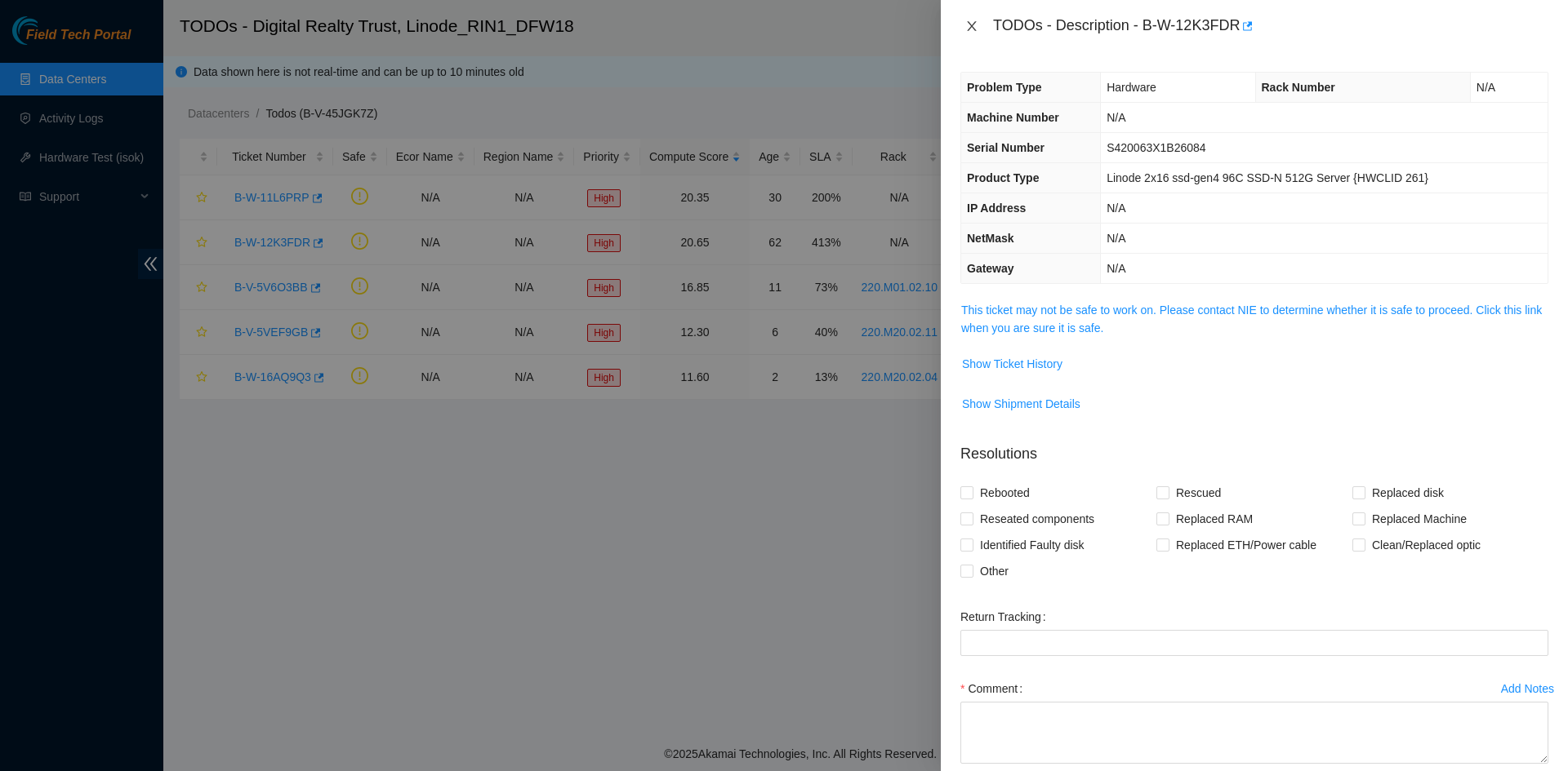
click at [966, 25] on icon "close" at bounding box center [971, 26] width 13 height 13
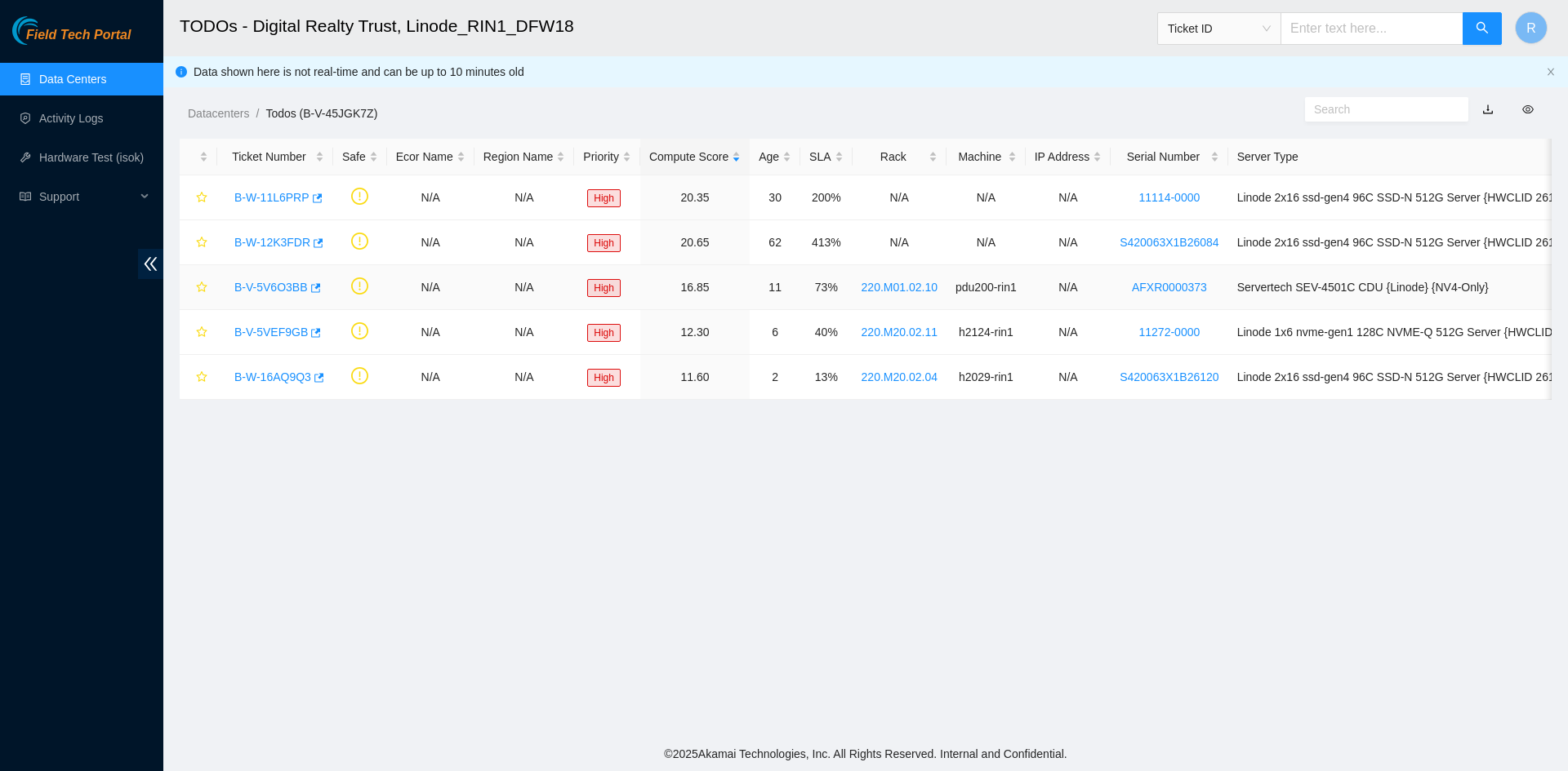
click at [287, 288] on link "B-V-5V6O3BB" at bounding box center [271, 288] width 74 height 13
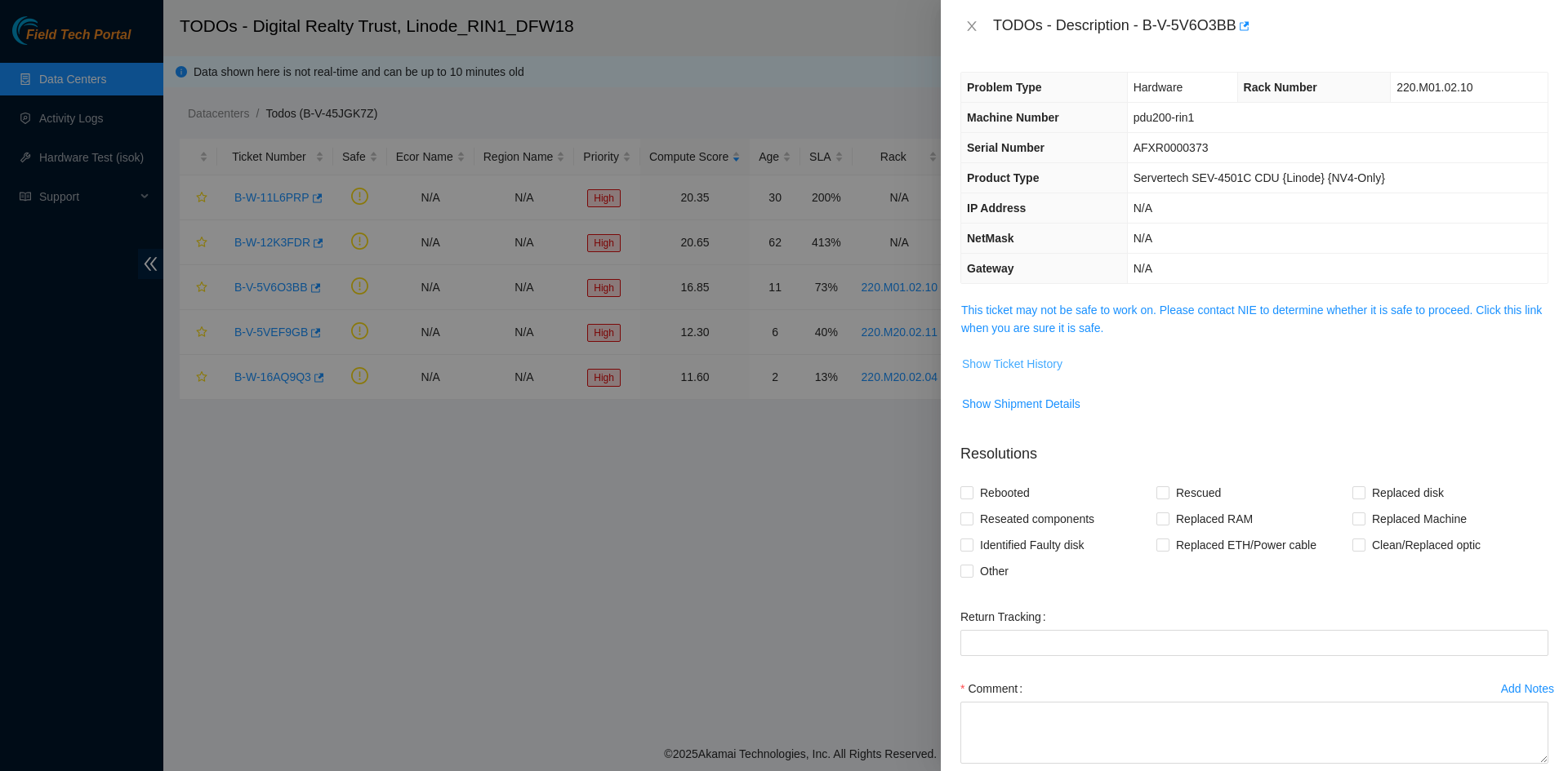
click at [1022, 361] on span "Show Ticket History" at bounding box center [1011, 364] width 101 height 18
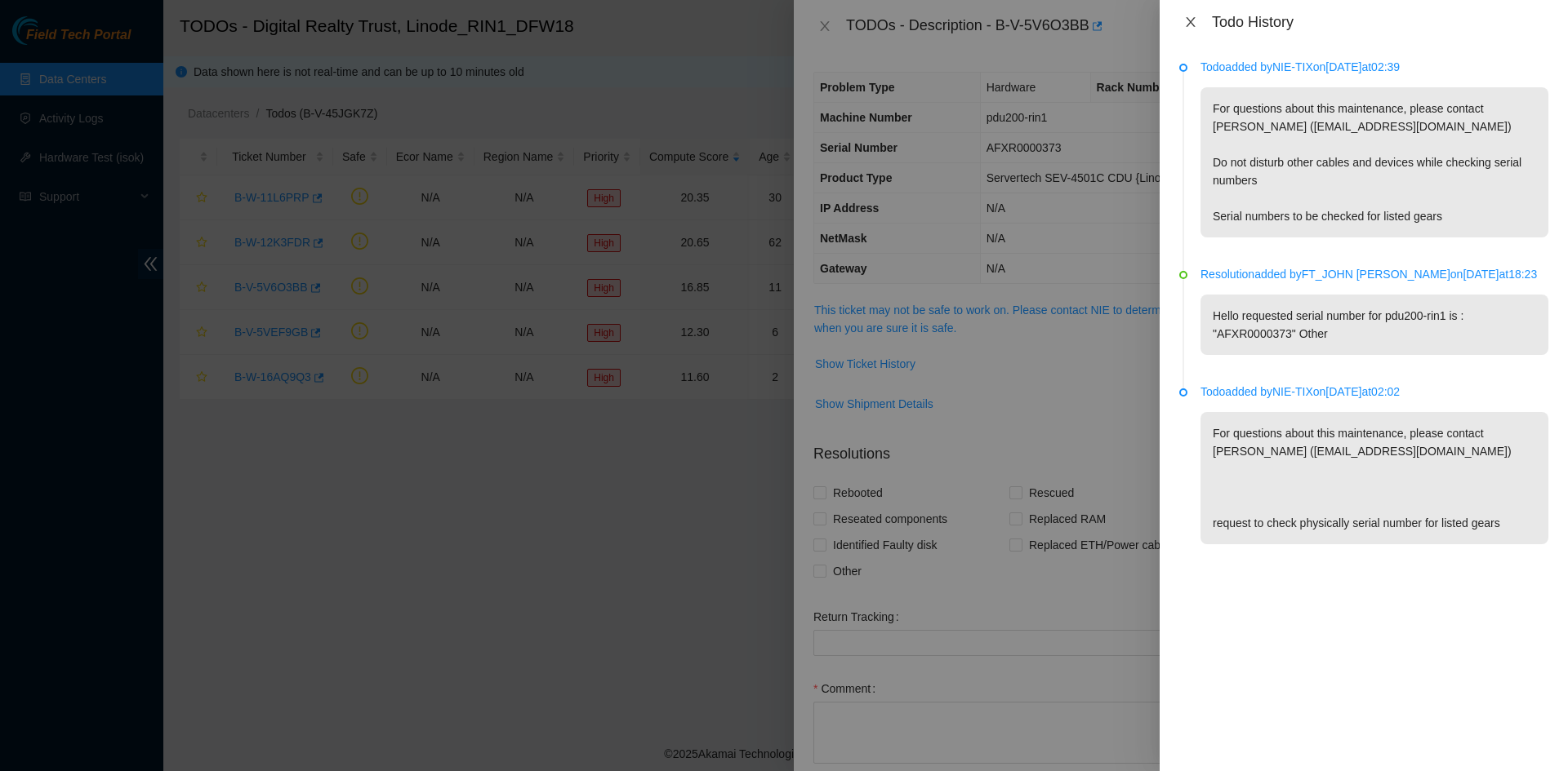
click at [1110, 18] on icon "close" at bounding box center [1190, 22] width 13 height 13
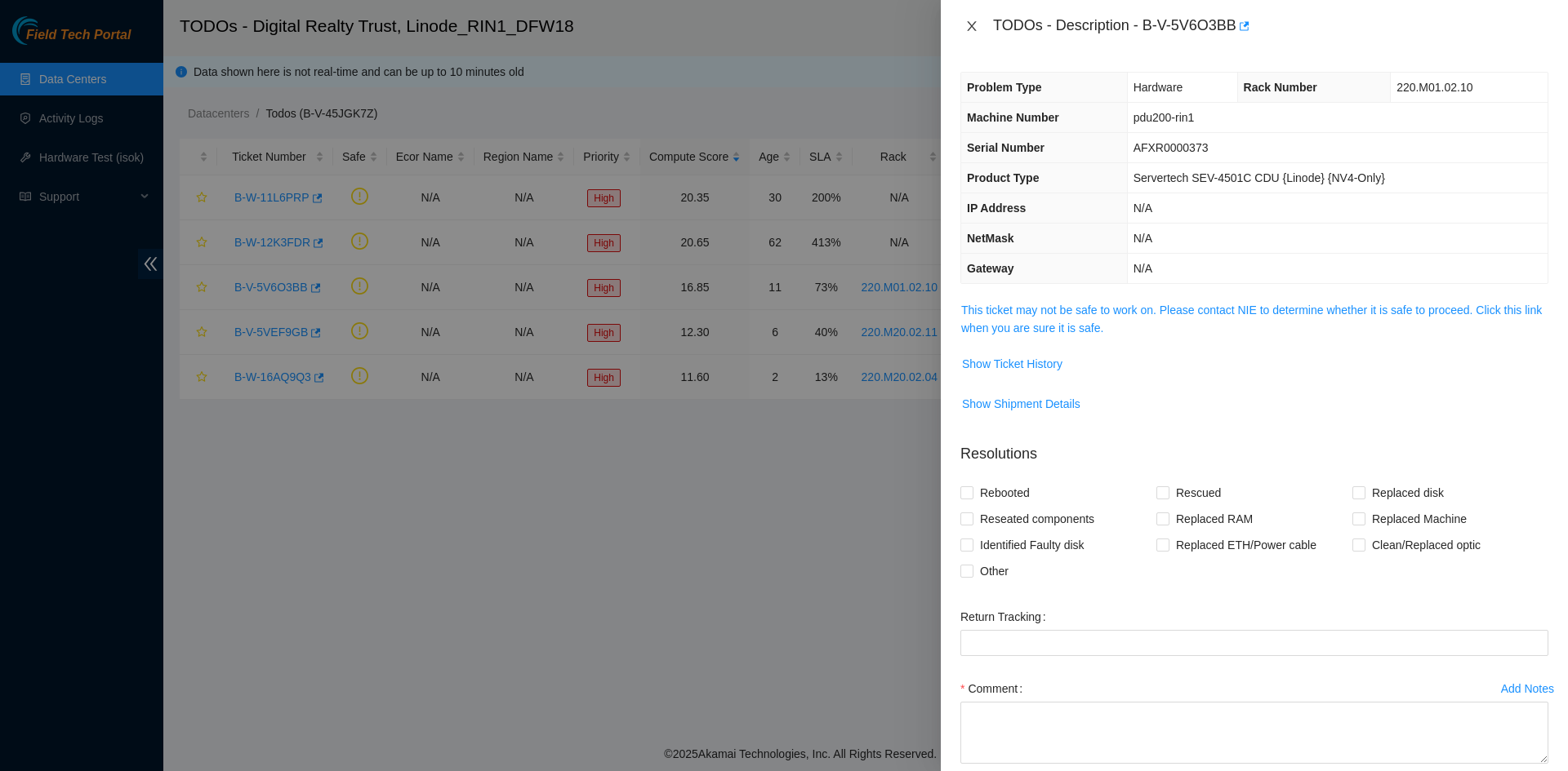
click at [974, 23] on icon "close" at bounding box center [970, 26] width 9 height 10
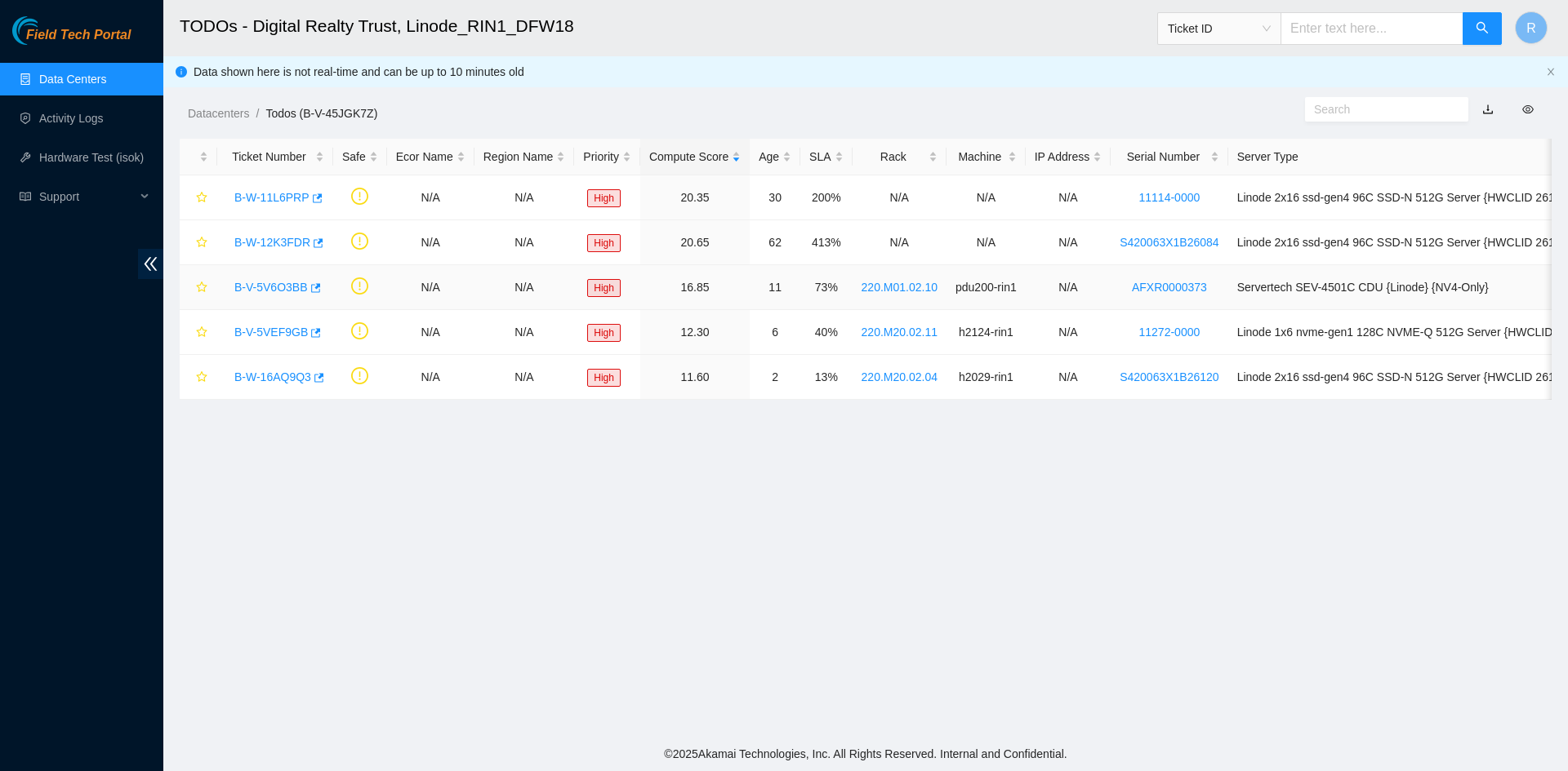
click at [266, 288] on link "B-V-5V6O3BB" at bounding box center [271, 288] width 74 height 13
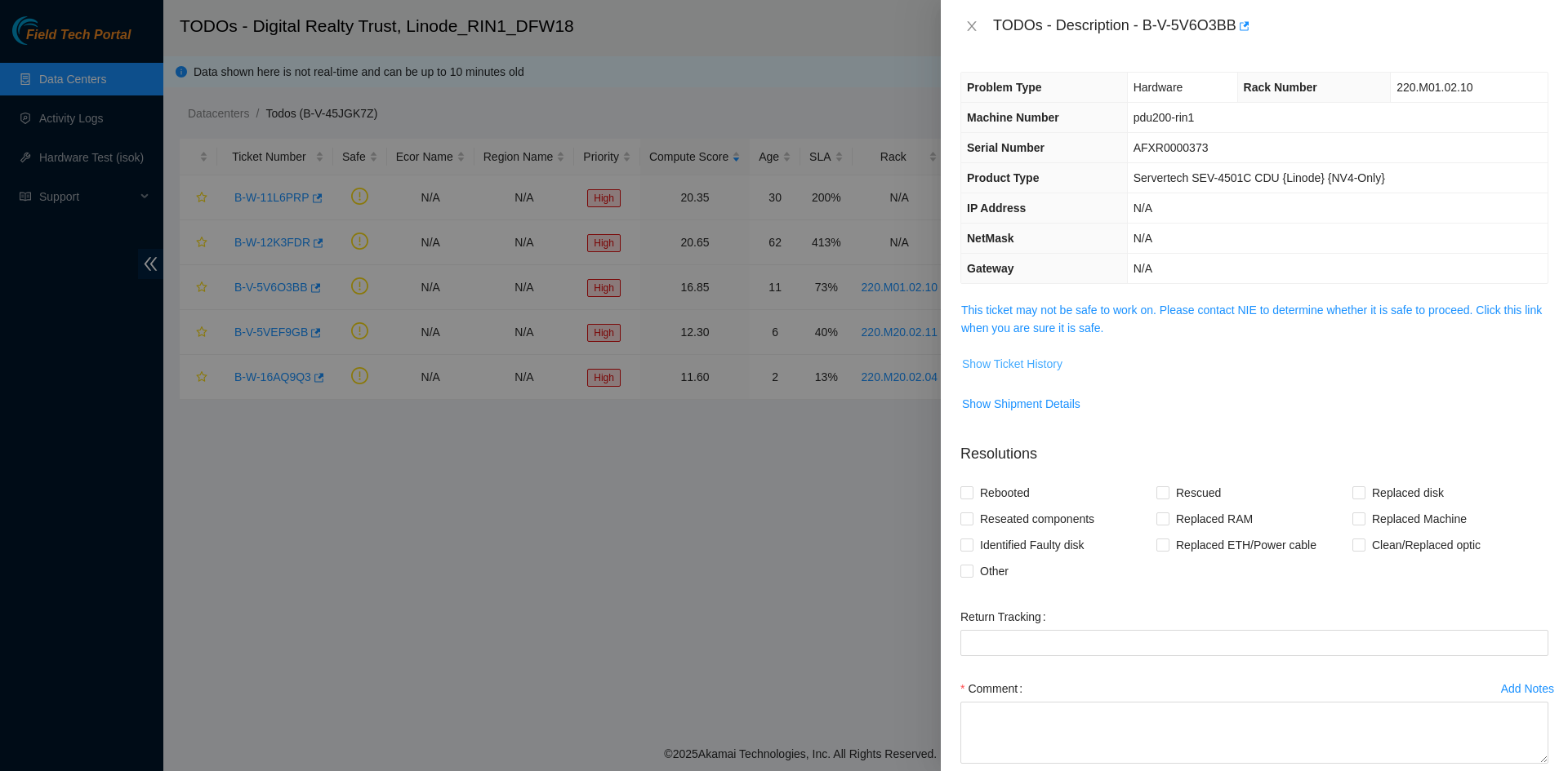
click at [1038, 359] on span "Show Ticket History" at bounding box center [1011, 364] width 101 height 18
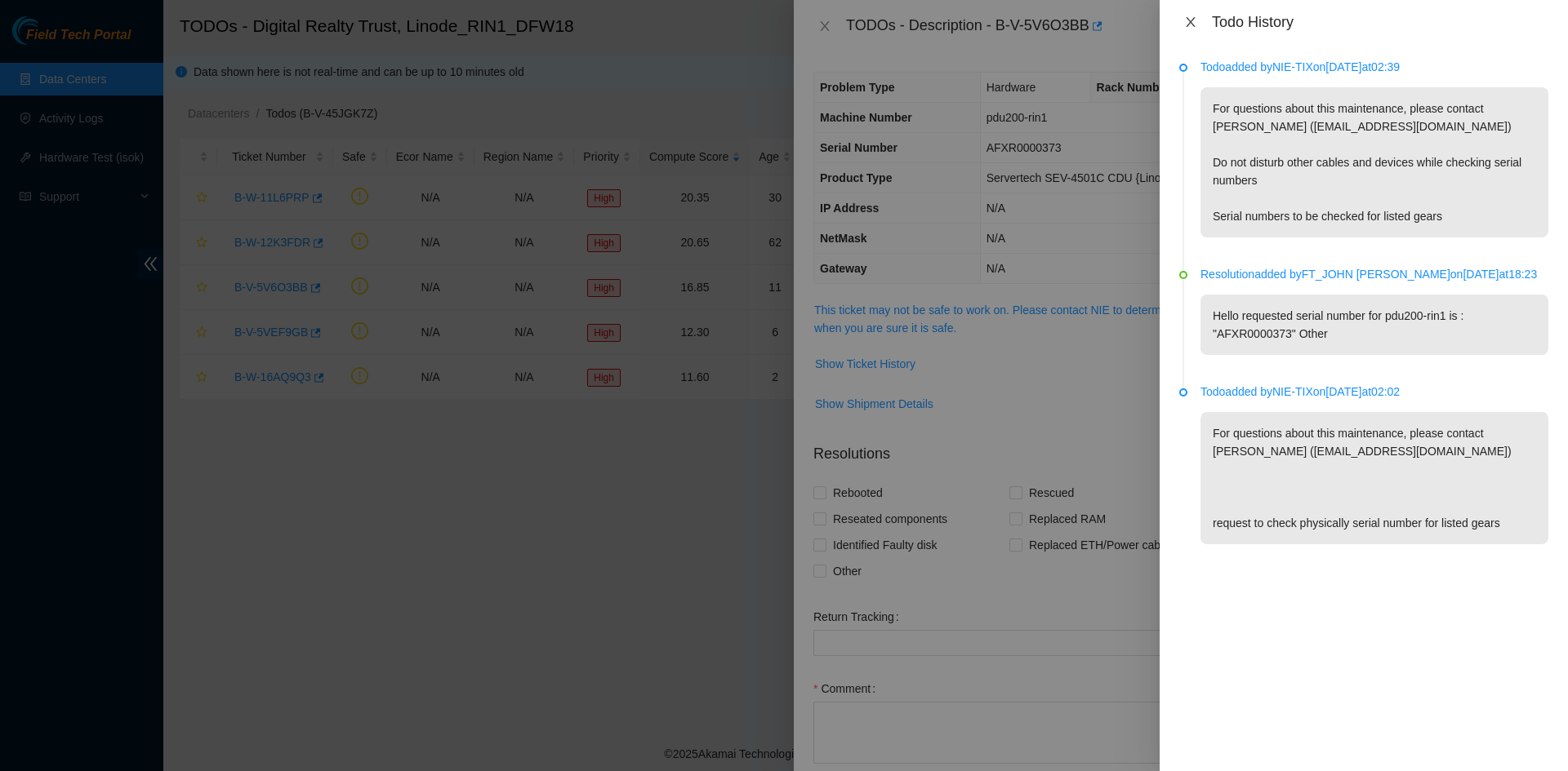
click at [1110, 19] on icon "close" at bounding box center [1190, 22] width 13 height 13
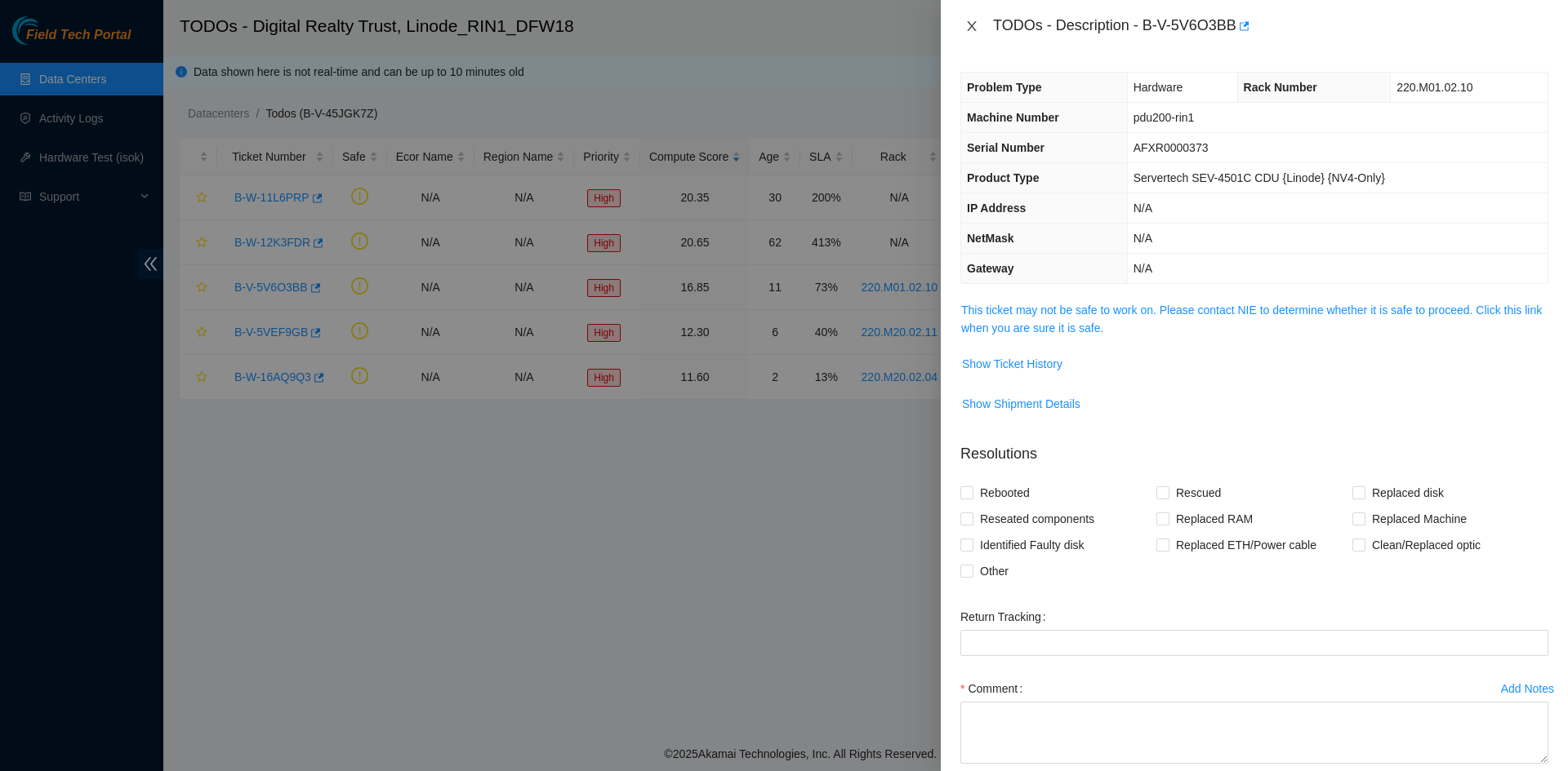
click at [967, 21] on icon "close" at bounding box center [971, 26] width 13 height 13
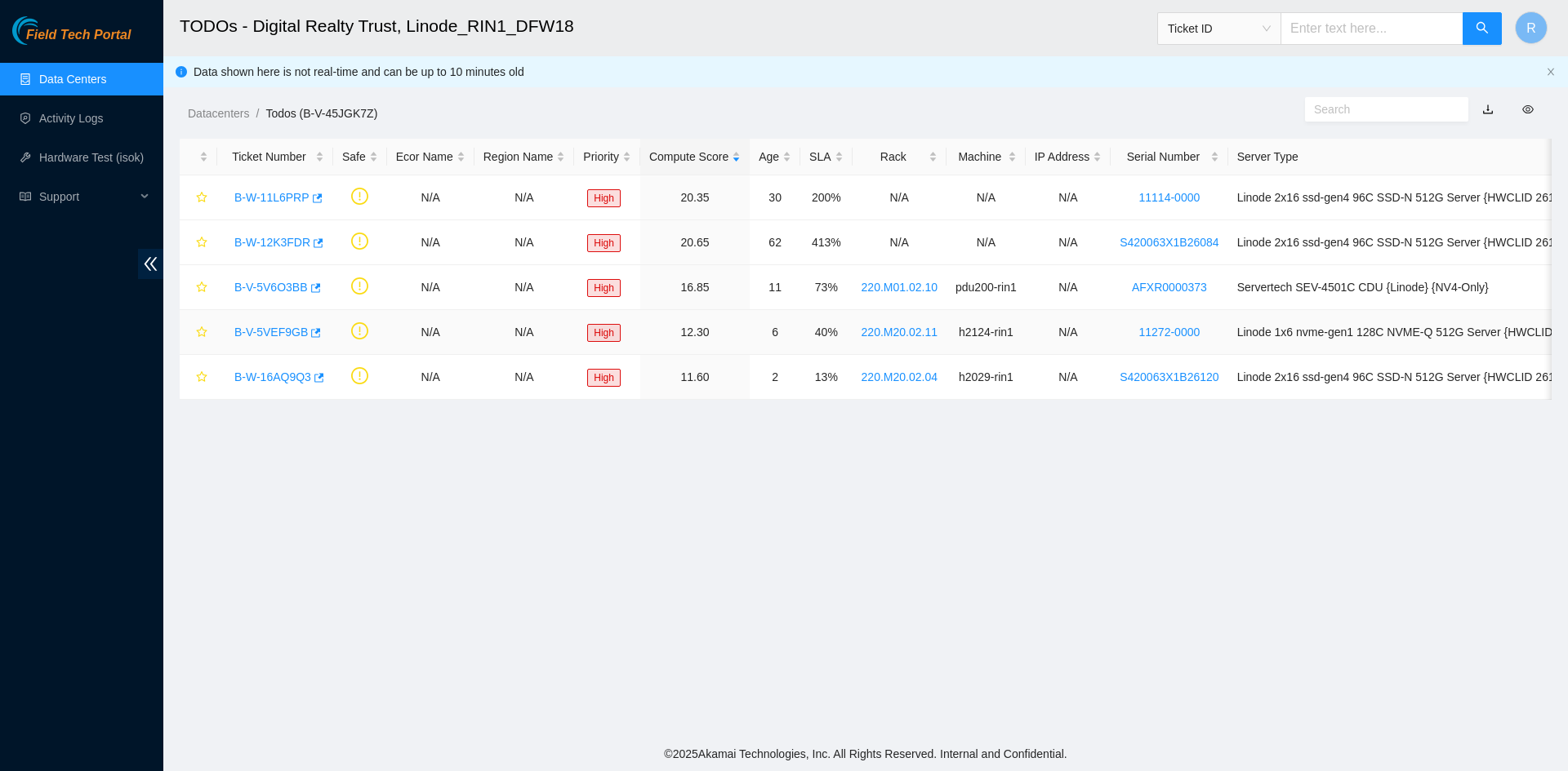
click at [272, 331] on link "B-V-5VEF9GB" at bounding box center [271, 332] width 74 height 13
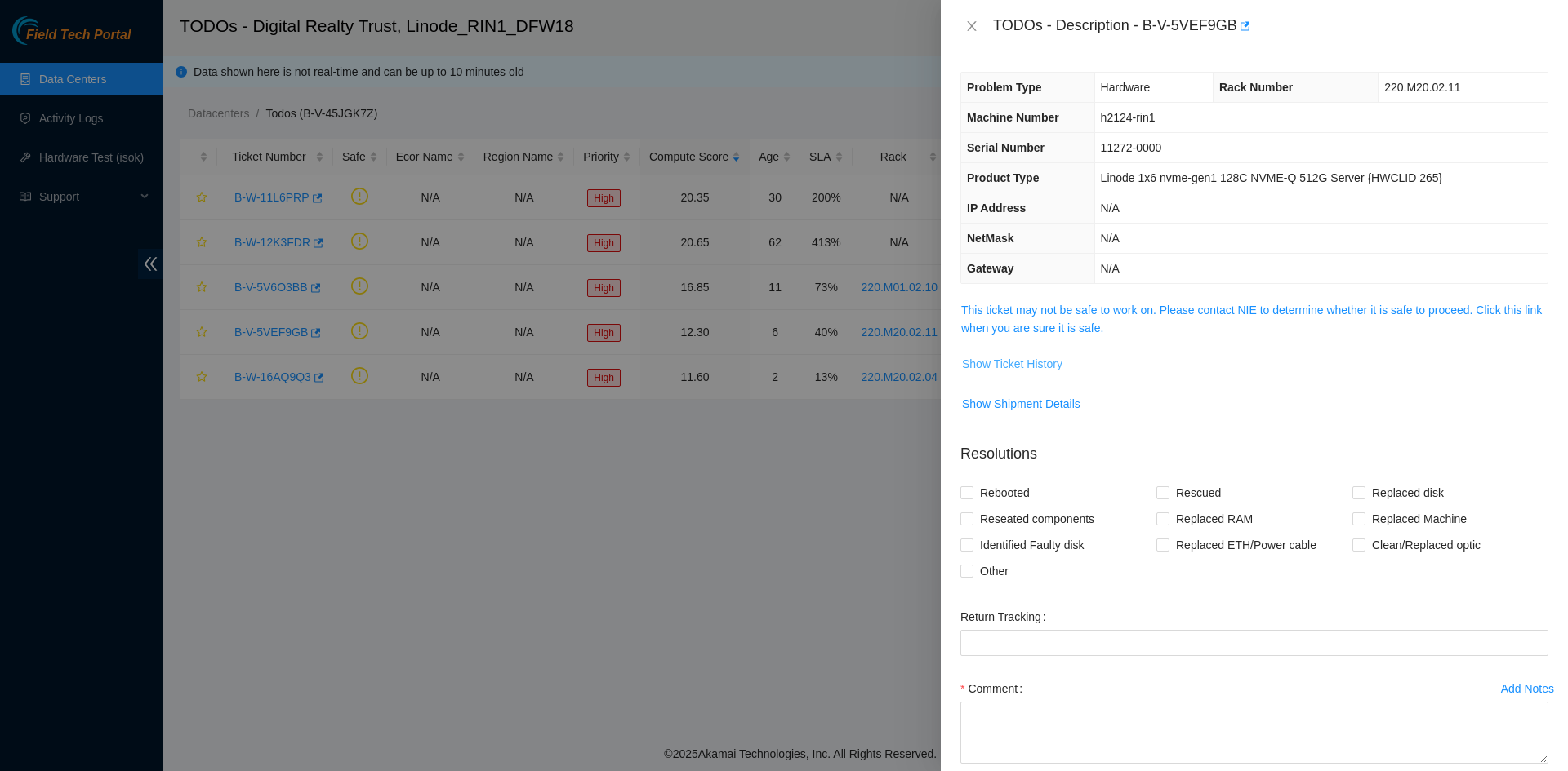
click at [1025, 361] on span "Show Ticket History" at bounding box center [1011, 364] width 101 height 18
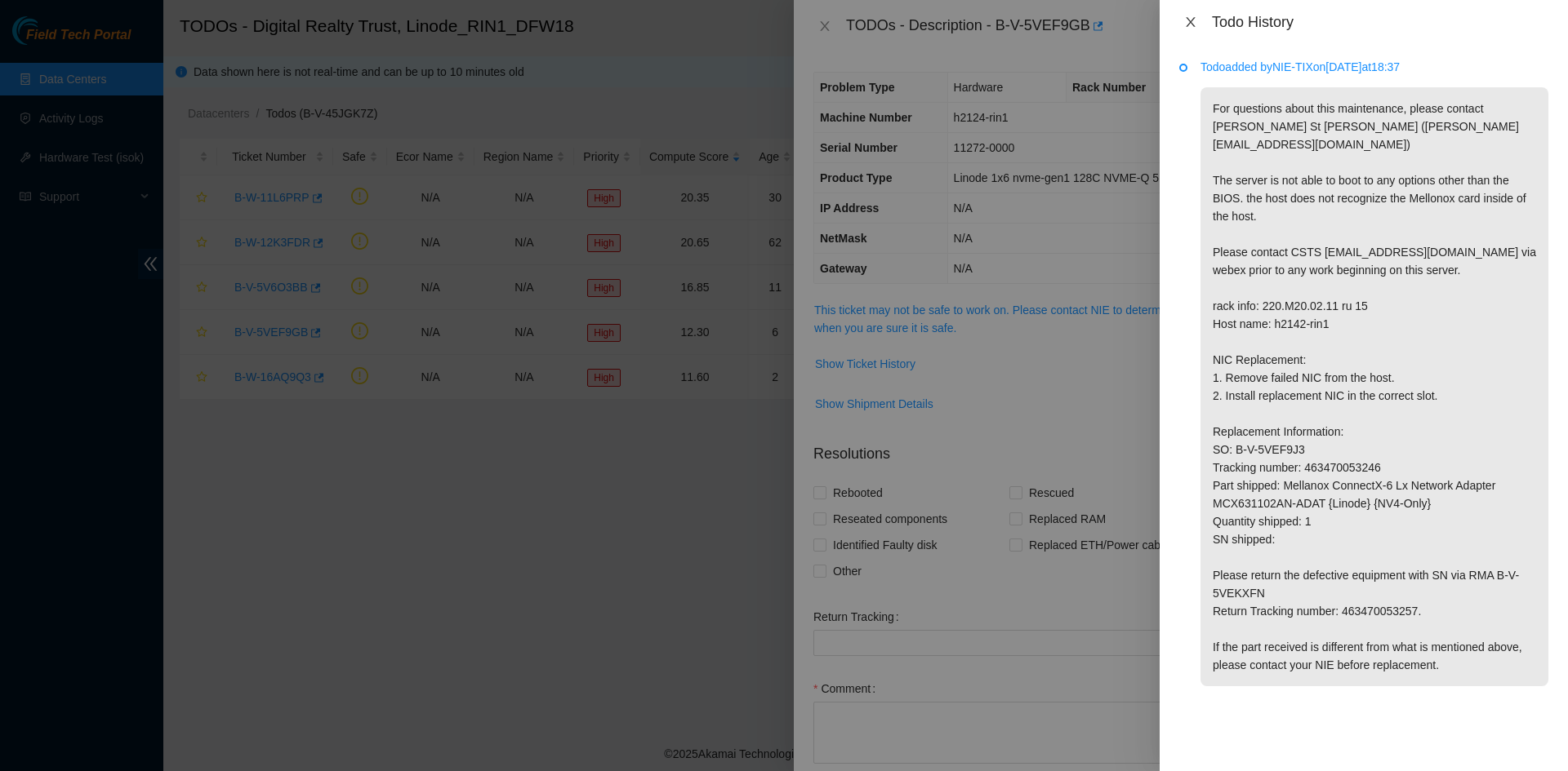
click at [1110, 25] on icon "close" at bounding box center [1189, 22] width 9 height 10
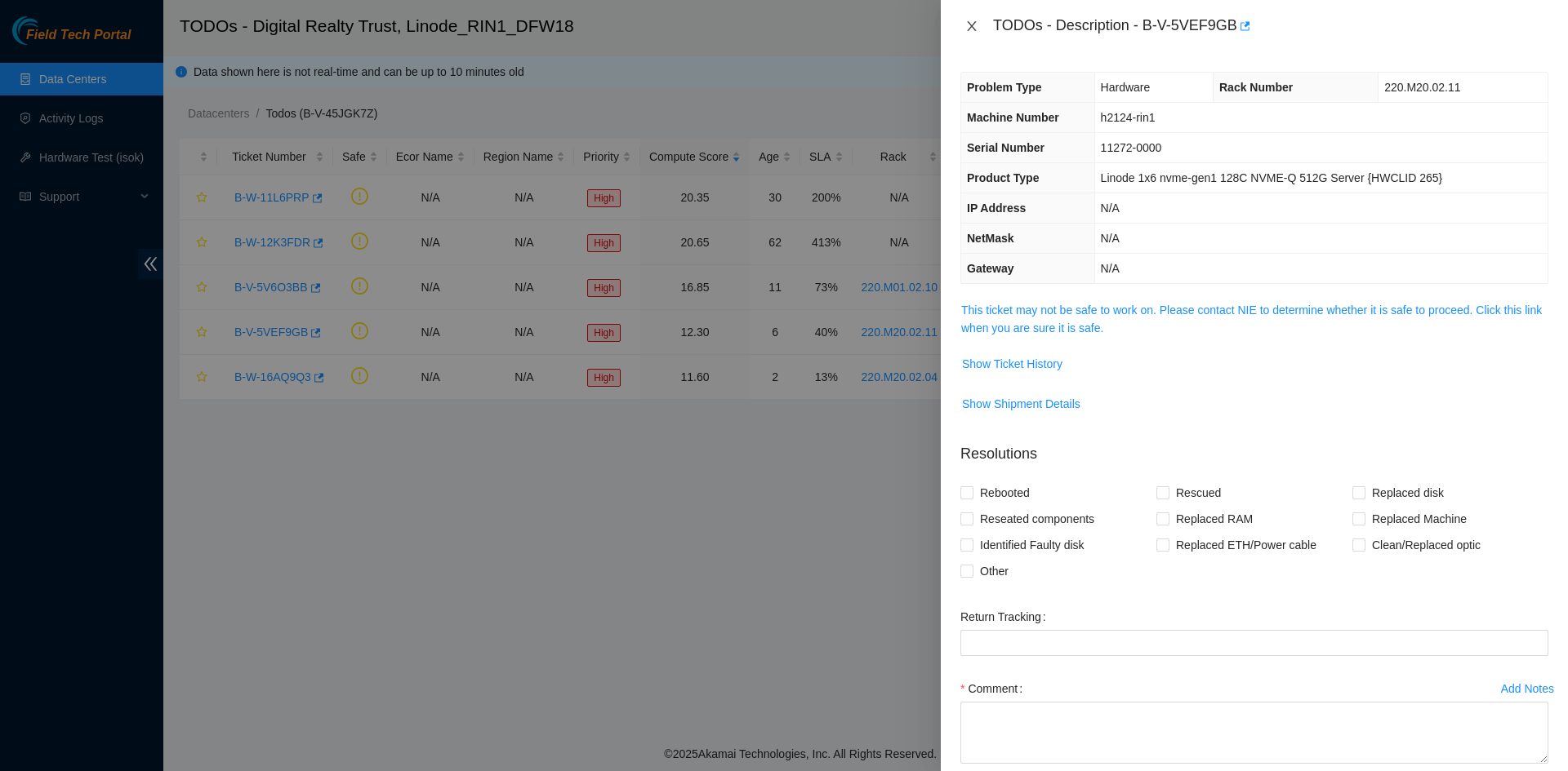
click at [969, 22] on icon "close" at bounding box center [971, 26] width 13 height 13
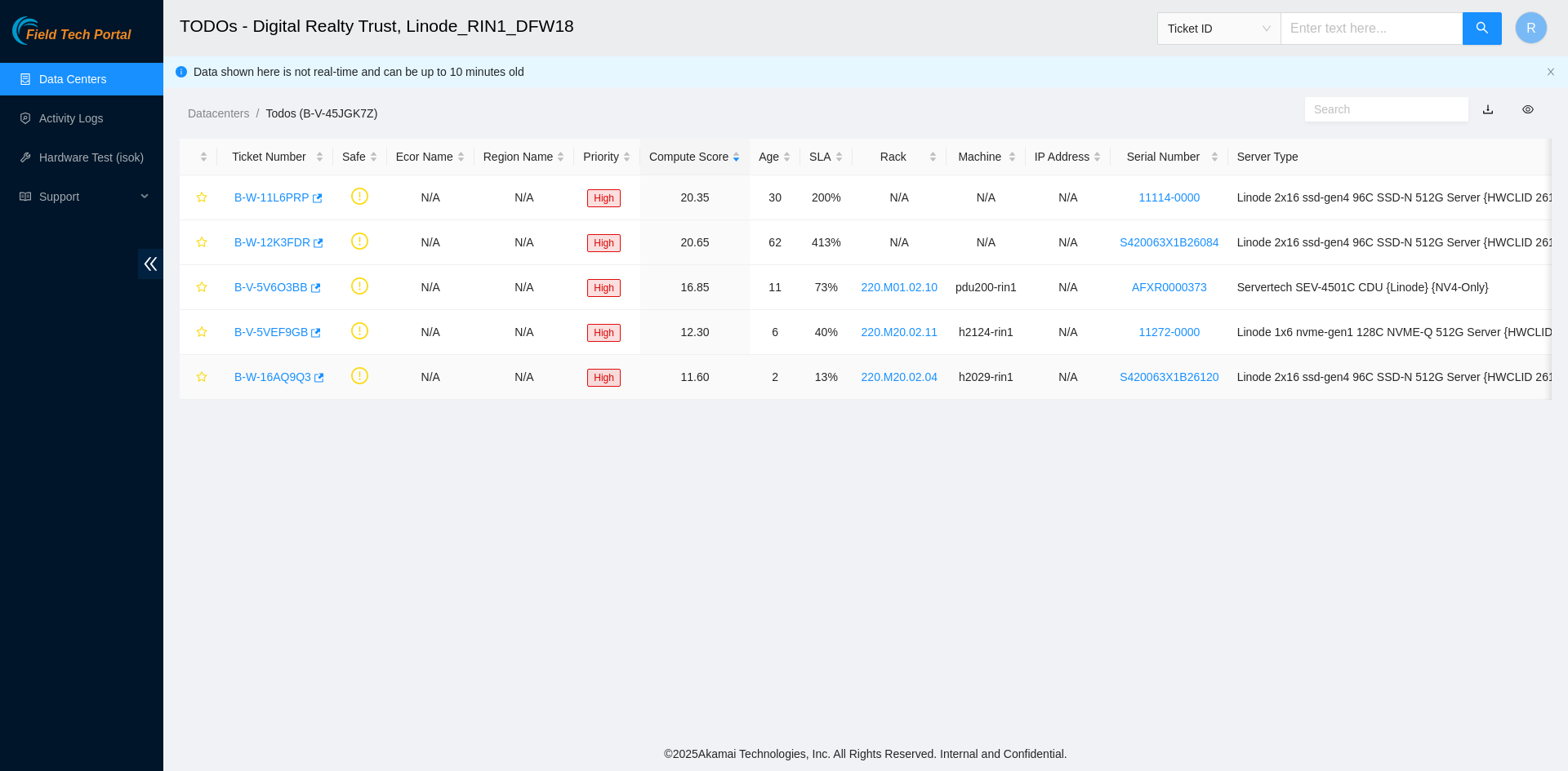
click at [275, 379] on link "B-W-16AQ9Q3" at bounding box center [273, 377] width 77 height 13
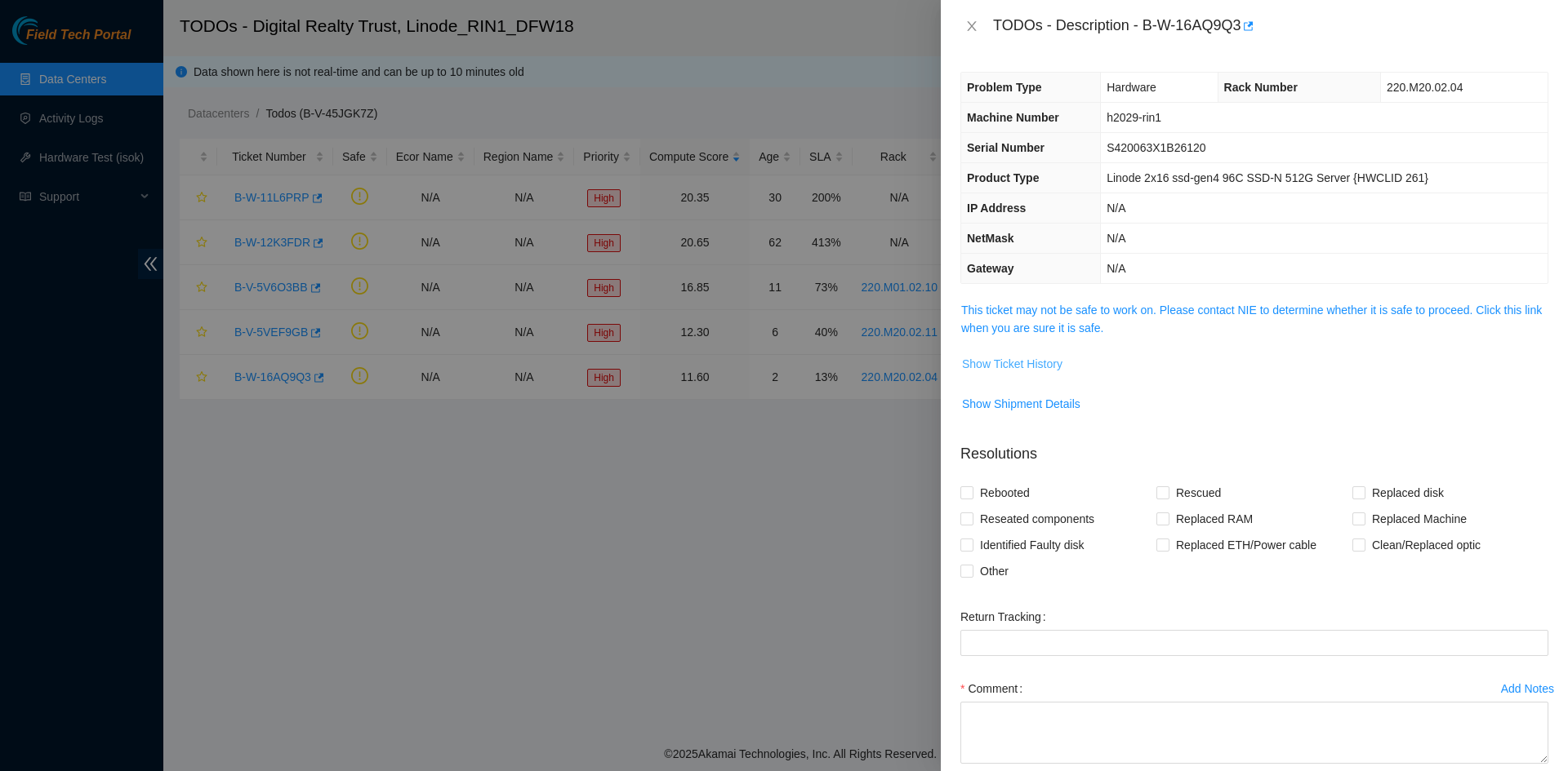
click at [1011, 364] on span "Show Ticket History" at bounding box center [1011, 364] width 101 height 18
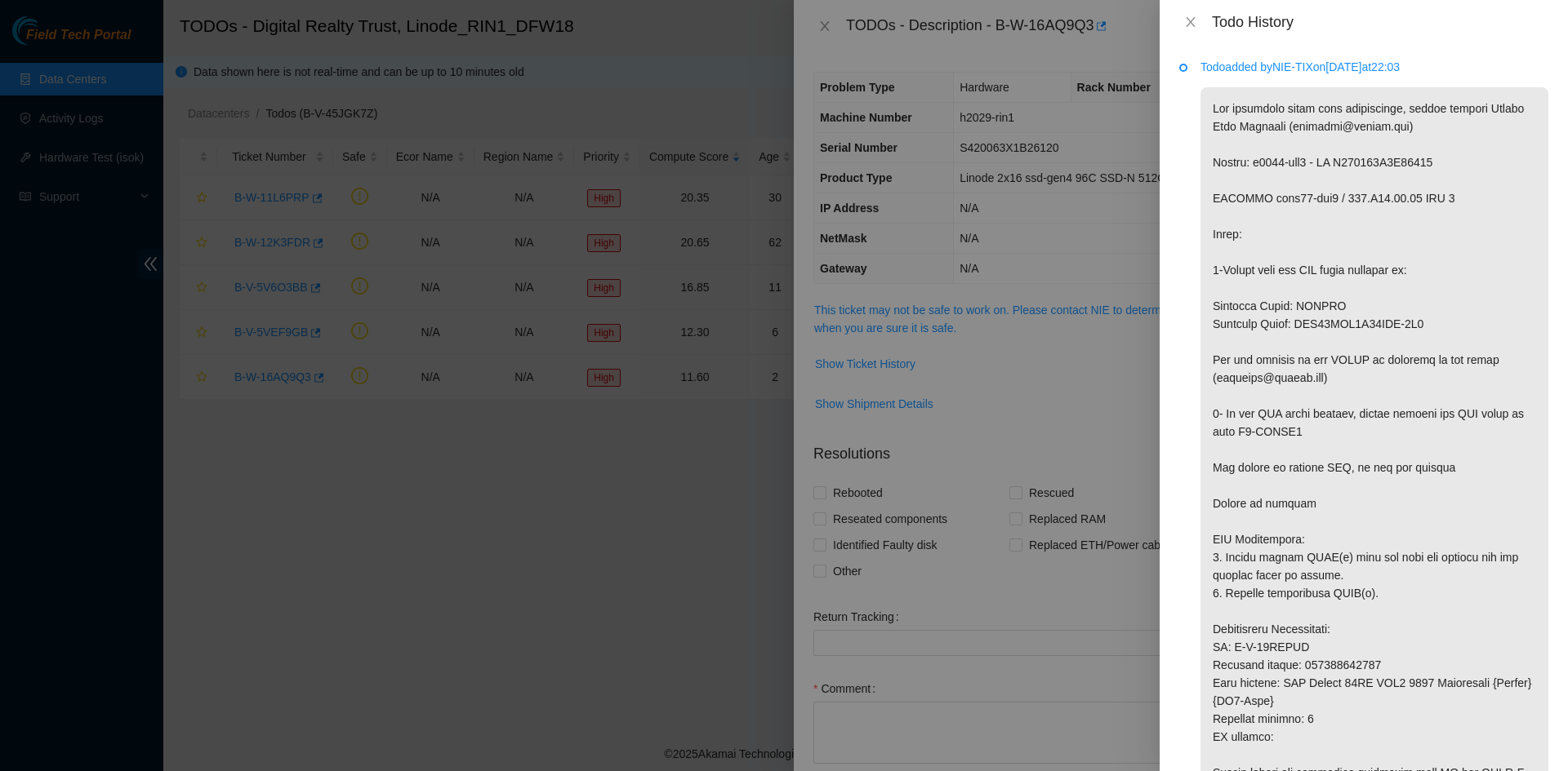
click at [828, 25] on div at bounding box center [784, 385] width 1568 height 771
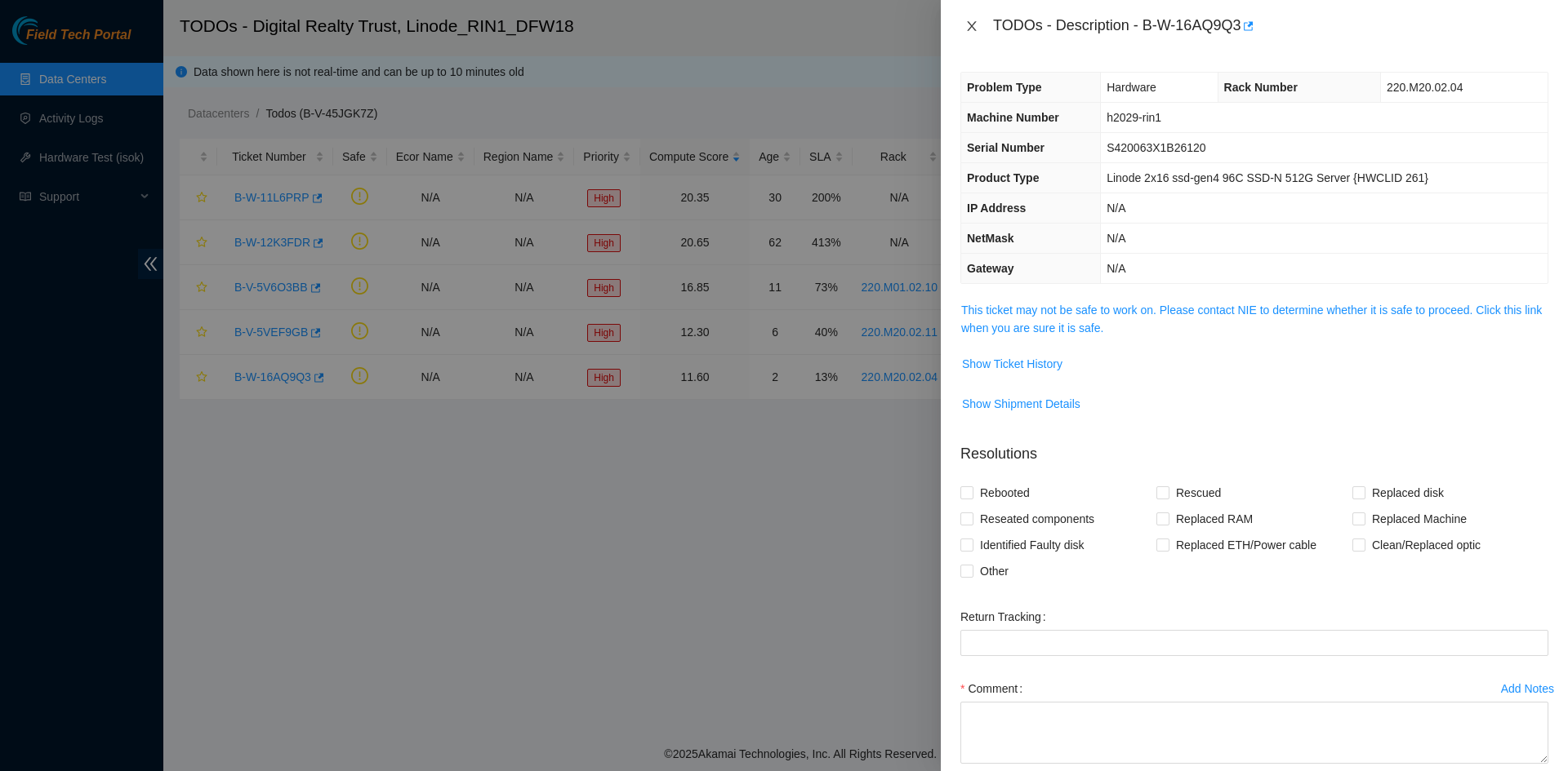
click at [972, 27] on icon "close" at bounding box center [970, 26] width 9 height 10
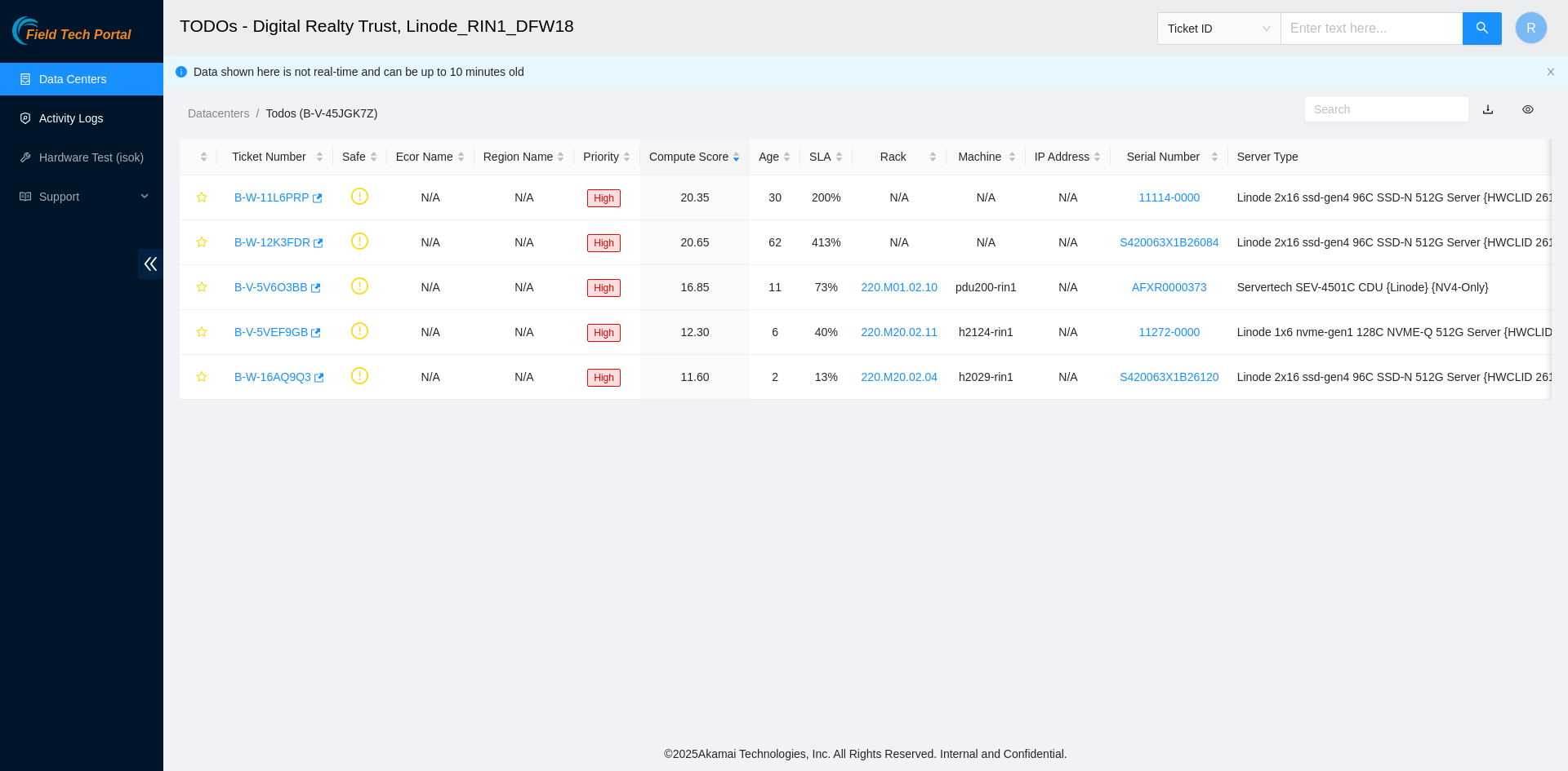
click at [71, 122] on link "Activity Logs" at bounding box center [71, 118] width 65 height 13
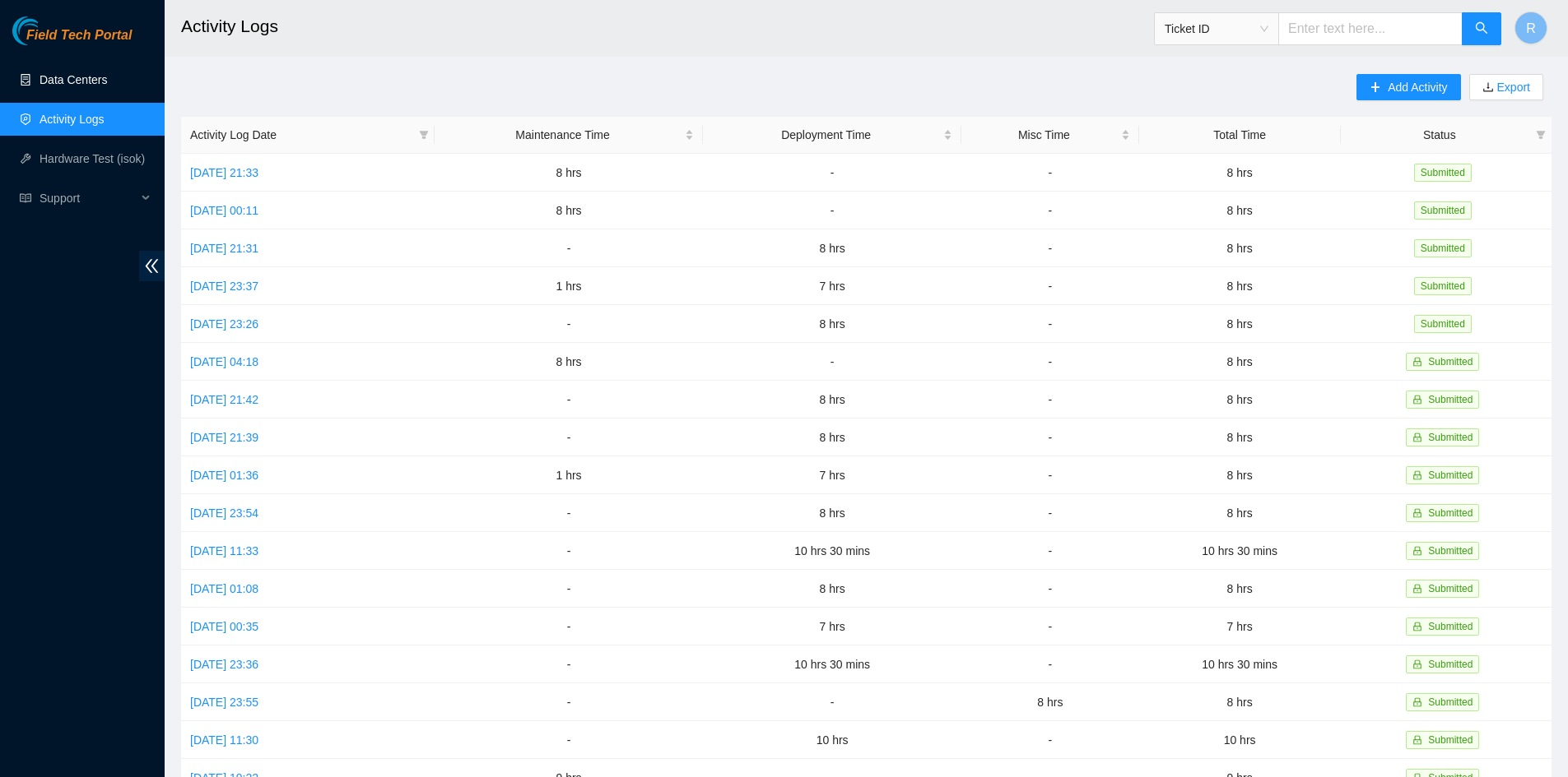
click at [52, 79] on link "Data Centers" at bounding box center [74, 80] width 68 height 13
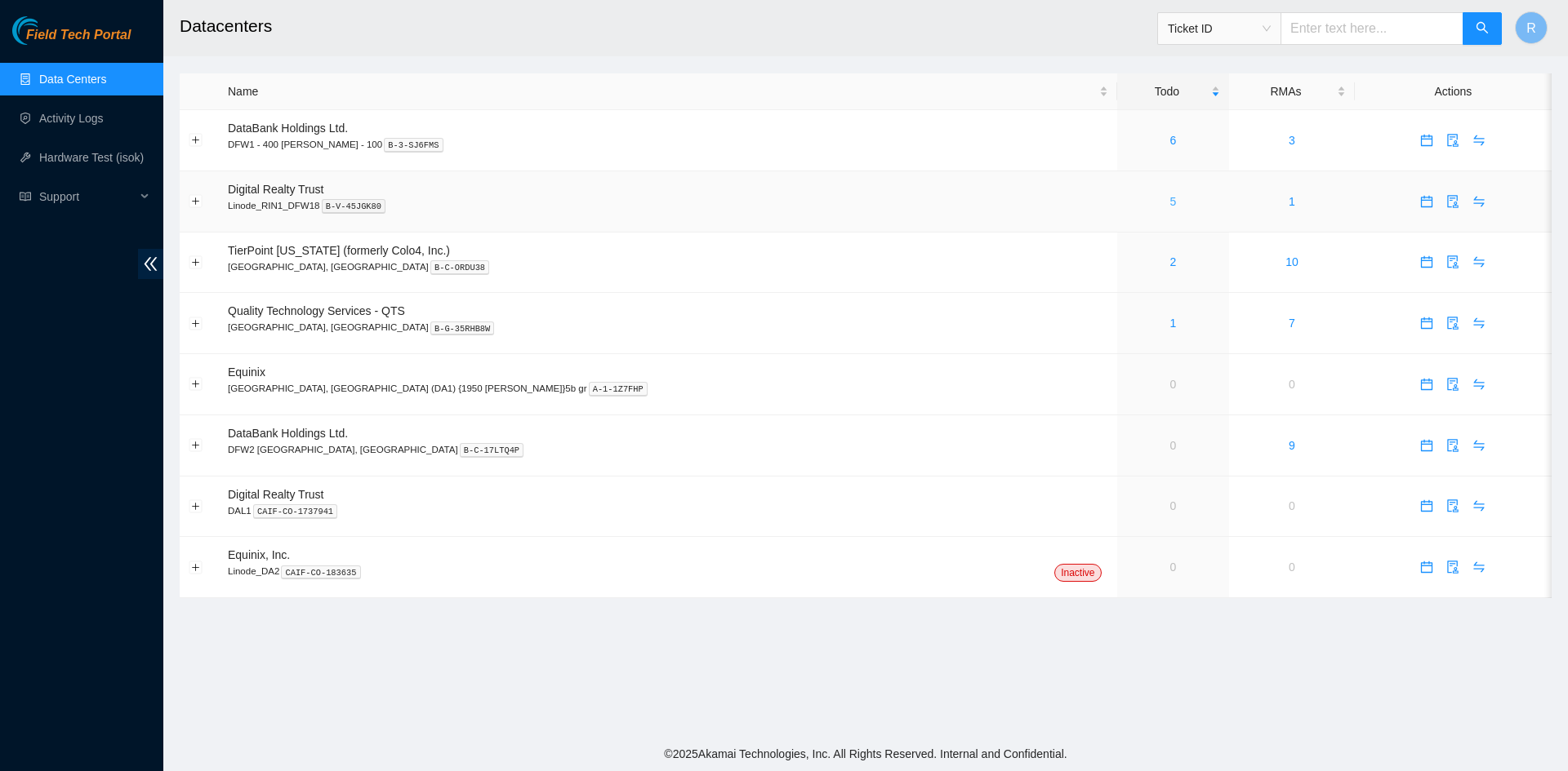
click at [1169, 199] on link "5" at bounding box center [1172, 202] width 7 height 13
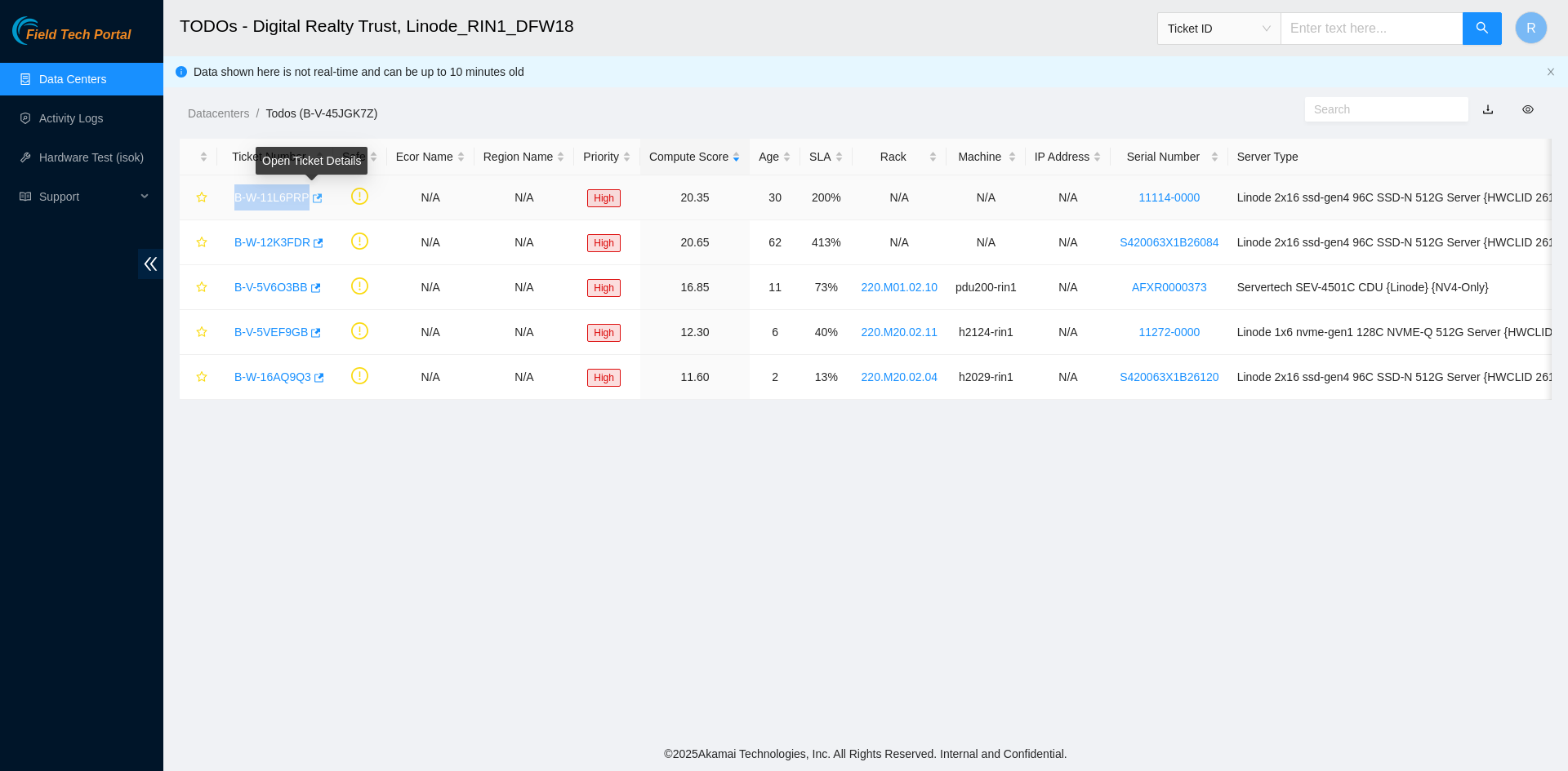
drag, startPoint x: 220, startPoint y: 191, endPoint x: 308, endPoint y: 193, distance: 88.0
click at [308, 193] on td "B-W-11L6PRP" at bounding box center [275, 197] width 116 height 45
drag, startPoint x: 224, startPoint y: 280, endPoint x: 304, endPoint y: 284, distance: 80.1
click at [304, 284] on td "B-V-5V6O3BB" at bounding box center [275, 288] width 116 height 45
copy link "B-V-5V6O3BB"
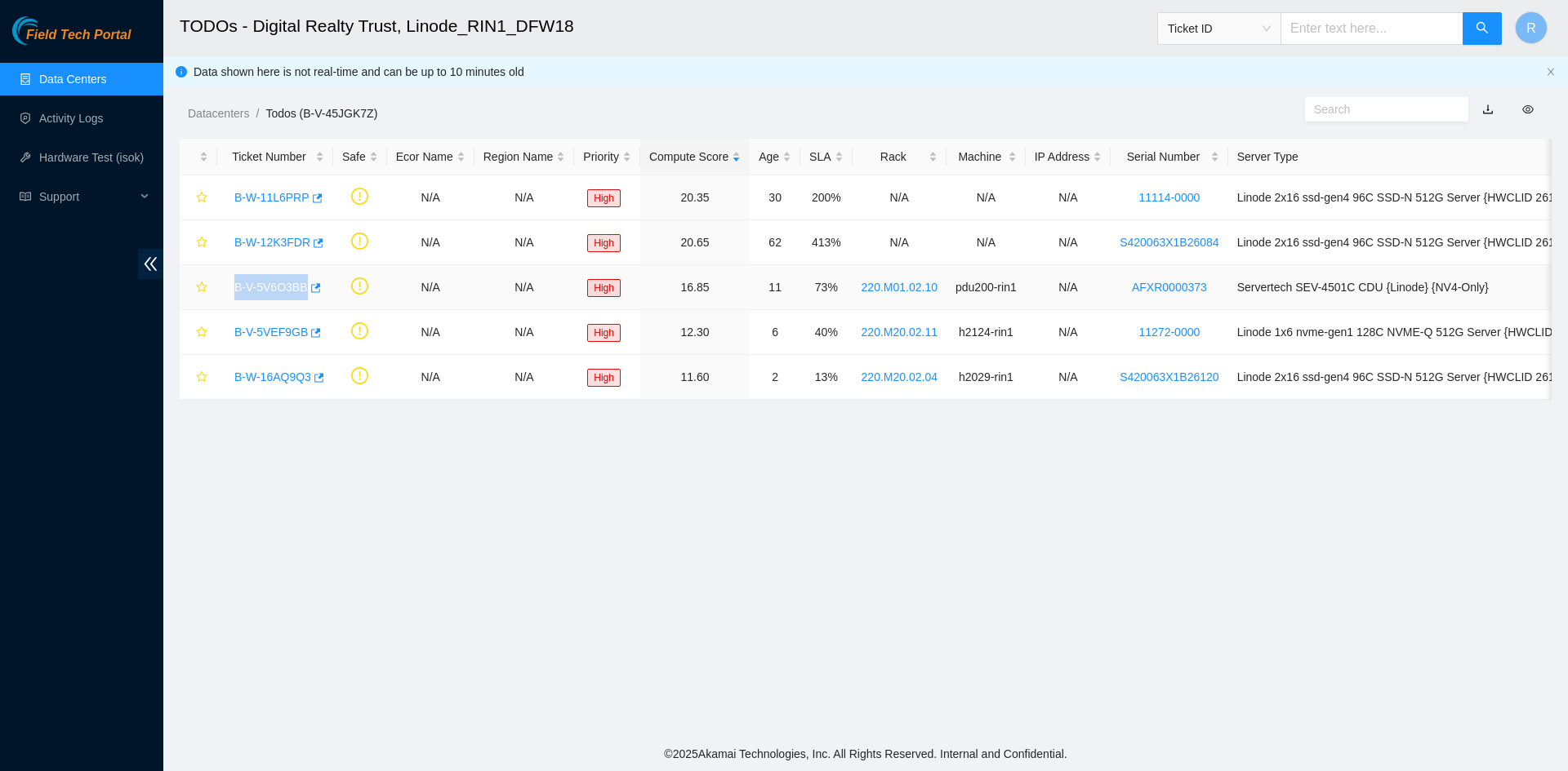
click at [266, 293] on link "B-V-5V6O3BB" at bounding box center [271, 288] width 74 height 13
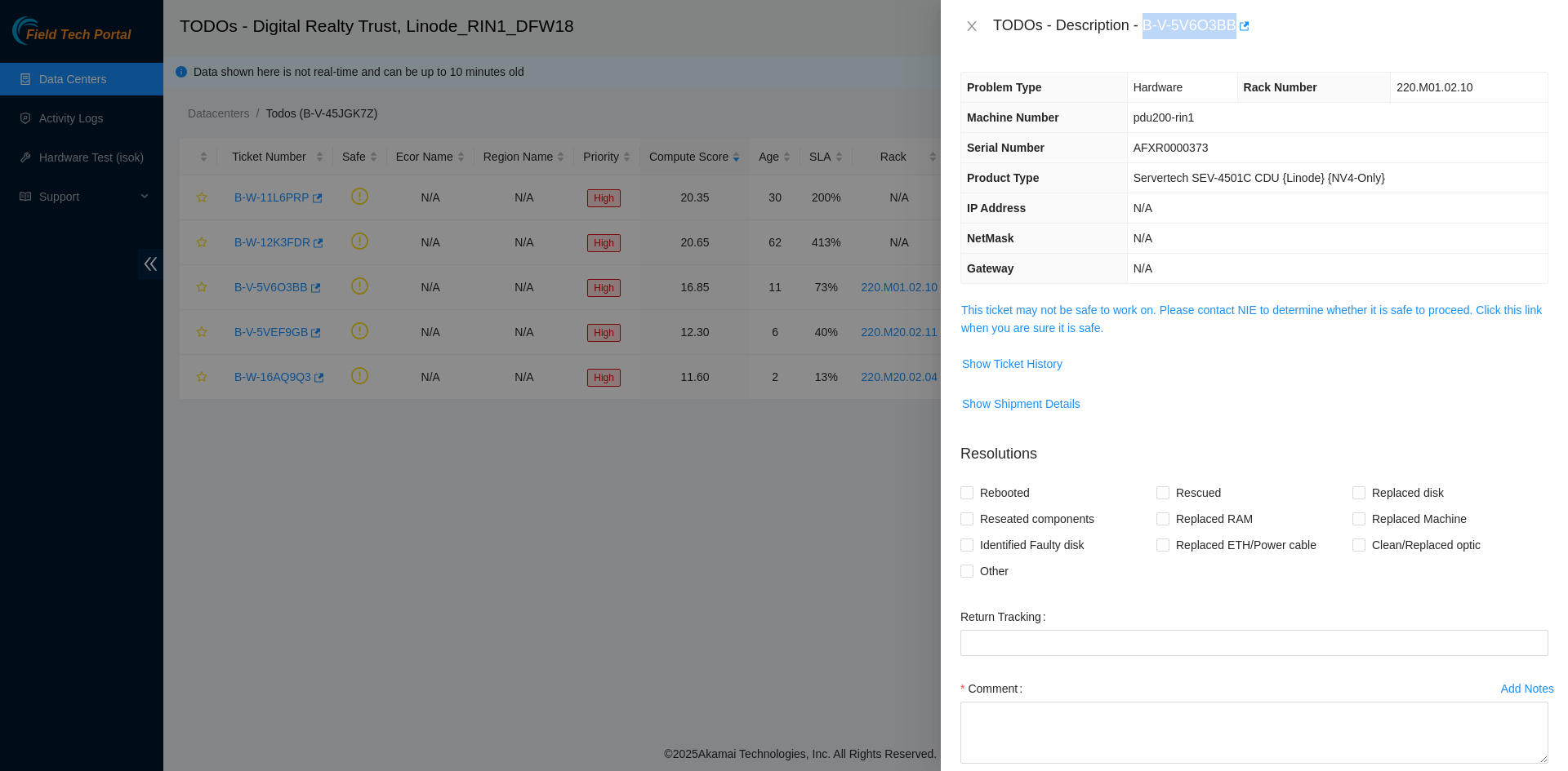
drag, startPoint x: 1145, startPoint y: 25, endPoint x: 1234, endPoint y: 32, distance: 89.3
click at [1234, 32] on div "TODOs - Description - B-V-5V6O3BB" at bounding box center [1270, 26] width 555 height 26
copy div "B-V-5V6O3BB"
click at [969, 23] on icon "close" at bounding box center [970, 26] width 9 height 10
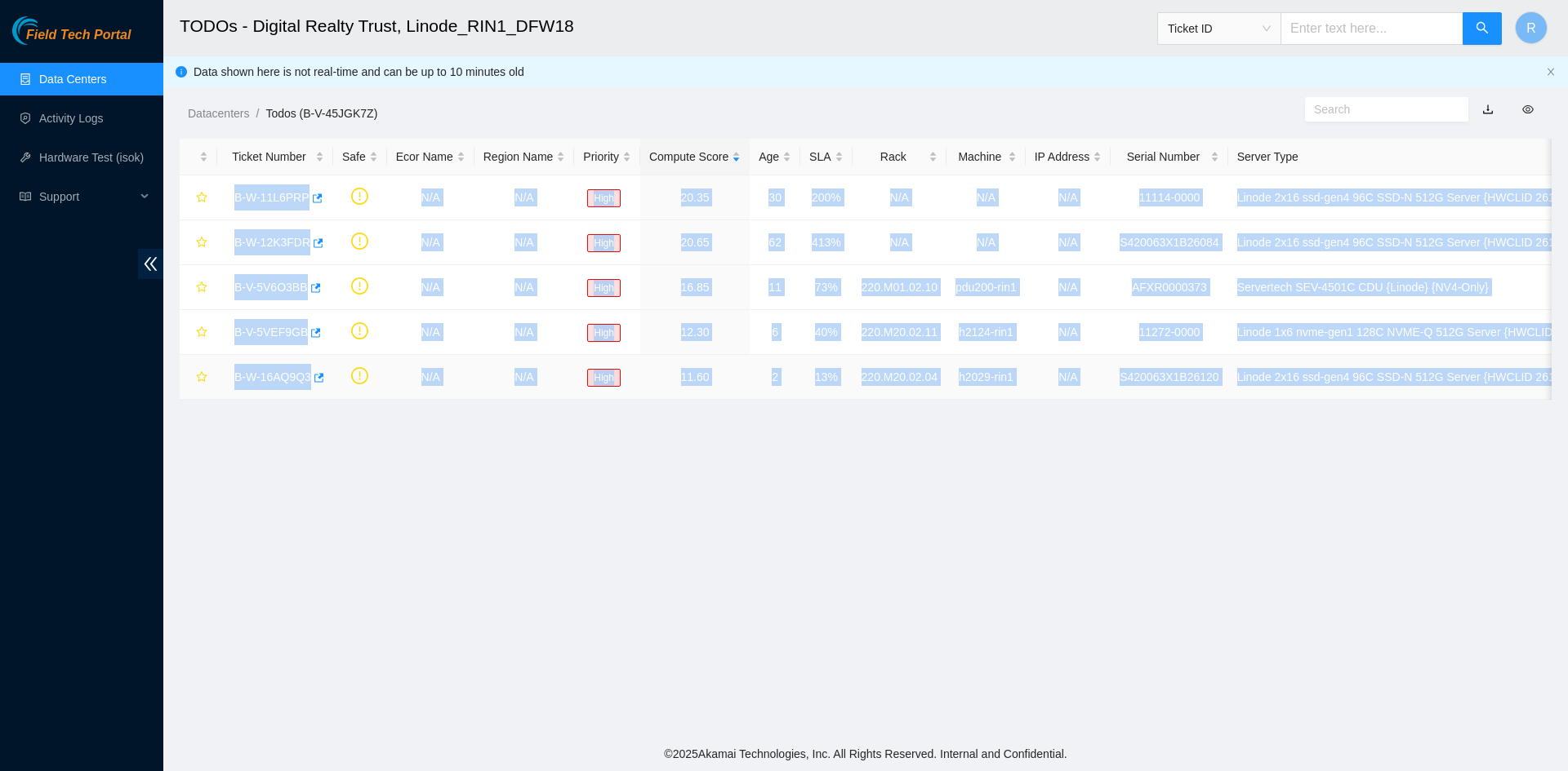
drag, startPoint x: 221, startPoint y: 184, endPoint x: 1531, endPoint y: 377, distance: 1324.1
click at [1531, 377] on tbody "B-W-11L6PRP N/A N/A High 20.35 30 200% N/A N/A N/A 11114-0000 Linode 2x16 ssd-g…" at bounding box center [883, 288] width 1407 height 224
copy tbody "B-W-11L6PRP N/A N/A High 20.35 30 200% N/A N/A N/A 11114-0000 Linode 2x16 ssd-g…"
click at [270, 285] on link "B-V-5V6O3BB" at bounding box center [271, 288] width 74 height 13
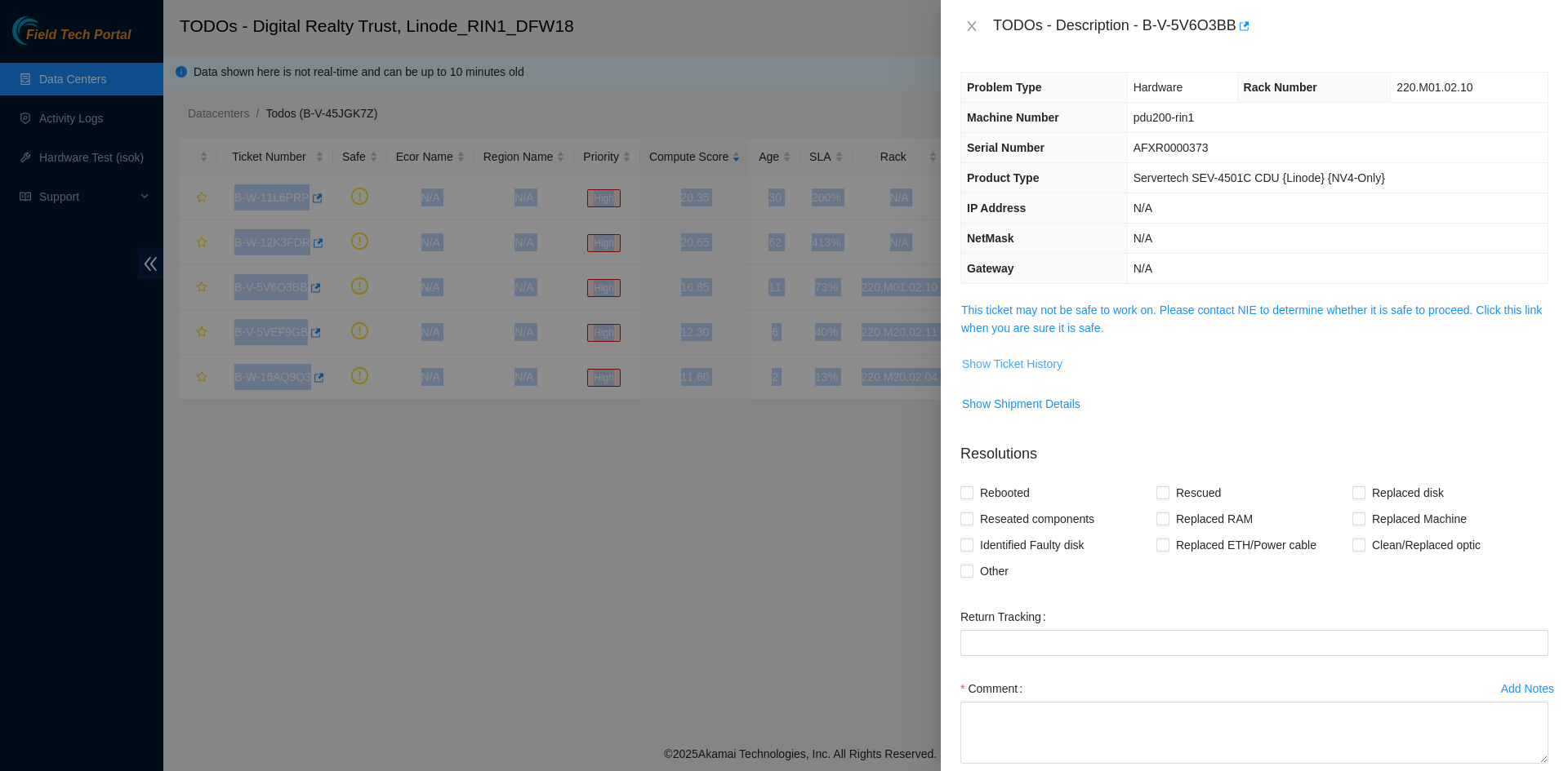
click at [1029, 367] on span "Show Ticket History" at bounding box center [1011, 364] width 101 height 18
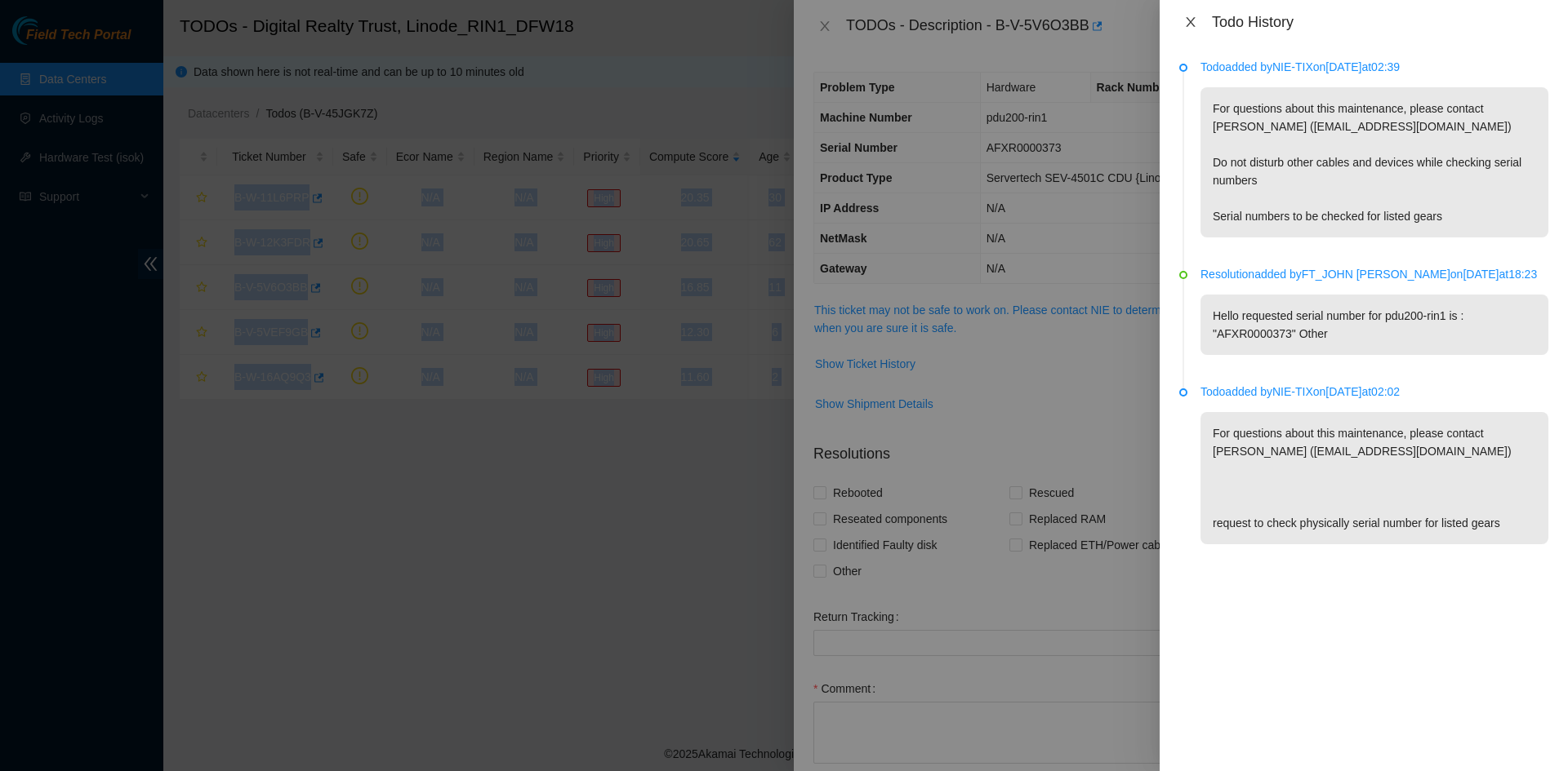
click at [1188, 21] on icon "close" at bounding box center [1190, 22] width 13 height 13
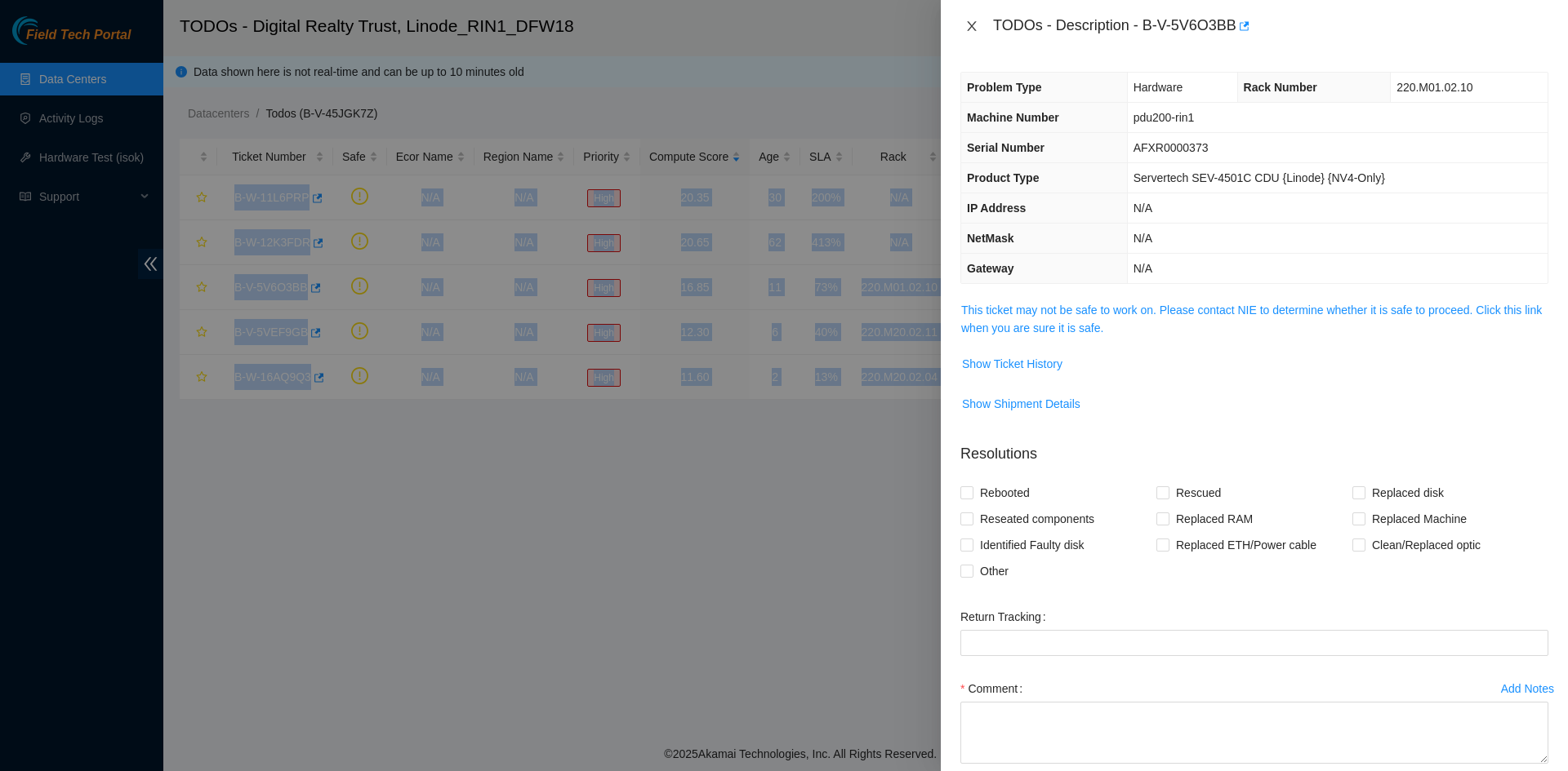
click at [974, 28] on icon "close" at bounding box center [971, 26] width 13 height 13
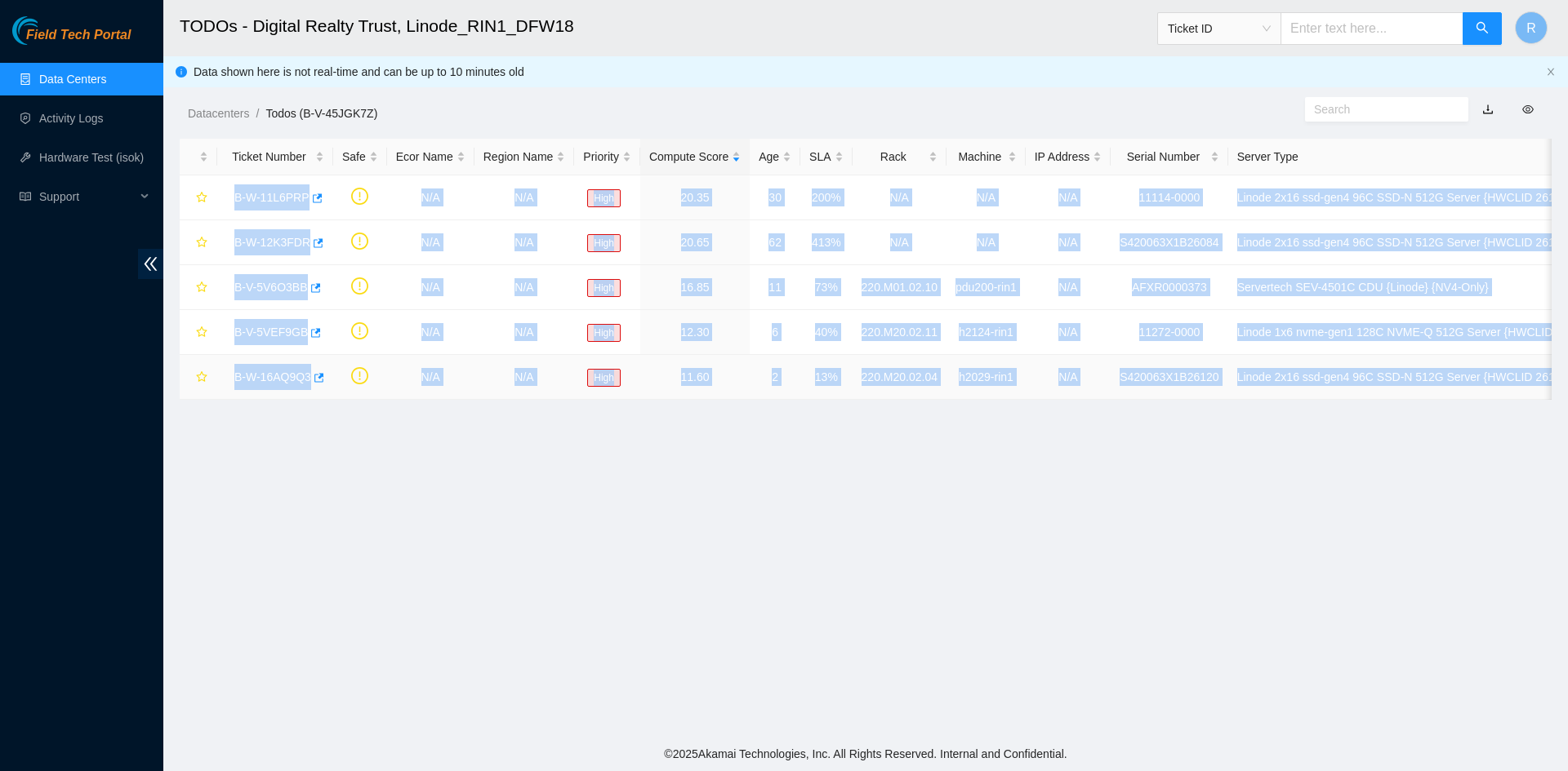
click at [267, 379] on link "B-W-16AQ9Q3" at bounding box center [273, 377] width 77 height 13
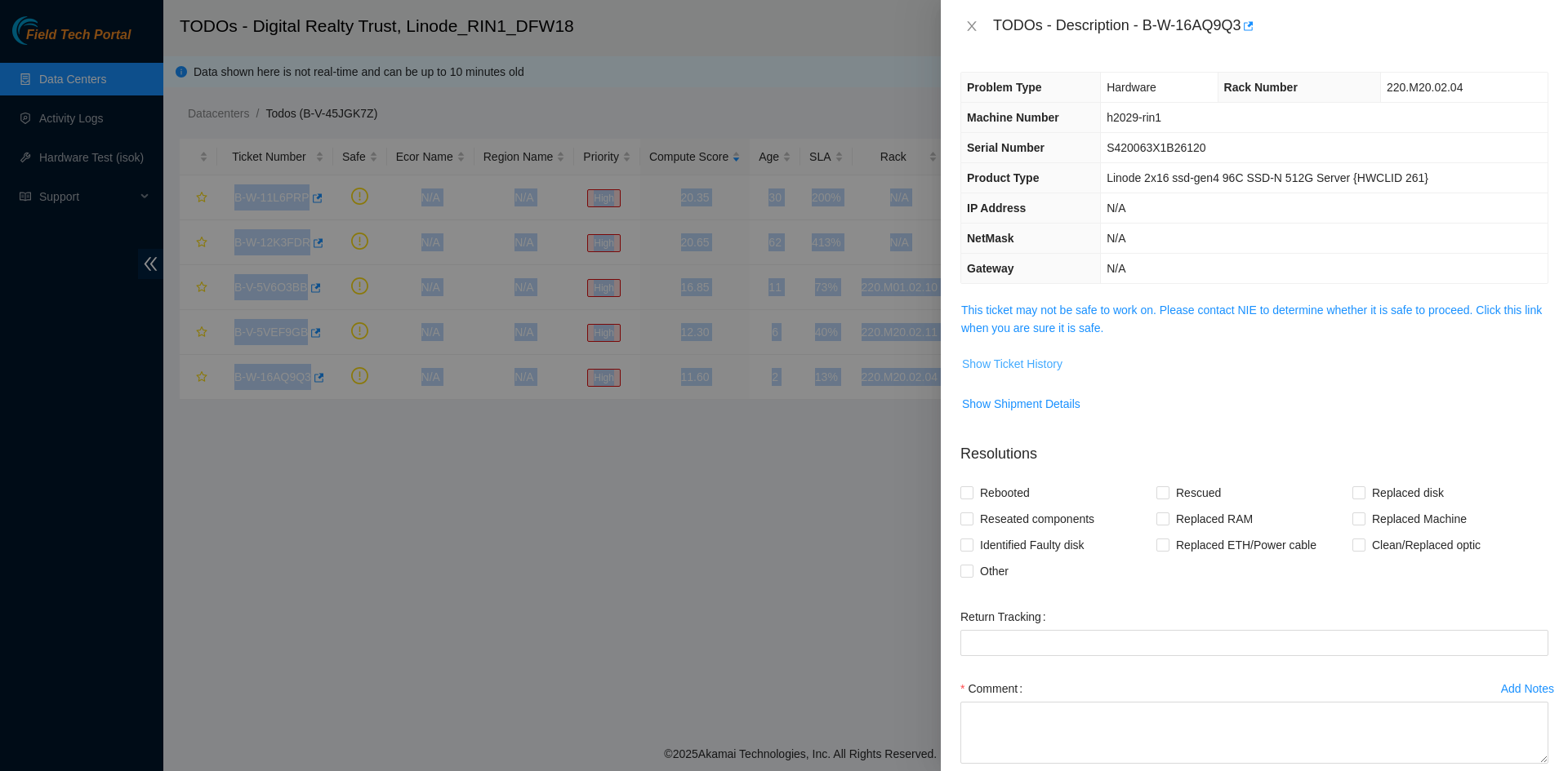
click at [1002, 356] on span "Show Ticket History" at bounding box center [1011, 364] width 101 height 18
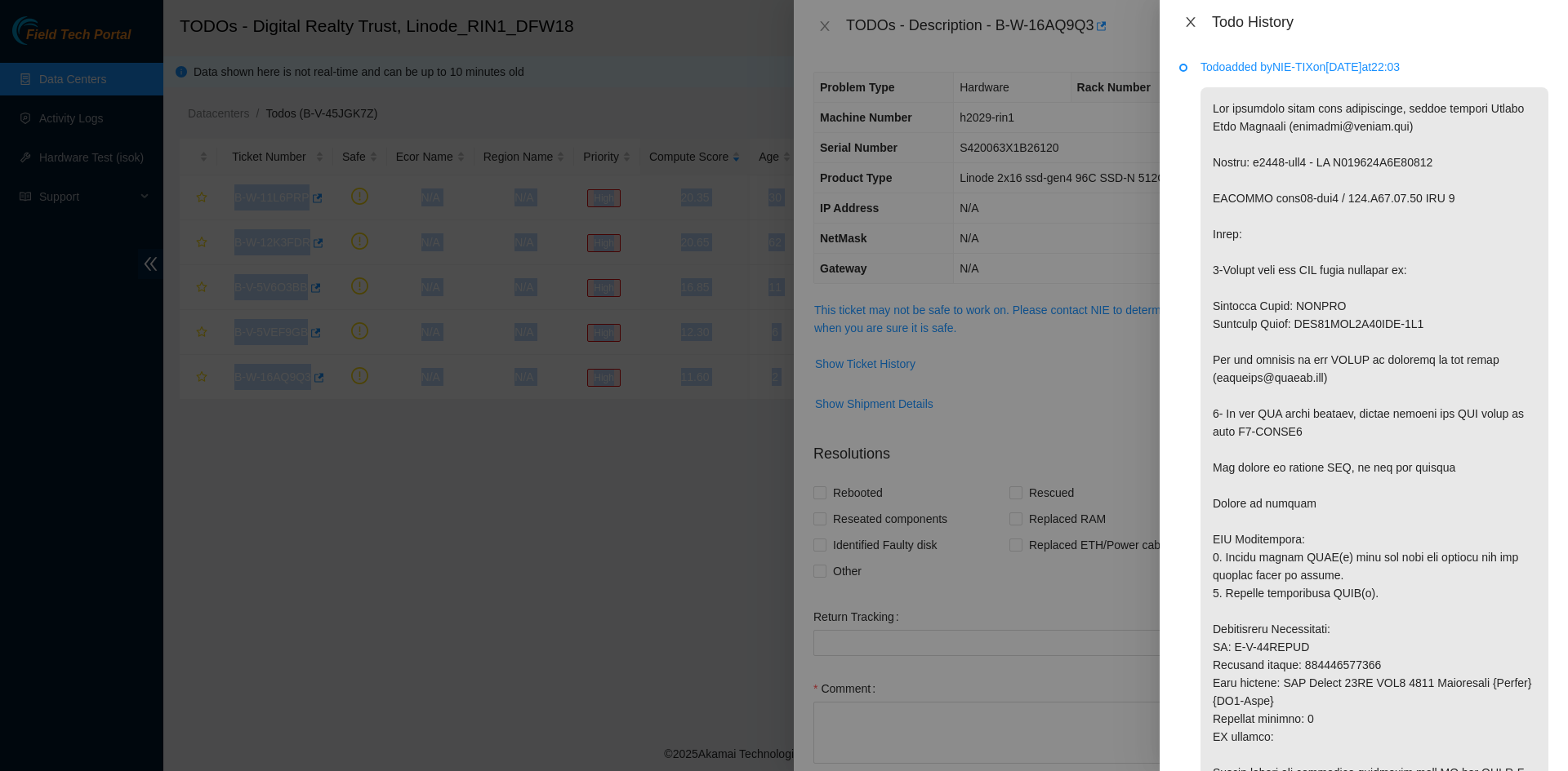
click at [1190, 17] on icon "close" at bounding box center [1190, 22] width 13 height 13
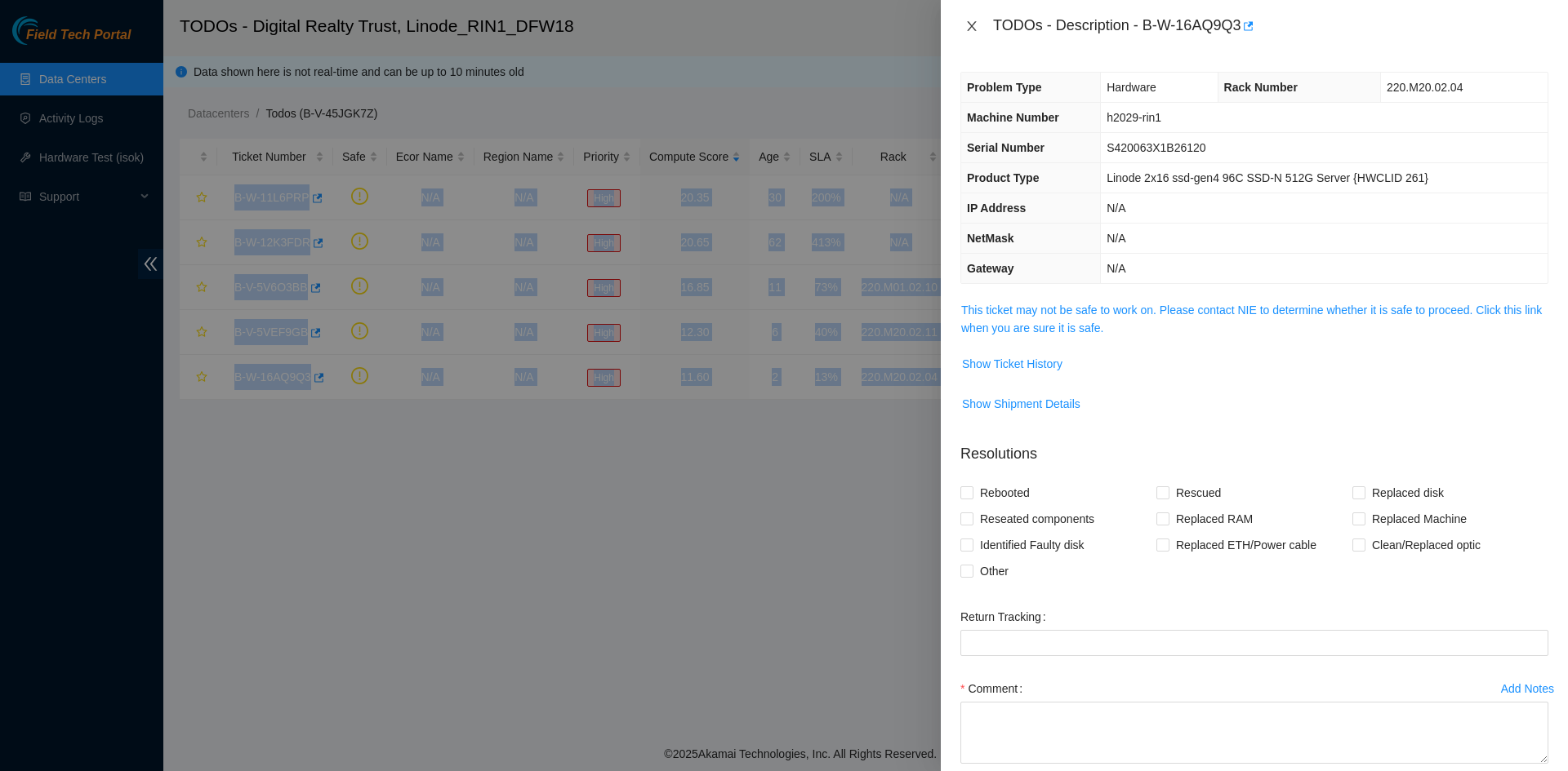
click at [975, 26] on icon "close" at bounding box center [971, 26] width 13 height 13
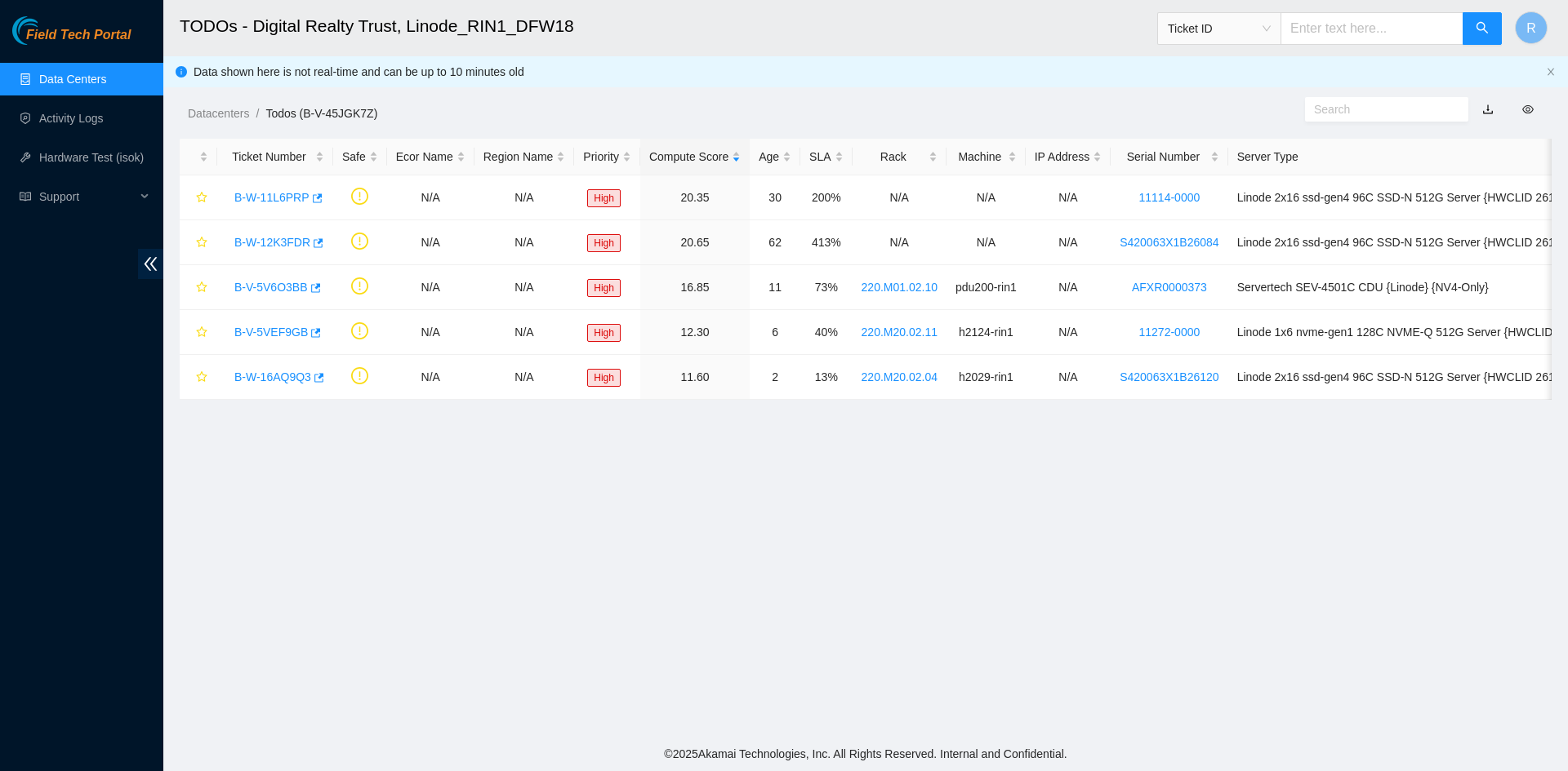
click at [729, 78] on div "Datacenters / Todos (B-V-45JGK7Z) /" at bounding box center [689, 77] width 1053 height 92
click at [284, 193] on link "B-W-11L6PRP" at bounding box center [272, 197] width 75 height 13
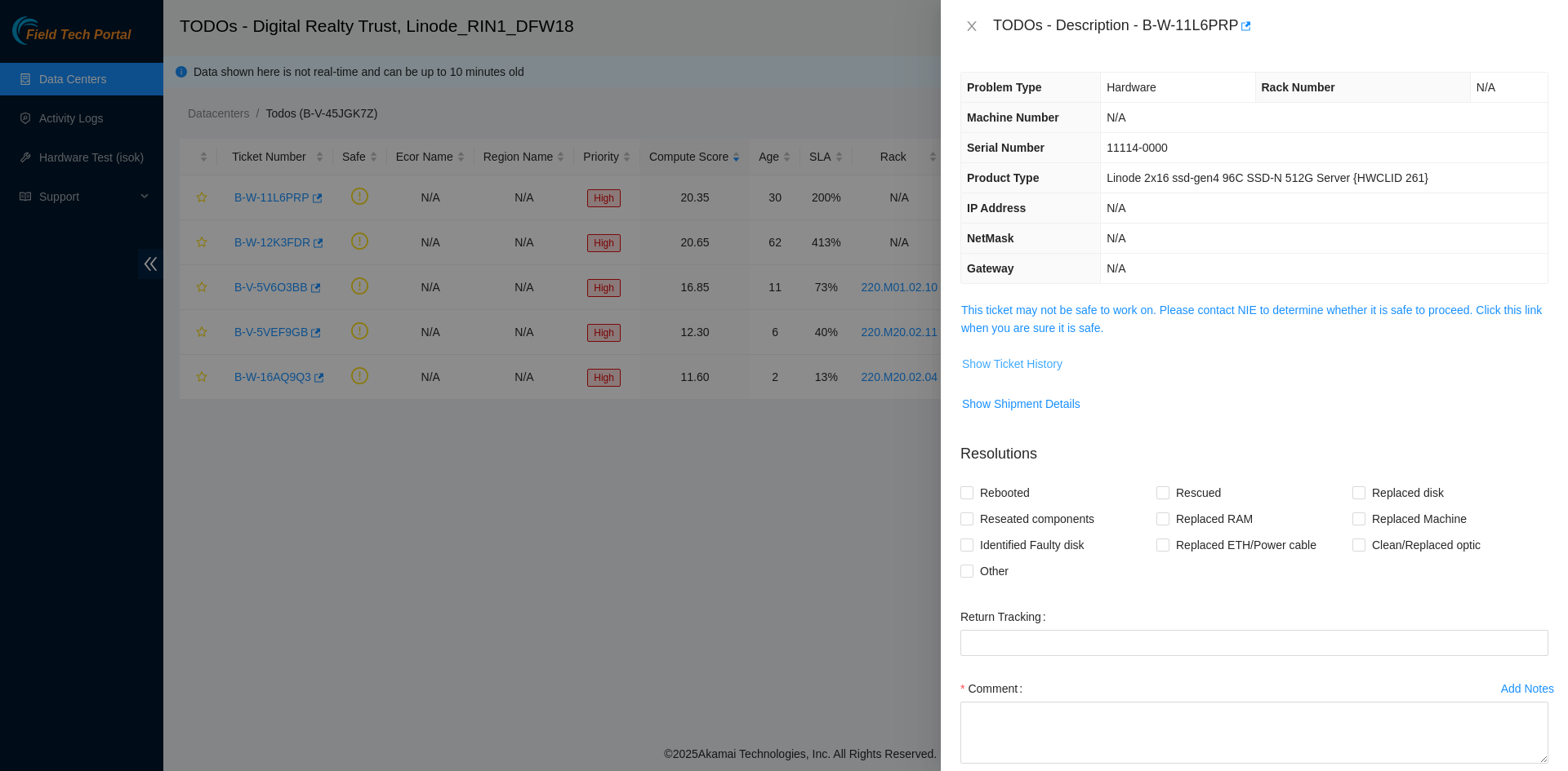
click at [1017, 365] on span "Show Ticket History" at bounding box center [1011, 364] width 101 height 18
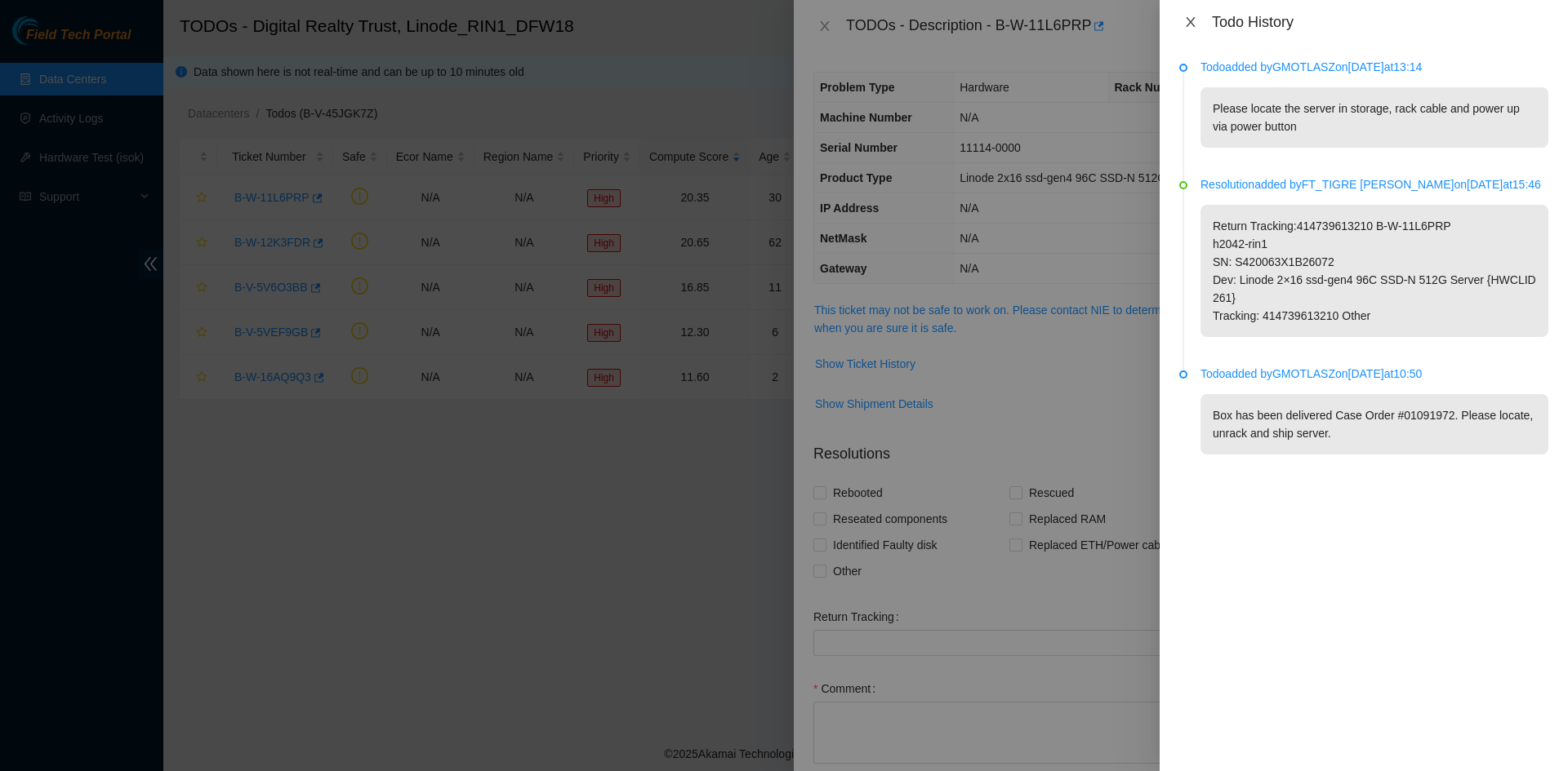
drag, startPoint x: 1188, startPoint y: 16, endPoint x: 1293, endPoint y: 138, distance: 161.0
click at [1293, 138] on div "Todo History Todo added by GMOTLASZ on 2025-09-16 at 13:14 Please locate the se…" at bounding box center [1364, 385] width 408 height 771
click at [1188, 17] on icon "close" at bounding box center [1190, 22] width 13 height 13
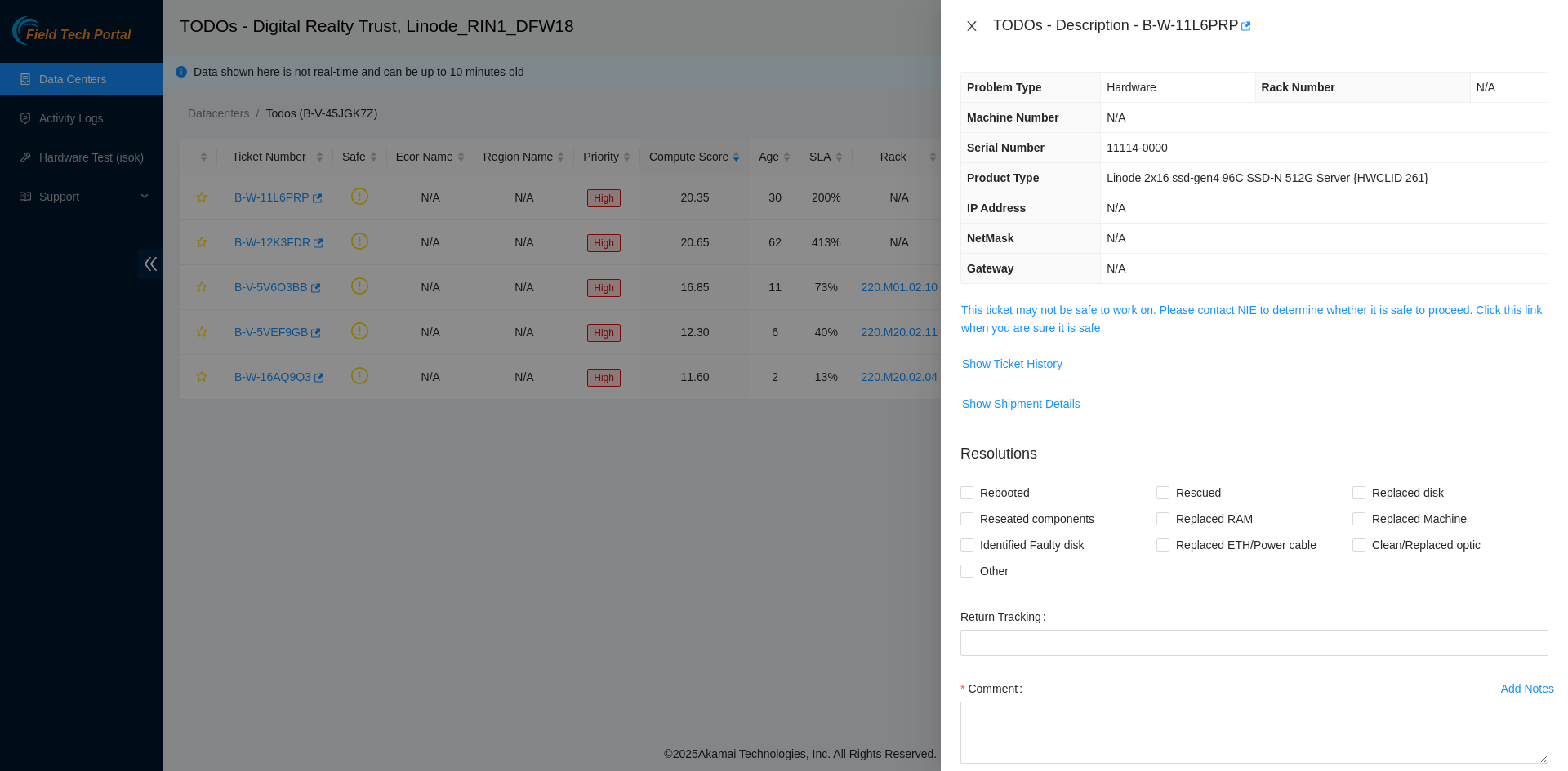
click at [970, 28] on icon "close" at bounding box center [970, 26] width 9 height 10
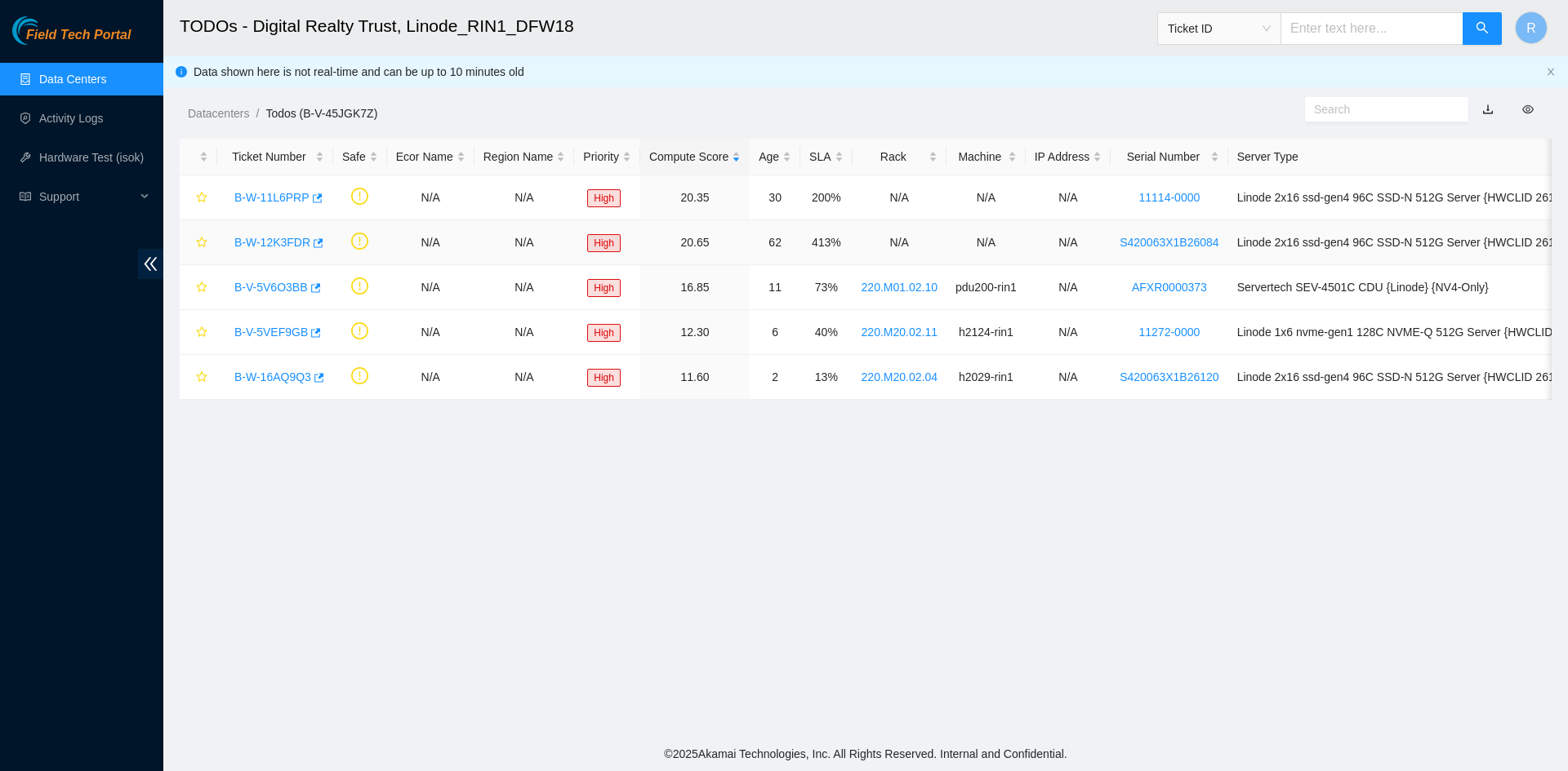
click at [260, 239] on link "B-W-12K3FDR" at bounding box center [272, 243] width 76 height 13
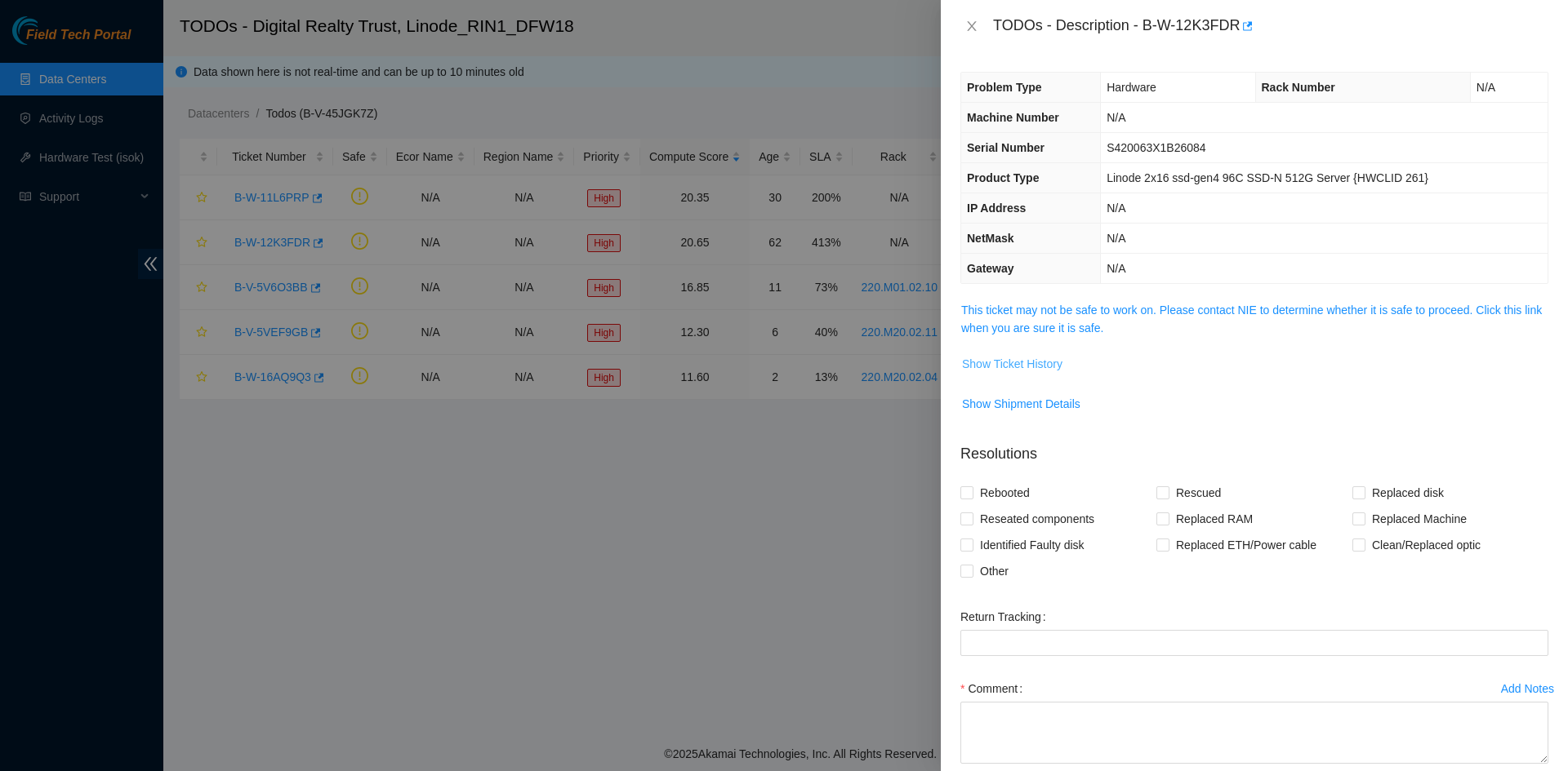
click at [1025, 365] on span "Show Ticket History" at bounding box center [1011, 364] width 101 height 18
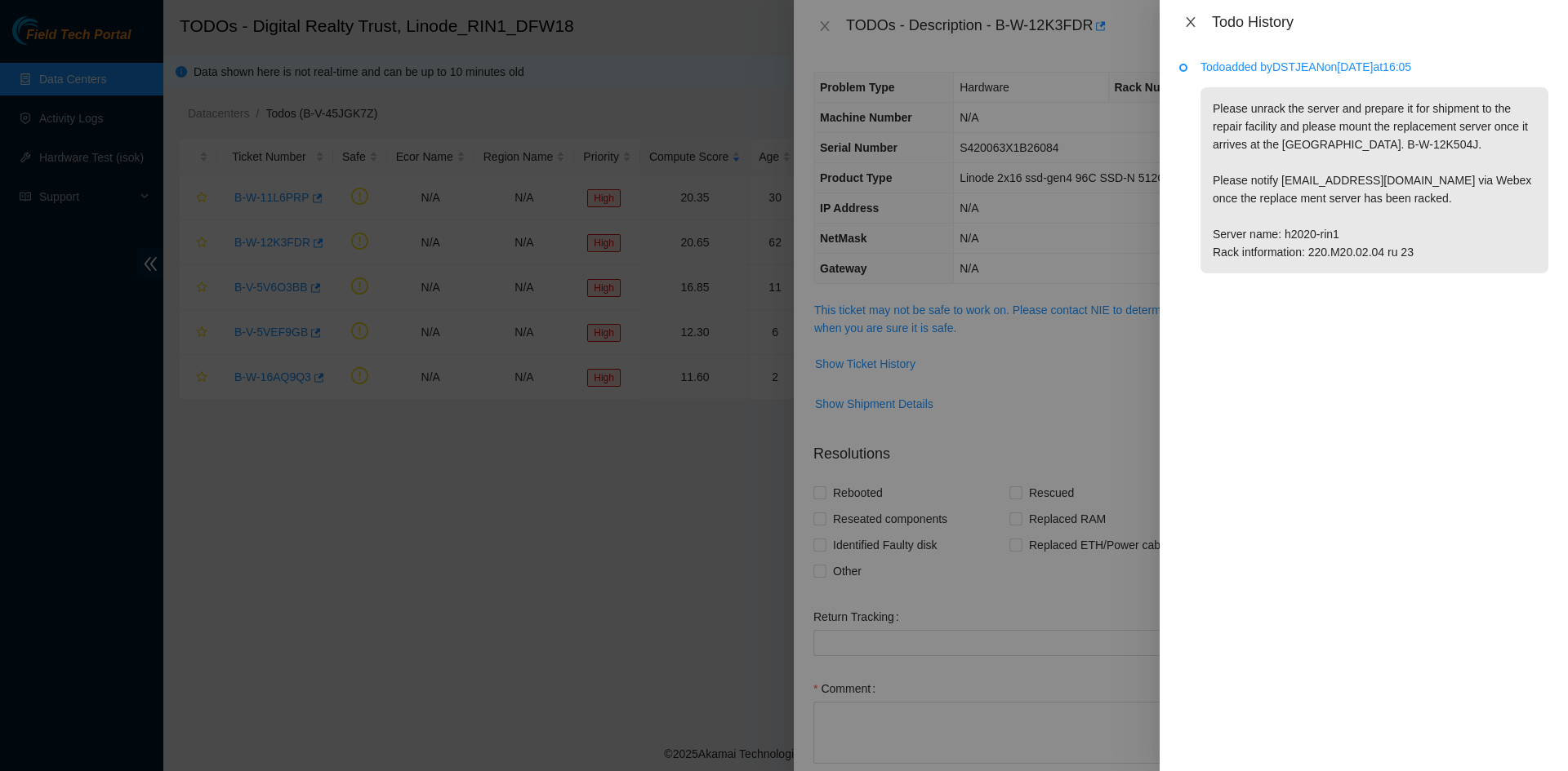
click at [1193, 20] on icon "close" at bounding box center [1190, 22] width 13 height 13
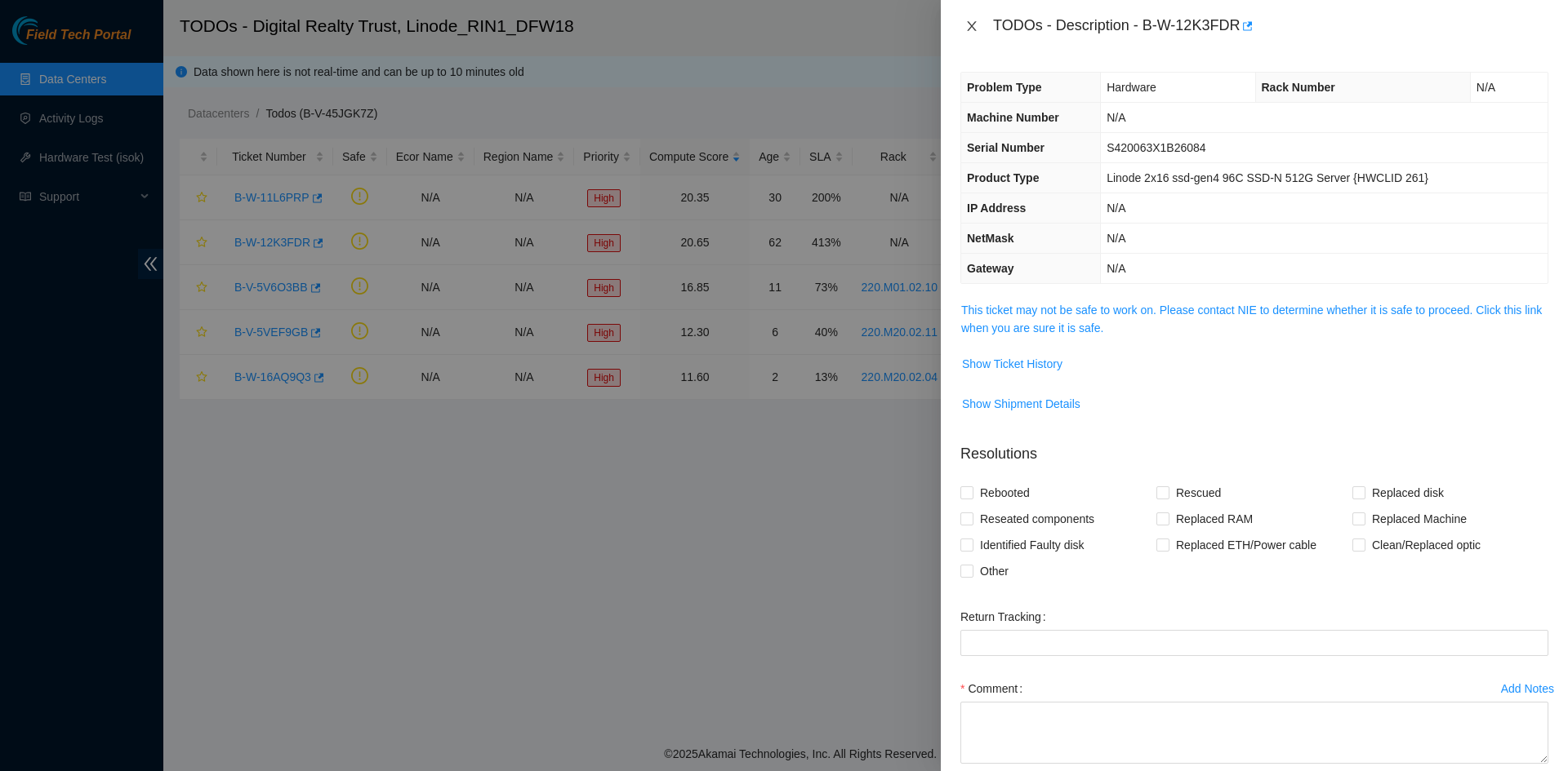
click at [974, 25] on icon "close" at bounding box center [971, 26] width 13 height 13
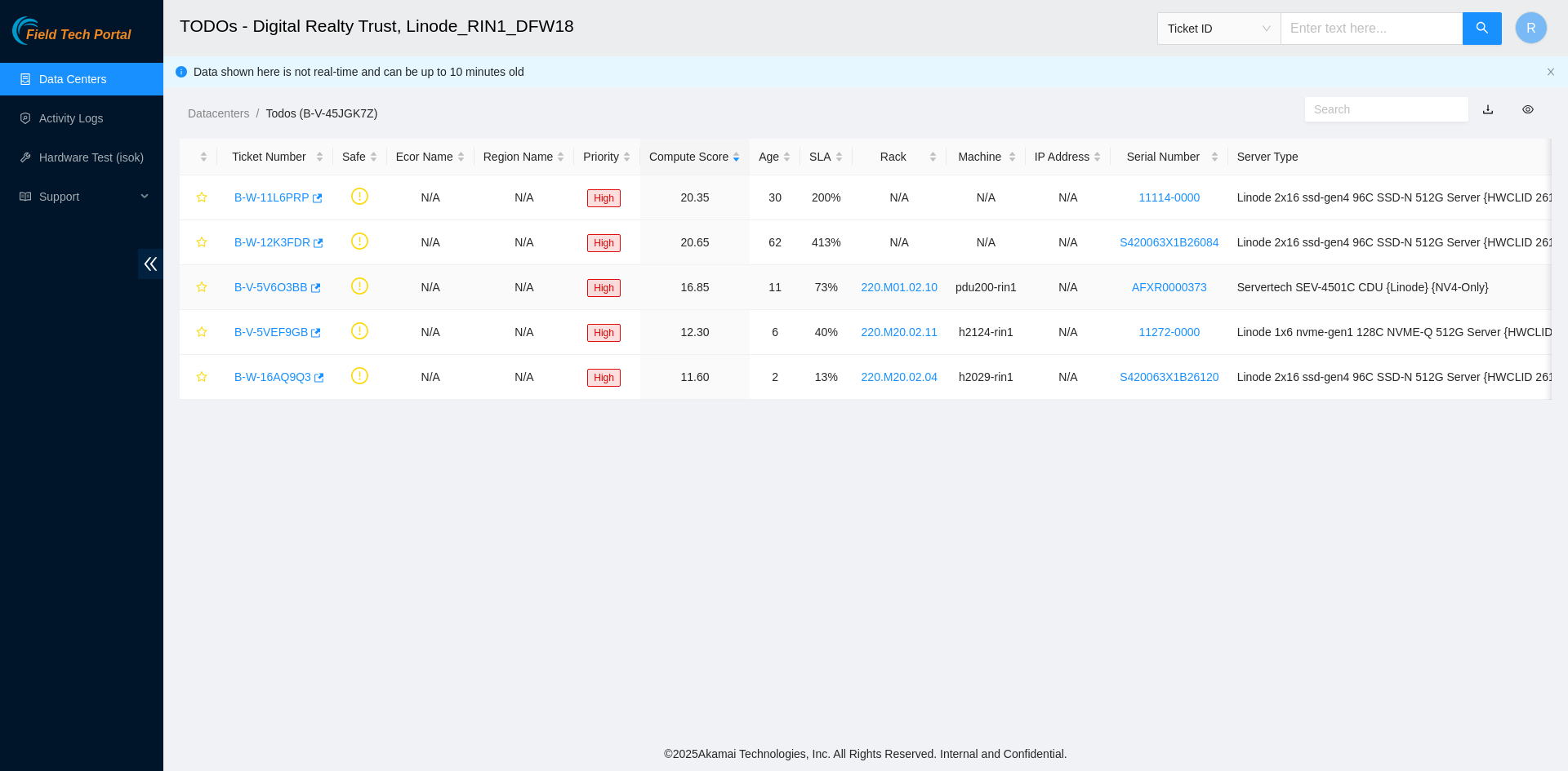
click at [261, 286] on link "B-V-5V6O3BB" at bounding box center [271, 288] width 74 height 13
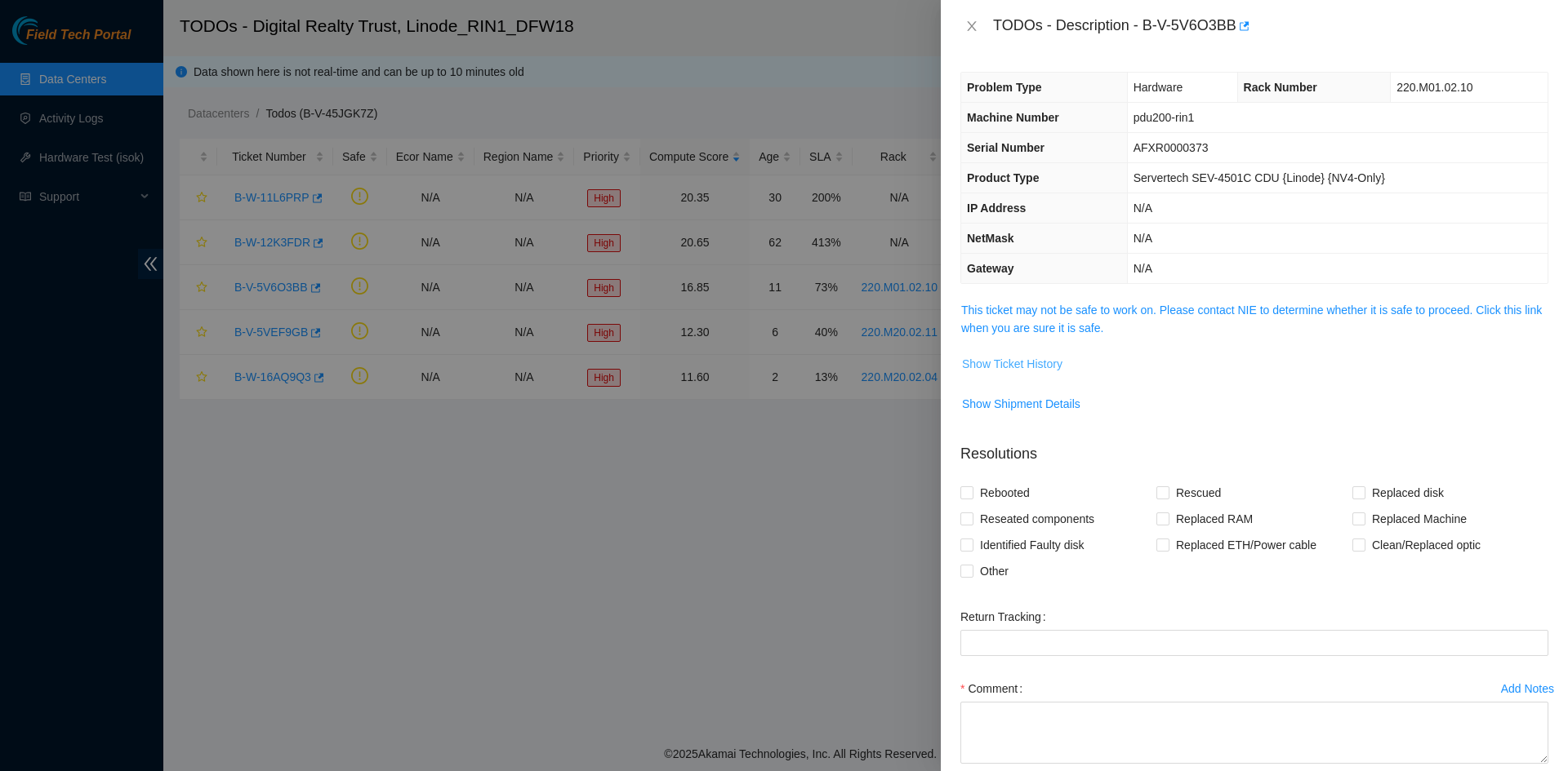
click at [1031, 367] on span "Show Ticket History" at bounding box center [1011, 364] width 101 height 18
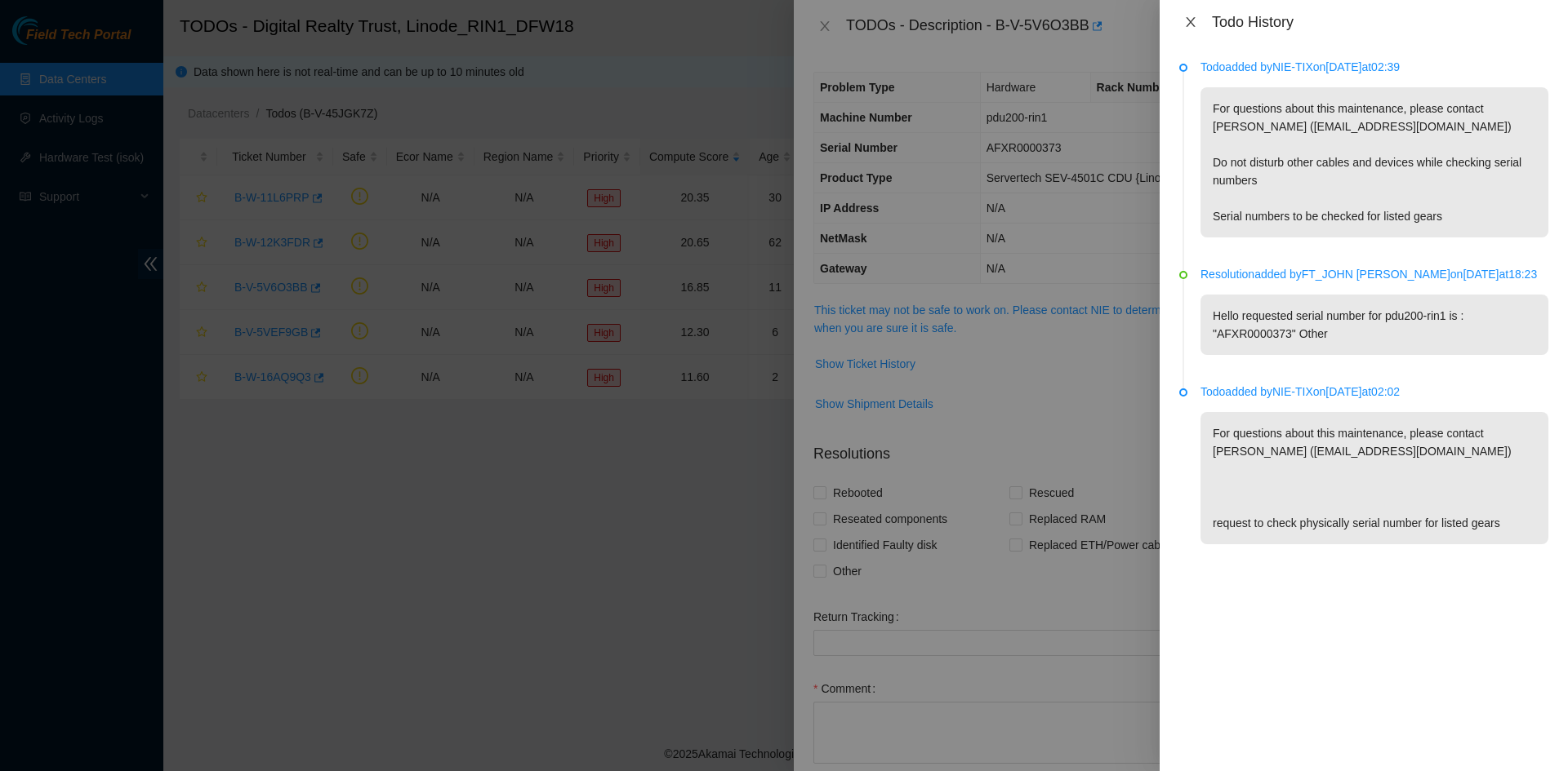
click at [1187, 21] on icon "close" at bounding box center [1190, 22] width 13 height 13
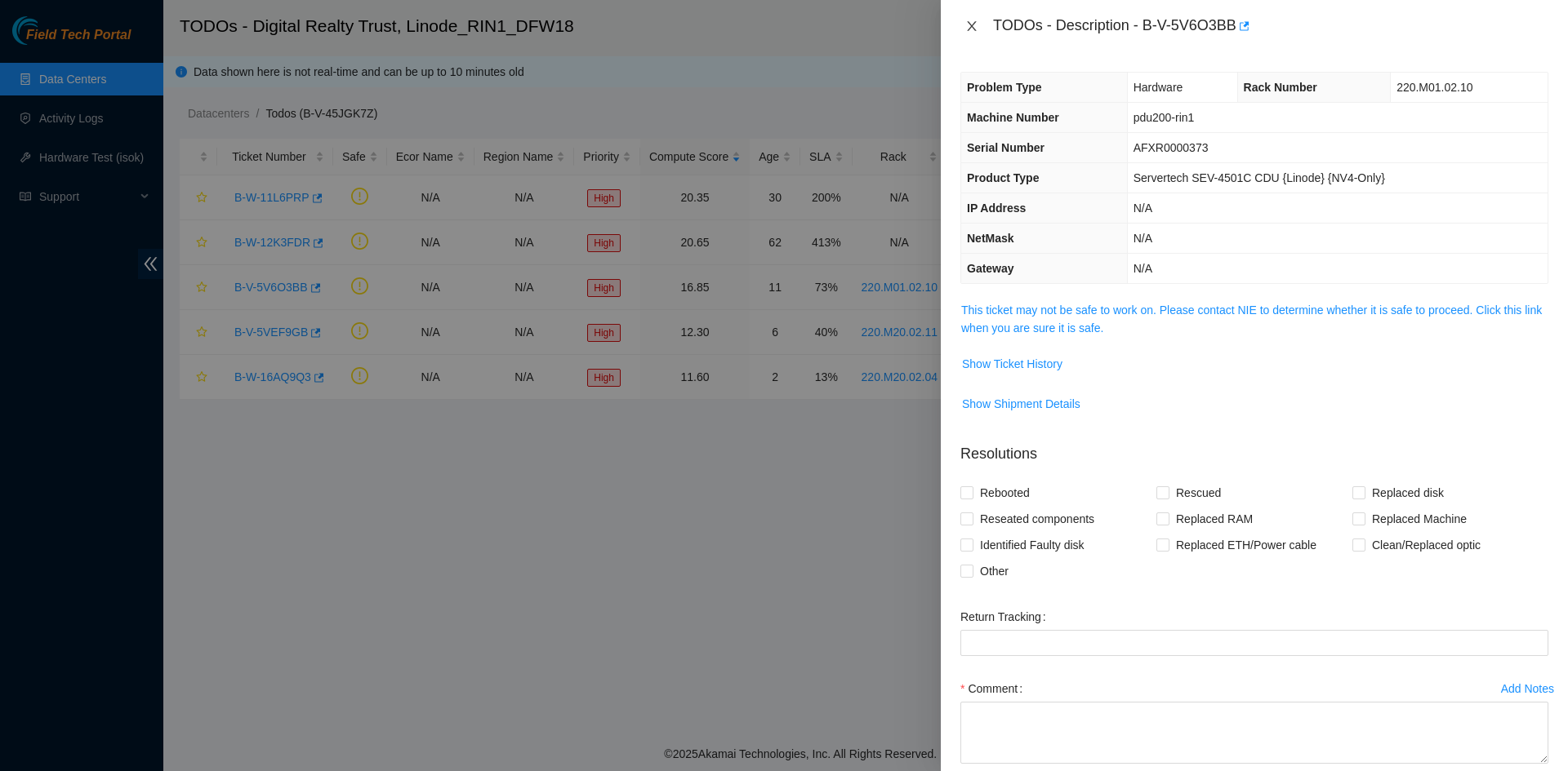
click at [974, 21] on icon "close" at bounding box center [971, 26] width 13 height 13
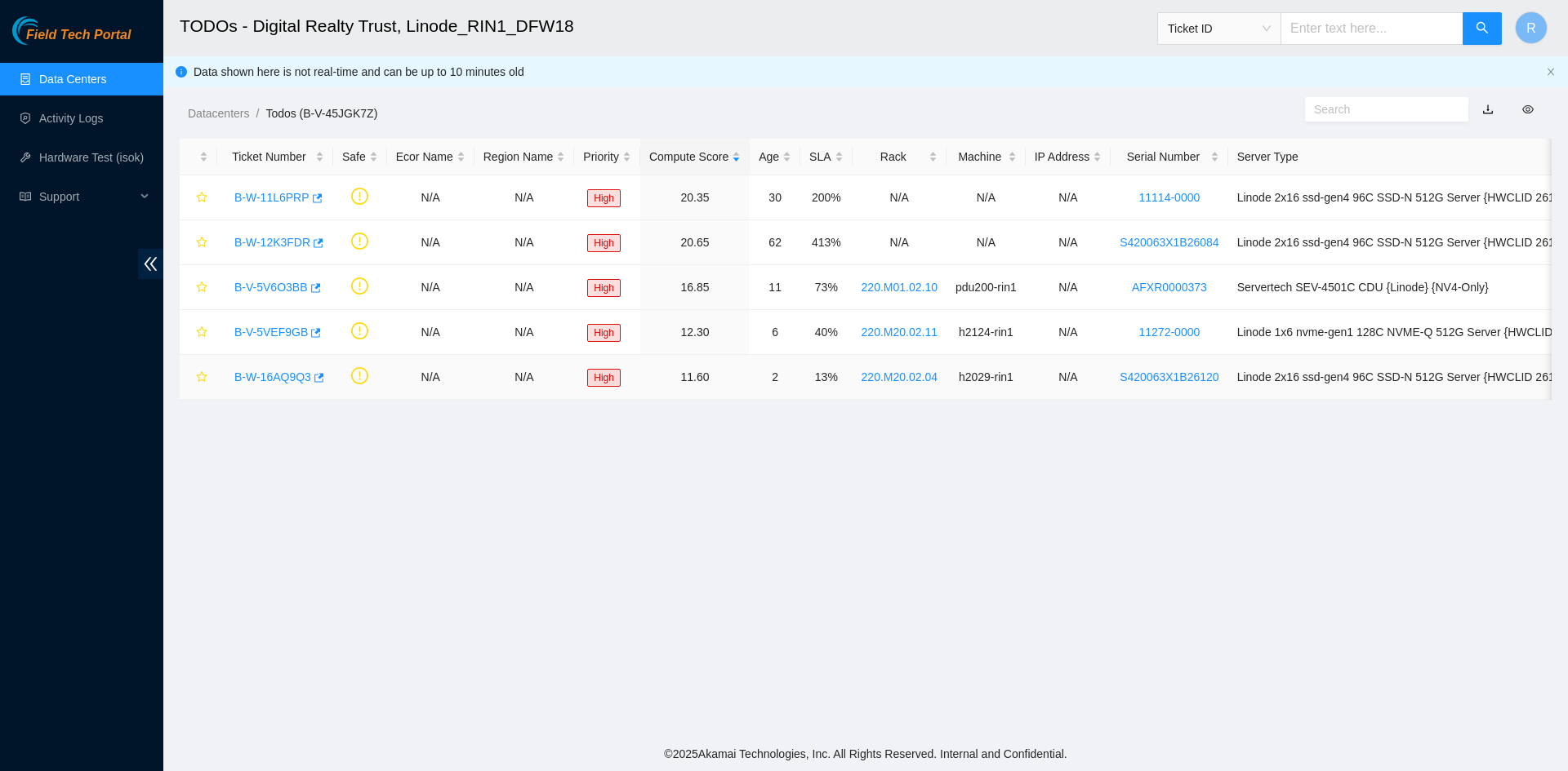
click at [257, 379] on link "B-W-16AQ9Q3" at bounding box center [273, 377] width 77 height 13
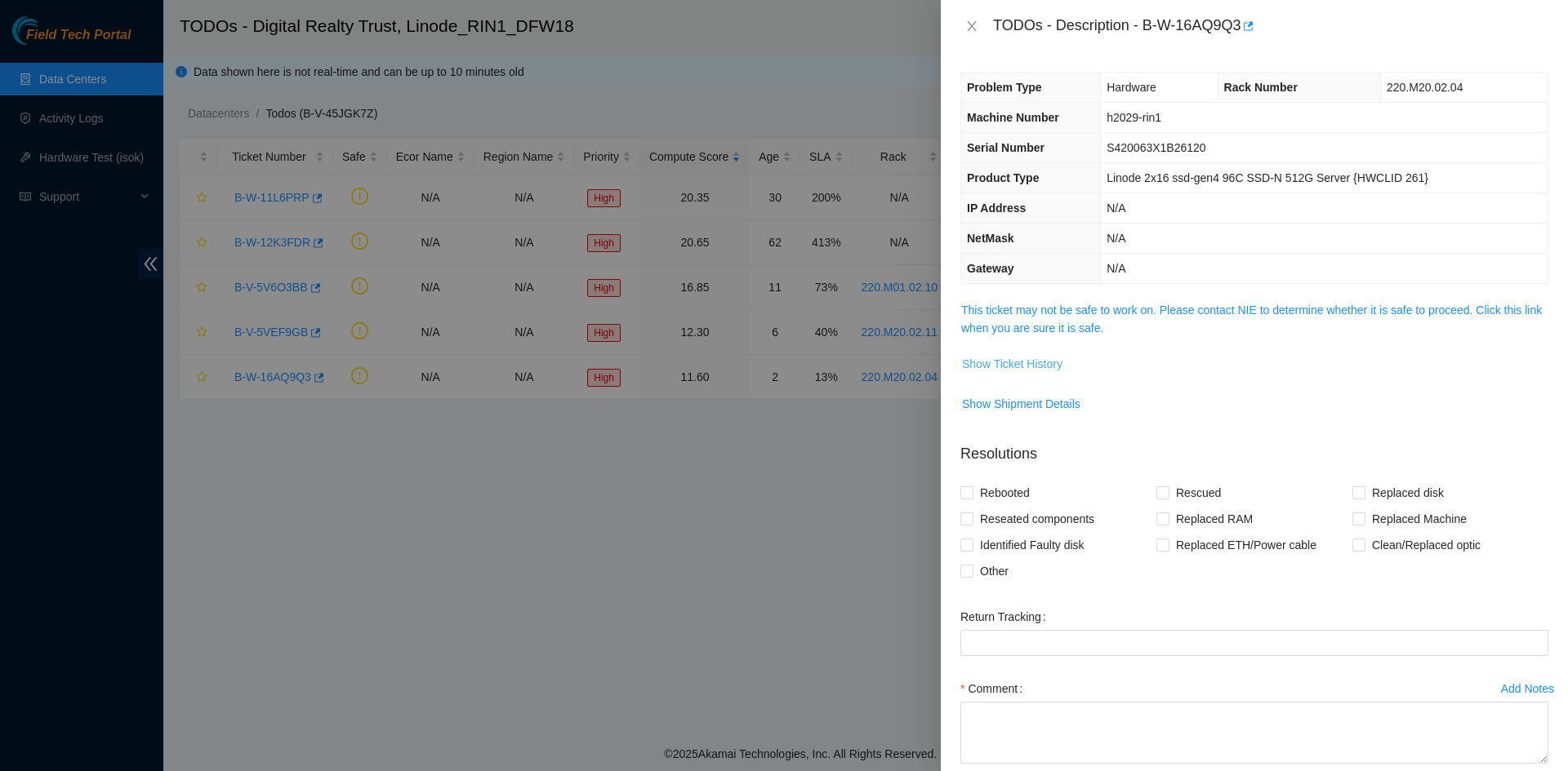
click at [1024, 364] on span "Show Ticket History" at bounding box center [1011, 364] width 101 height 18
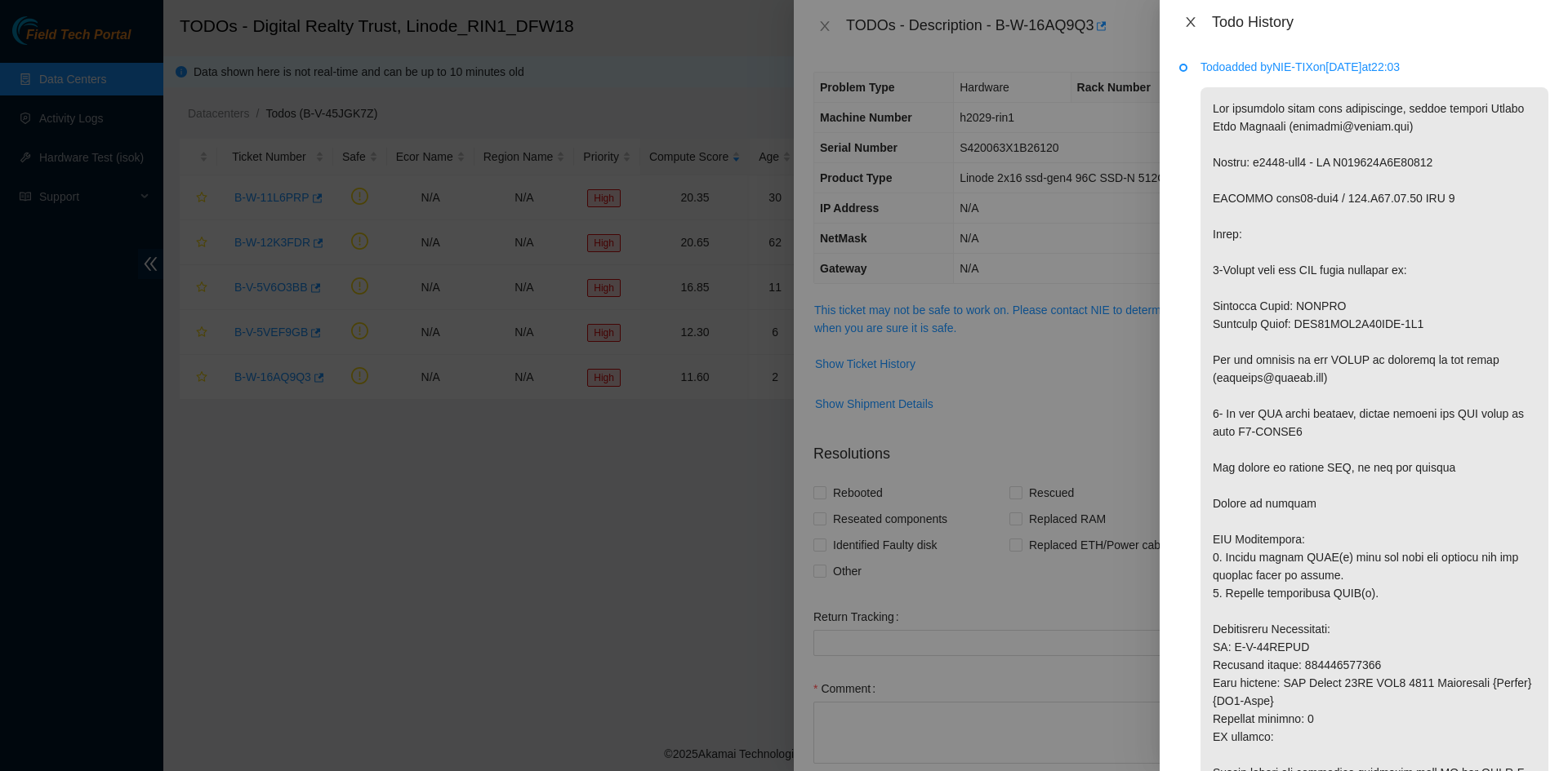
click at [1197, 20] on button "Close" at bounding box center [1190, 22] width 23 height 16
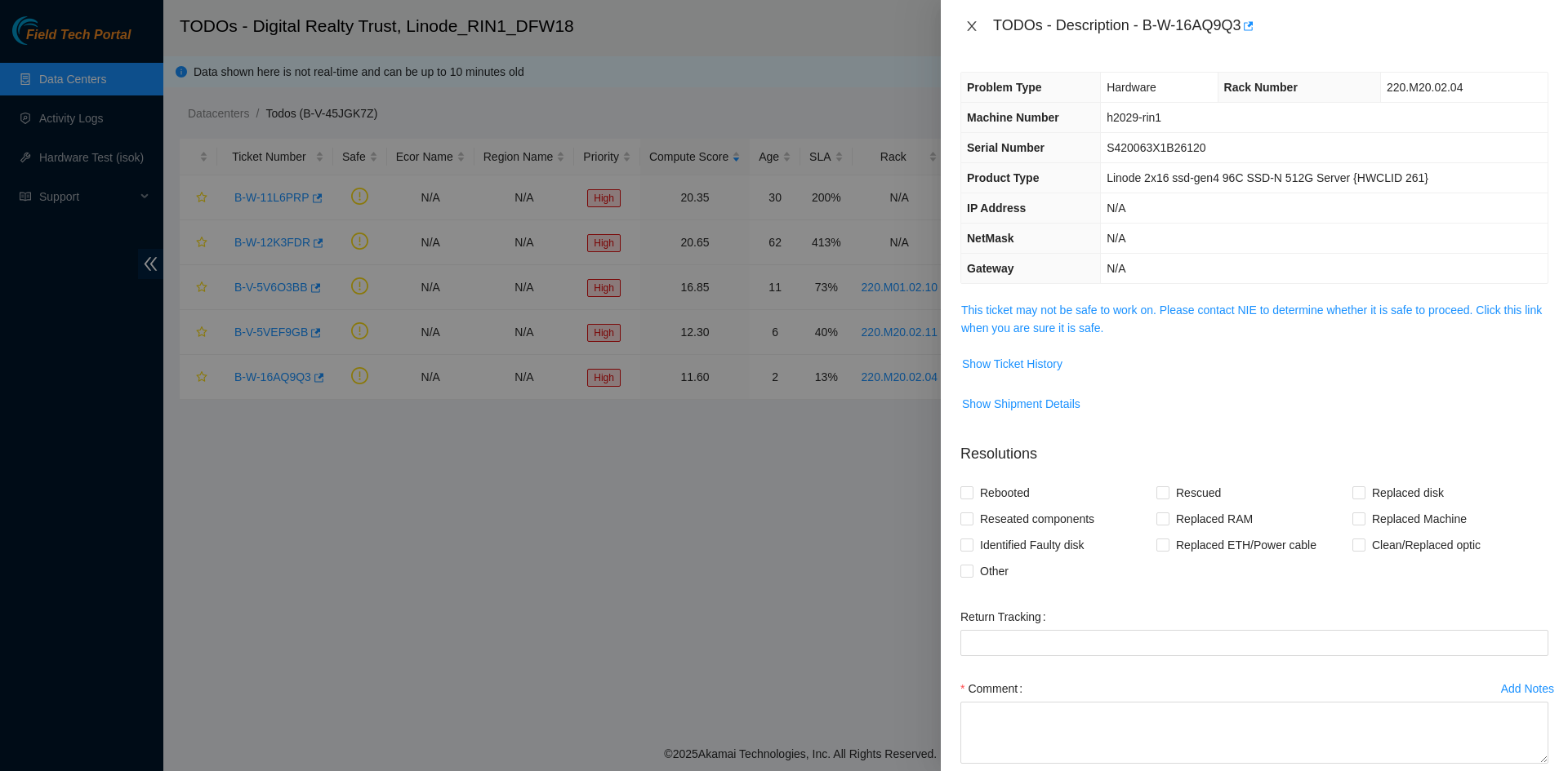
click at [971, 23] on icon "close" at bounding box center [971, 26] width 13 height 13
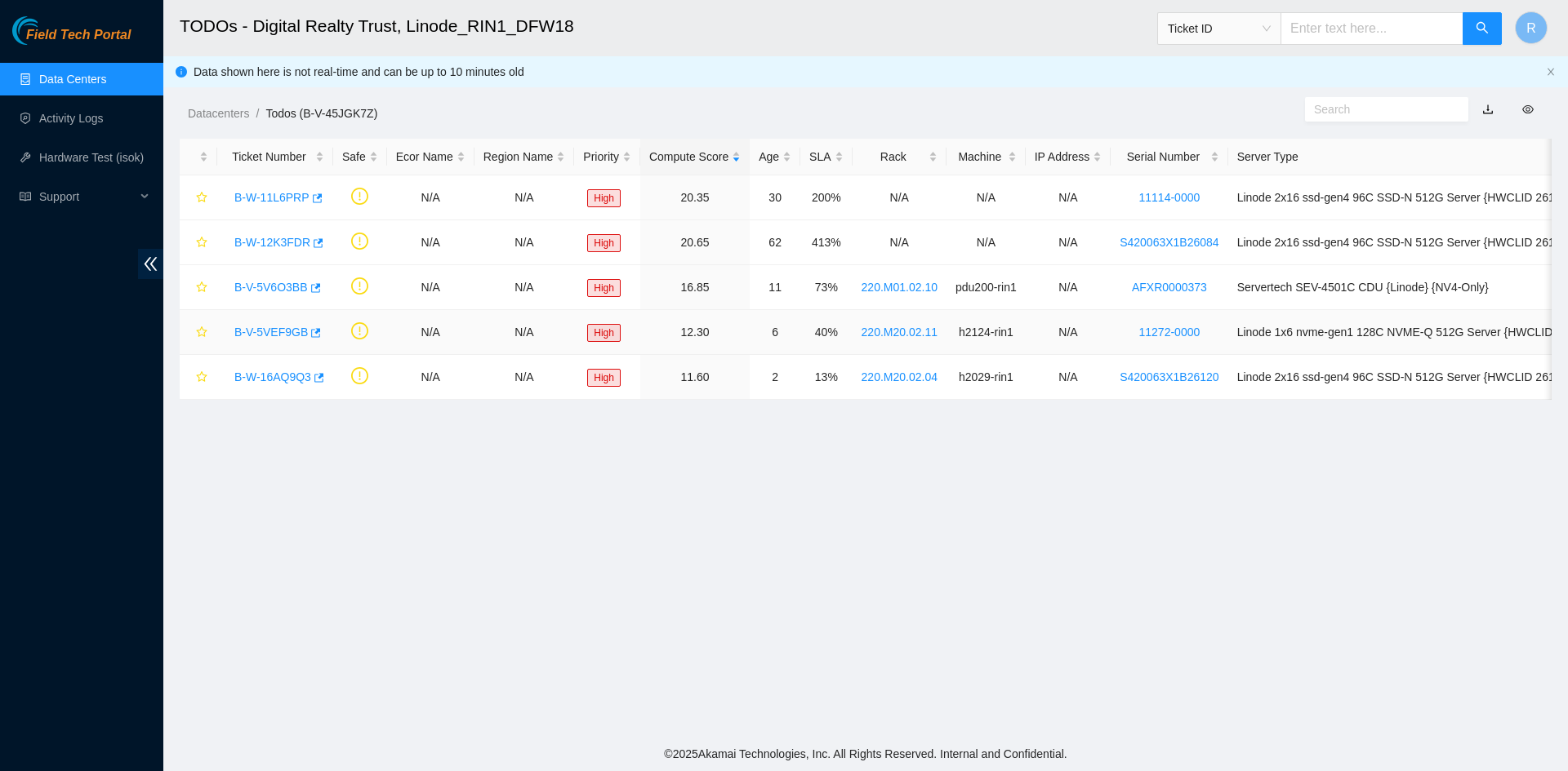
click at [292, 334] on link "B-V-5VEF9GB" at bounding box center [271, 332] width 74 height 13
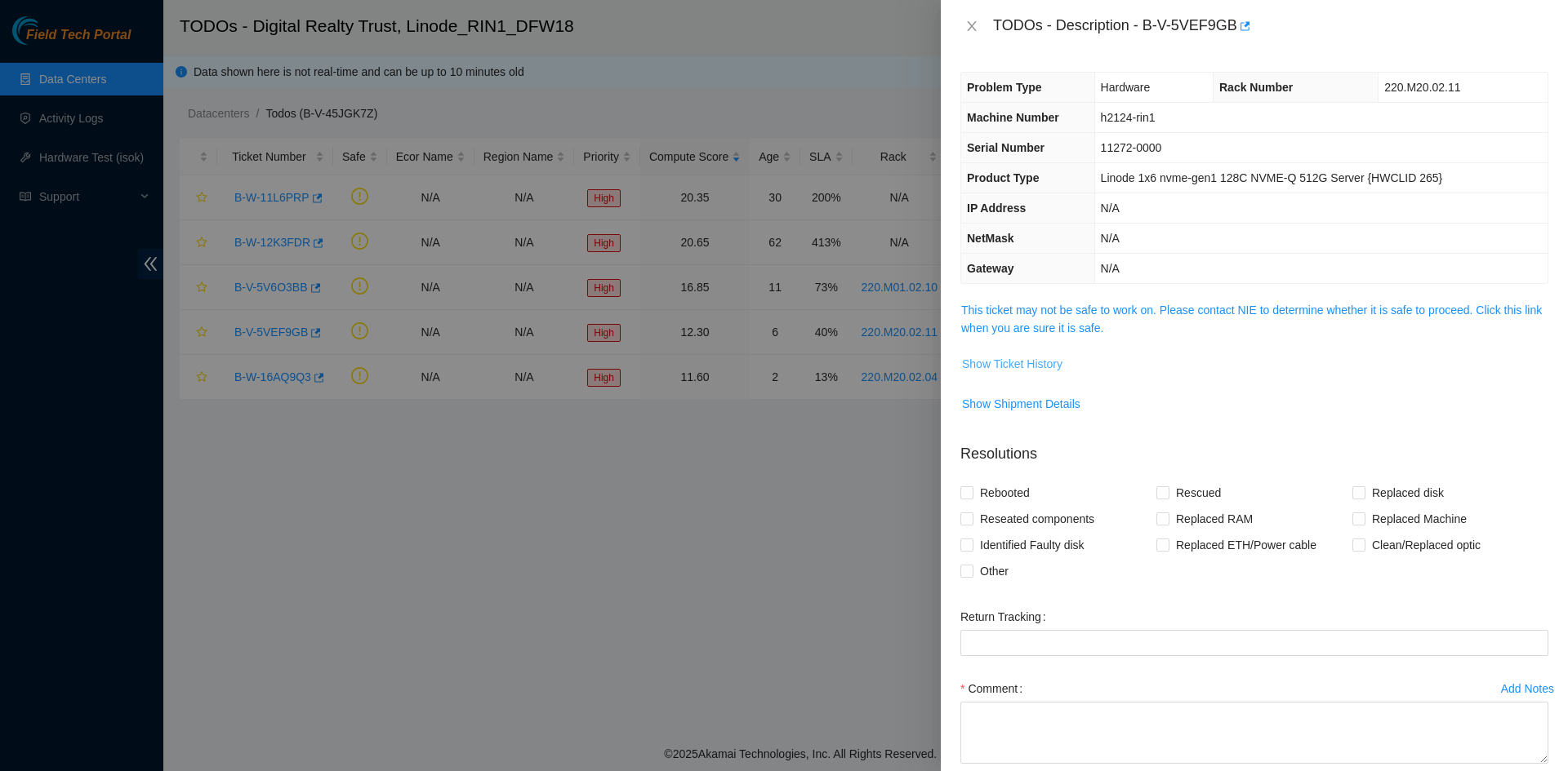
click at [1014, 362] on span "Show Ticket History" at bounding box center [1011, 364] width 101 height 18
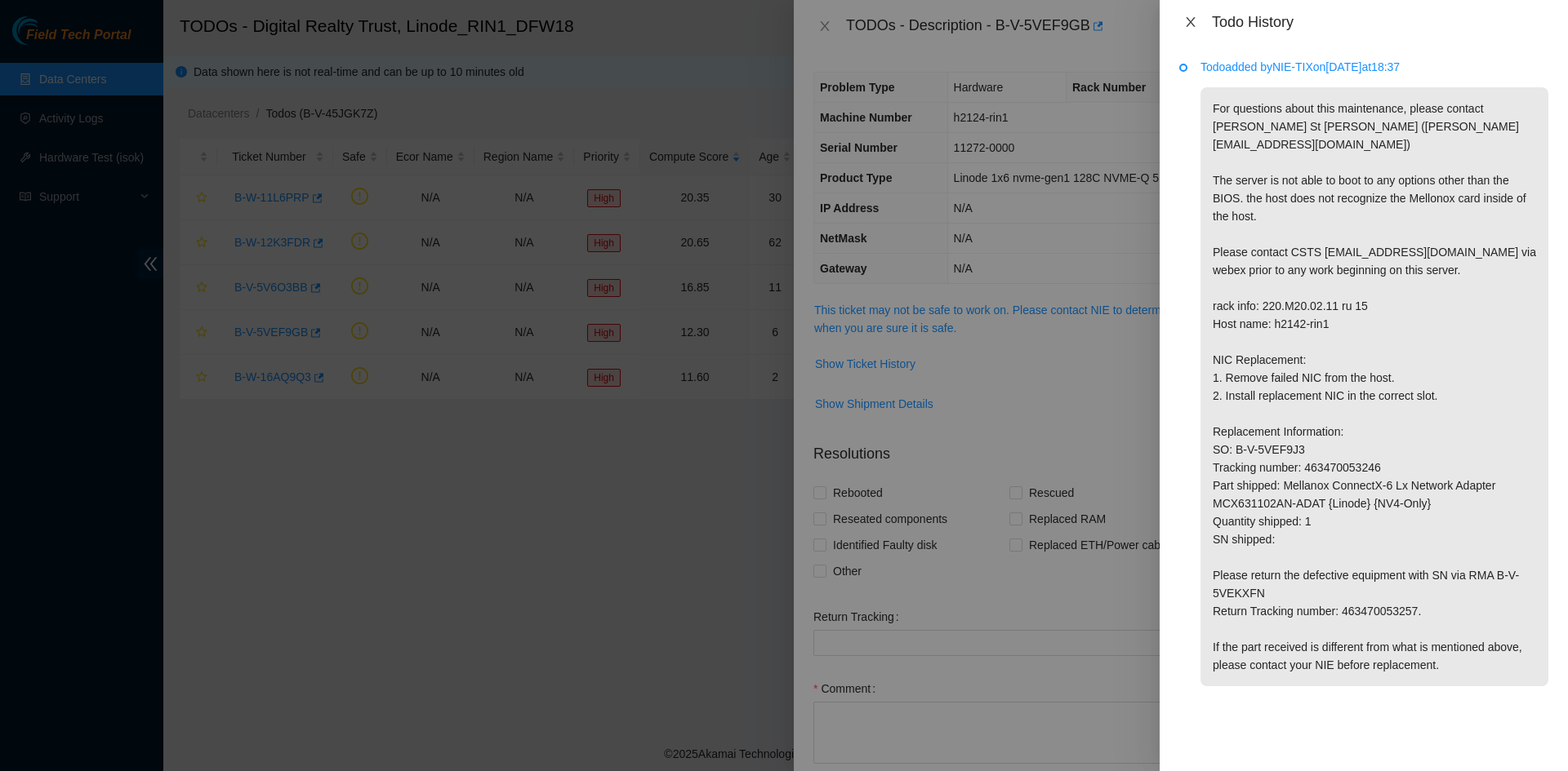
click at [1193, 22] on icon "close" at bounding box center [1190, 22] width 13 height 13
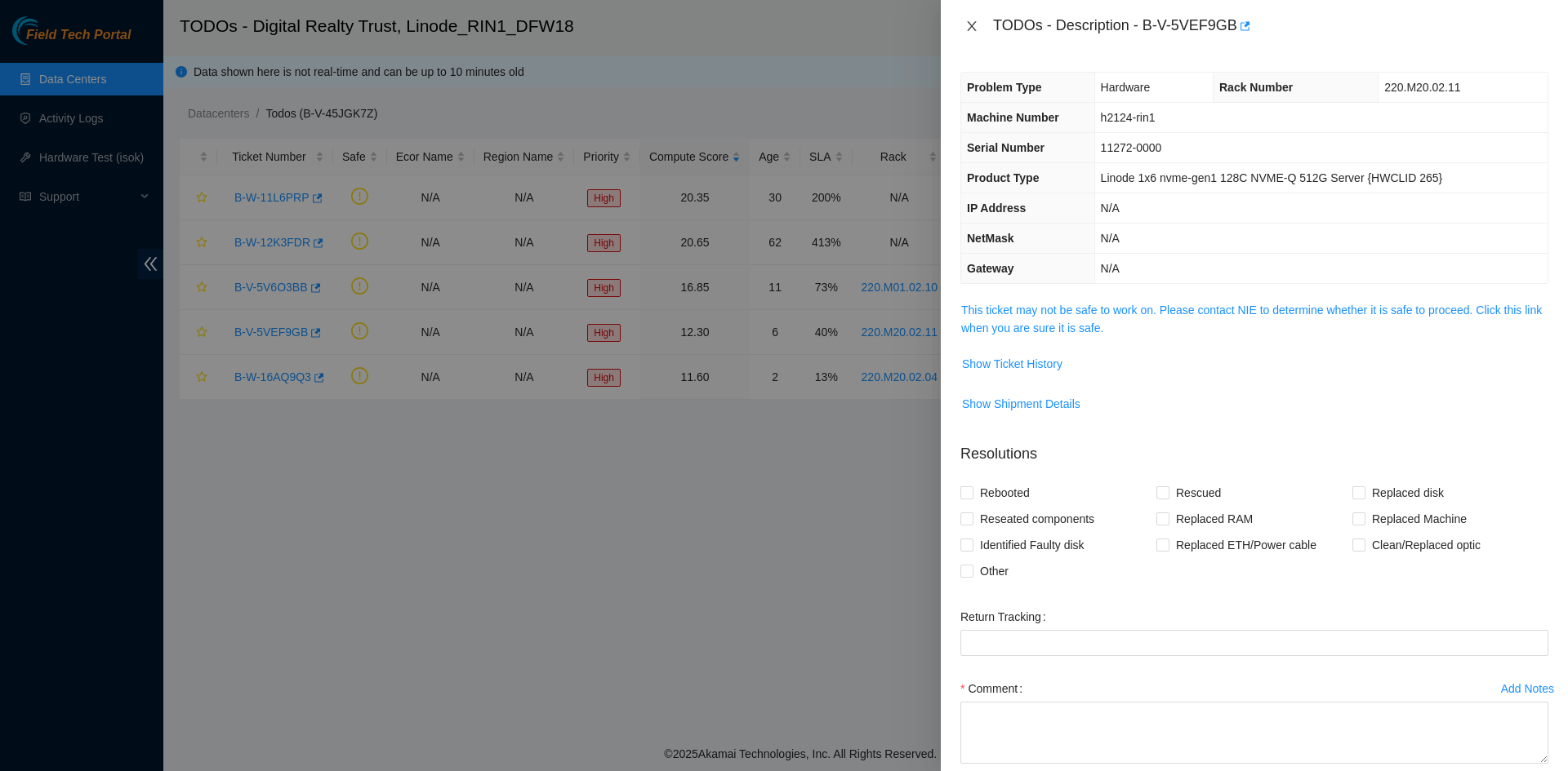
click at [975, 23] on icon "close" at bounding box center [970, 26] width 9 height 10
